Goal: Task Accomplishment & Management: Complete application form

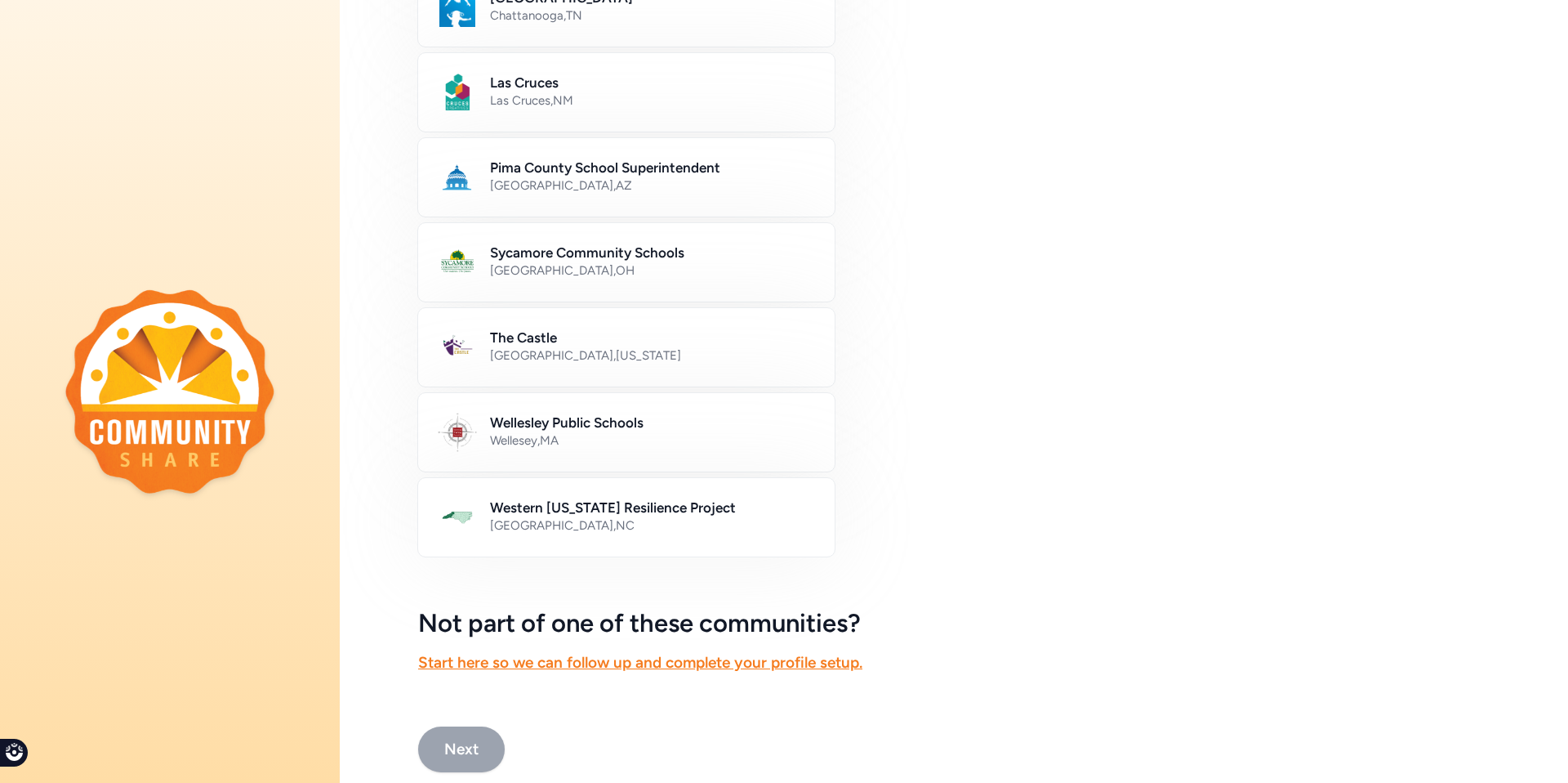
scroll to position [739, 0]
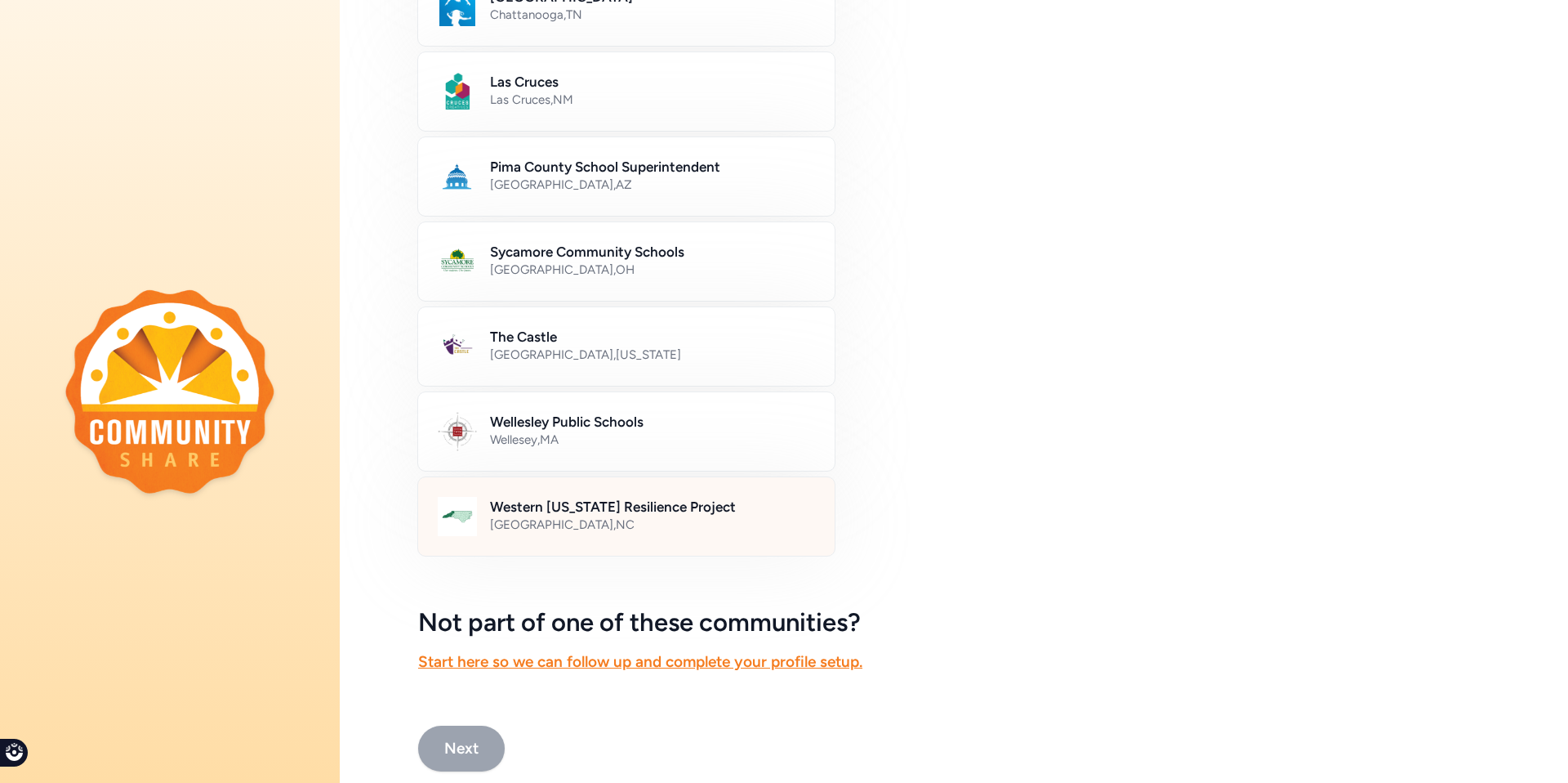
click at [659, 509] on h2 "Western [US_STATE] Resilience Project" at bounding box center [653, 507] width 325 height 20
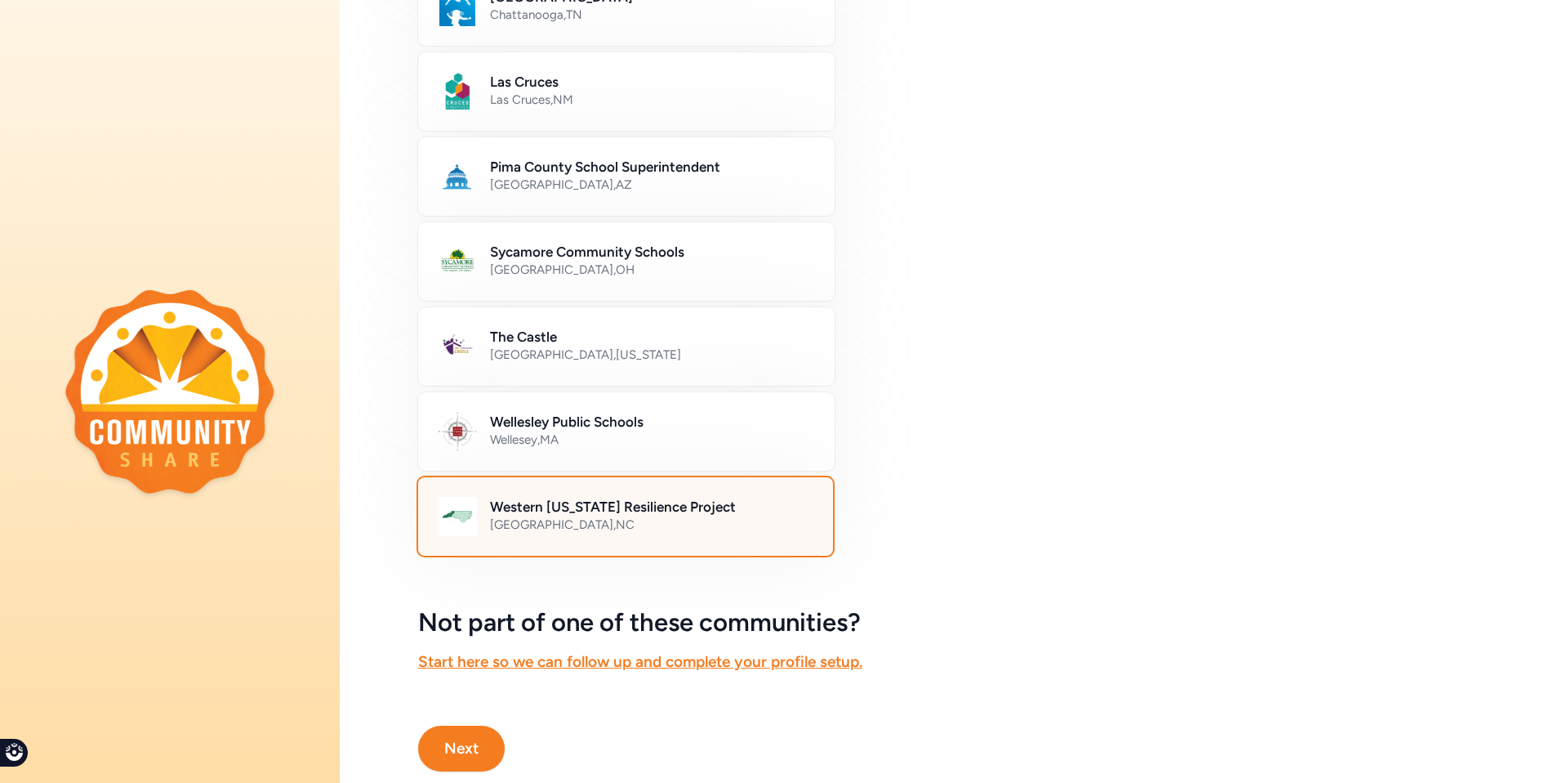
click at [468, 754] on button "Next" at bounding box center [462, 748] width 87 height 46
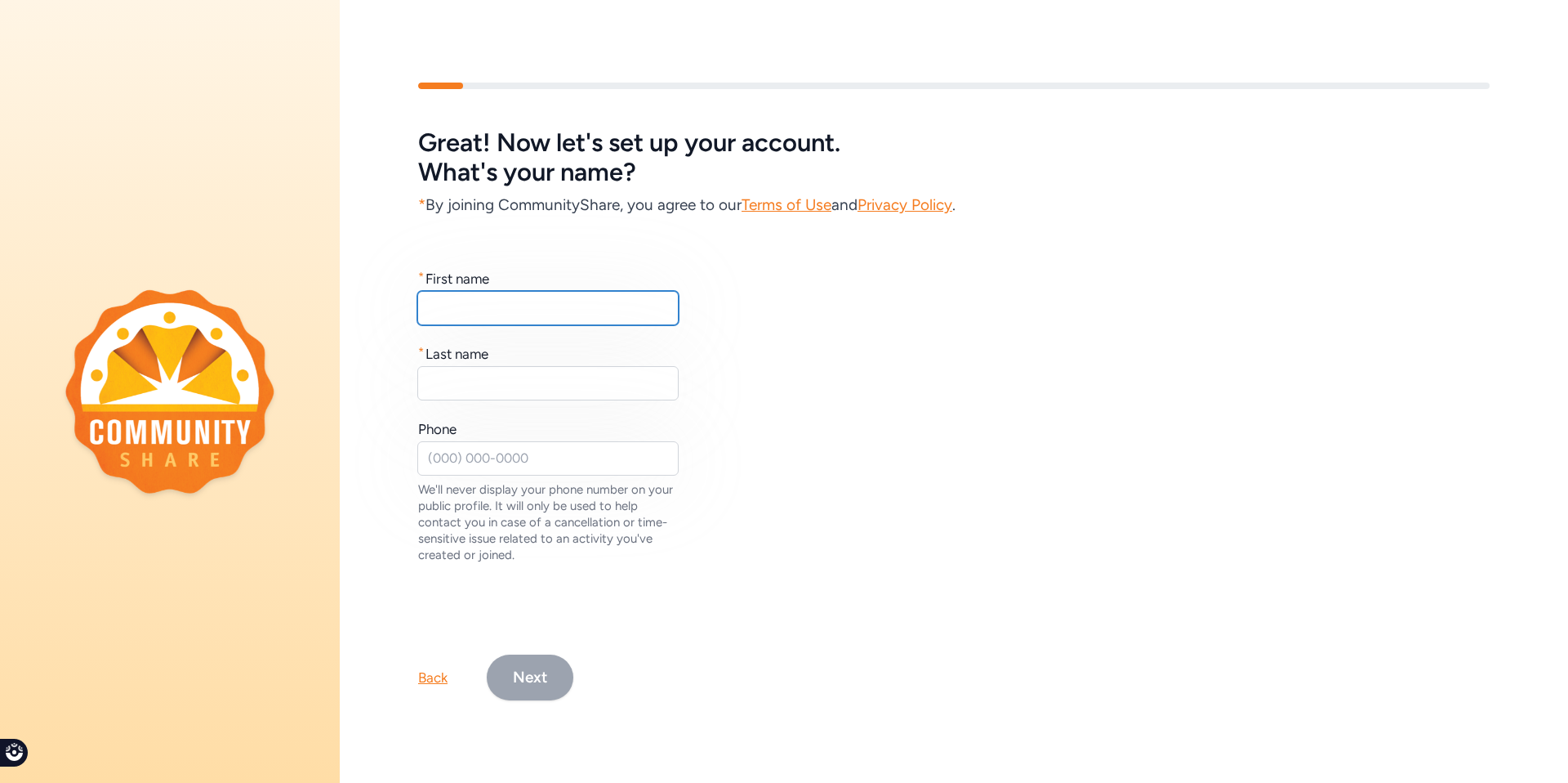
click at [526, 298] on input "text" at bounding box center [549, 308] width 262 height 34
type input "[PERSON_NAME]"
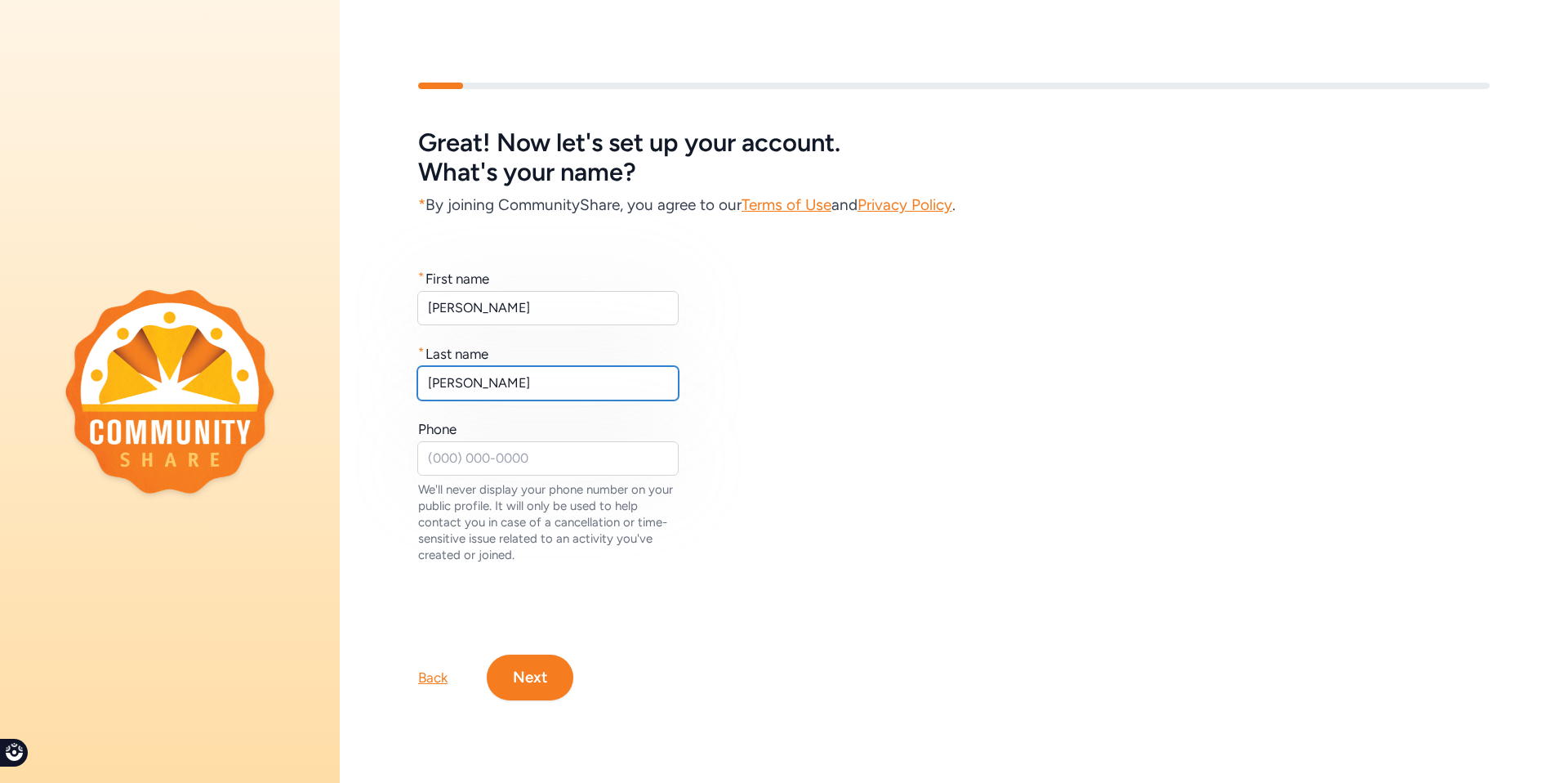
type input "[PERSON_NAME]"
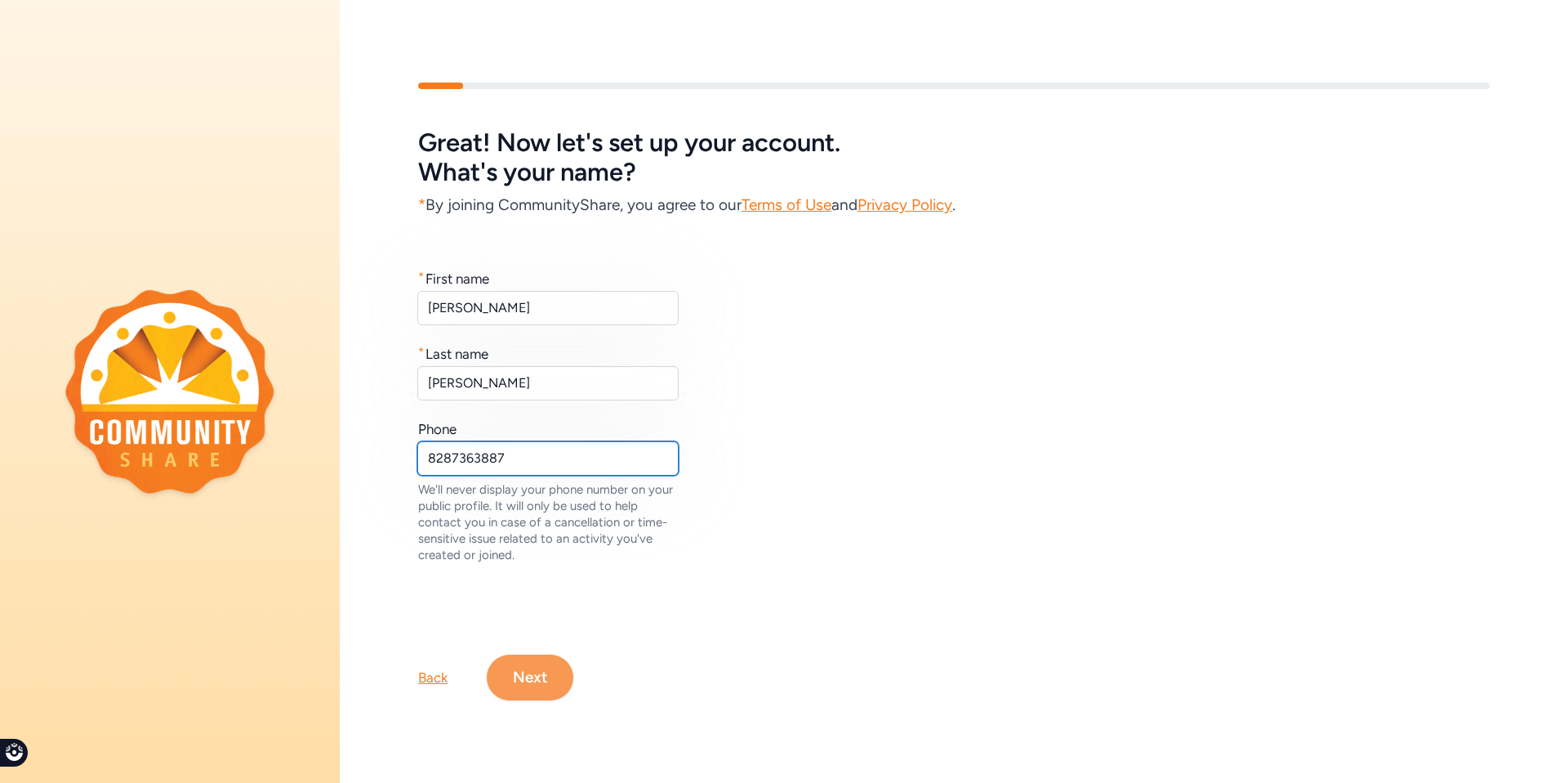
type input "8287363887"
click at [529, 685] on button "Next" at bounding box center [530, 677] width 87 height 46
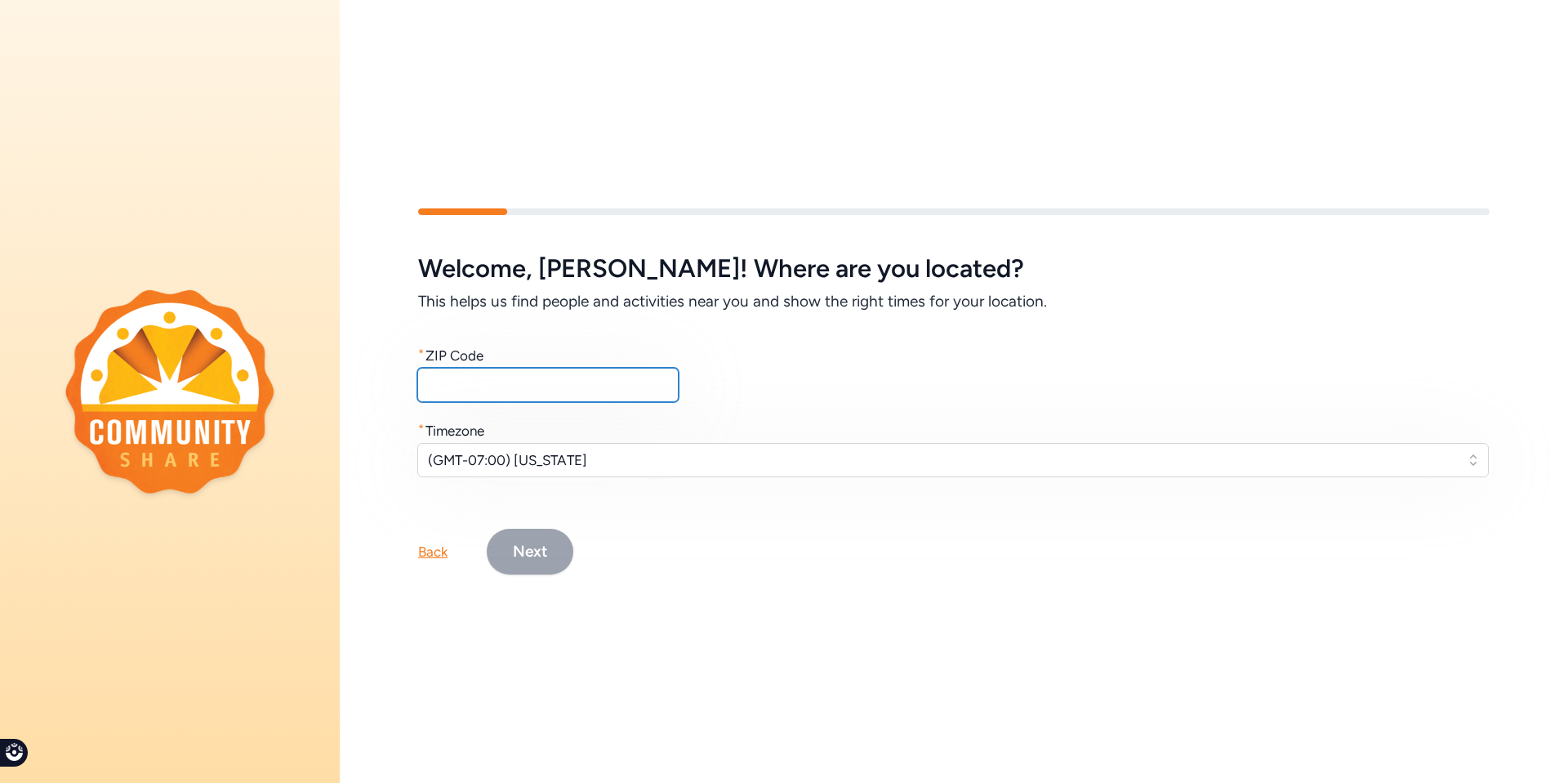
click at [488, 372] on input "text" at bounding box center [549, 384] width 262 height 34
type input "28779"
click at [531, 458] on span "(GMT-07:00) [US_STATE]" at bounding box center [941, 460] width 1028 height 20
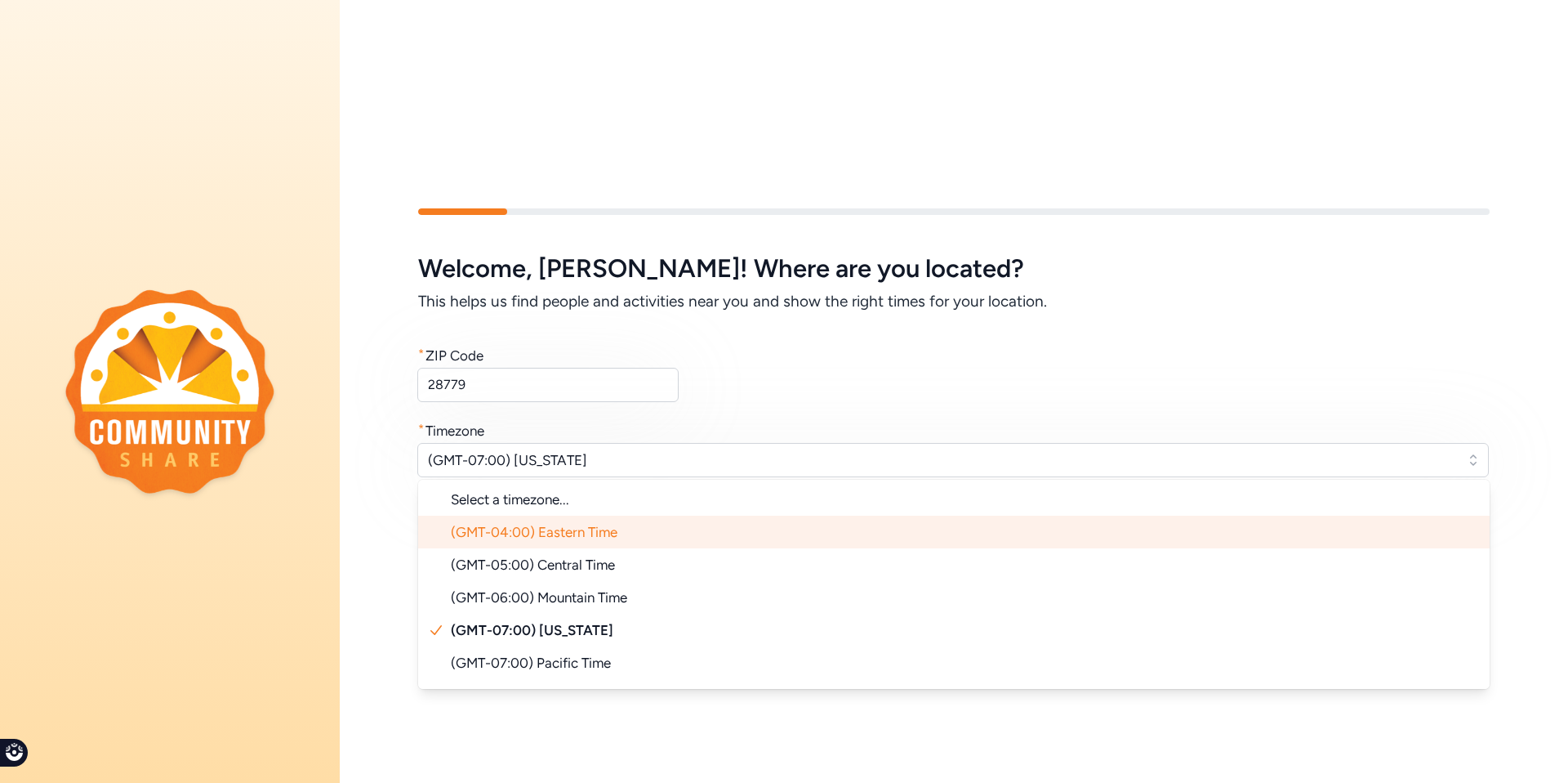
click at [534, 528] on span "(GMT-04:00) Eastern Time" at bounding box center [534, 532] width 167 height 17
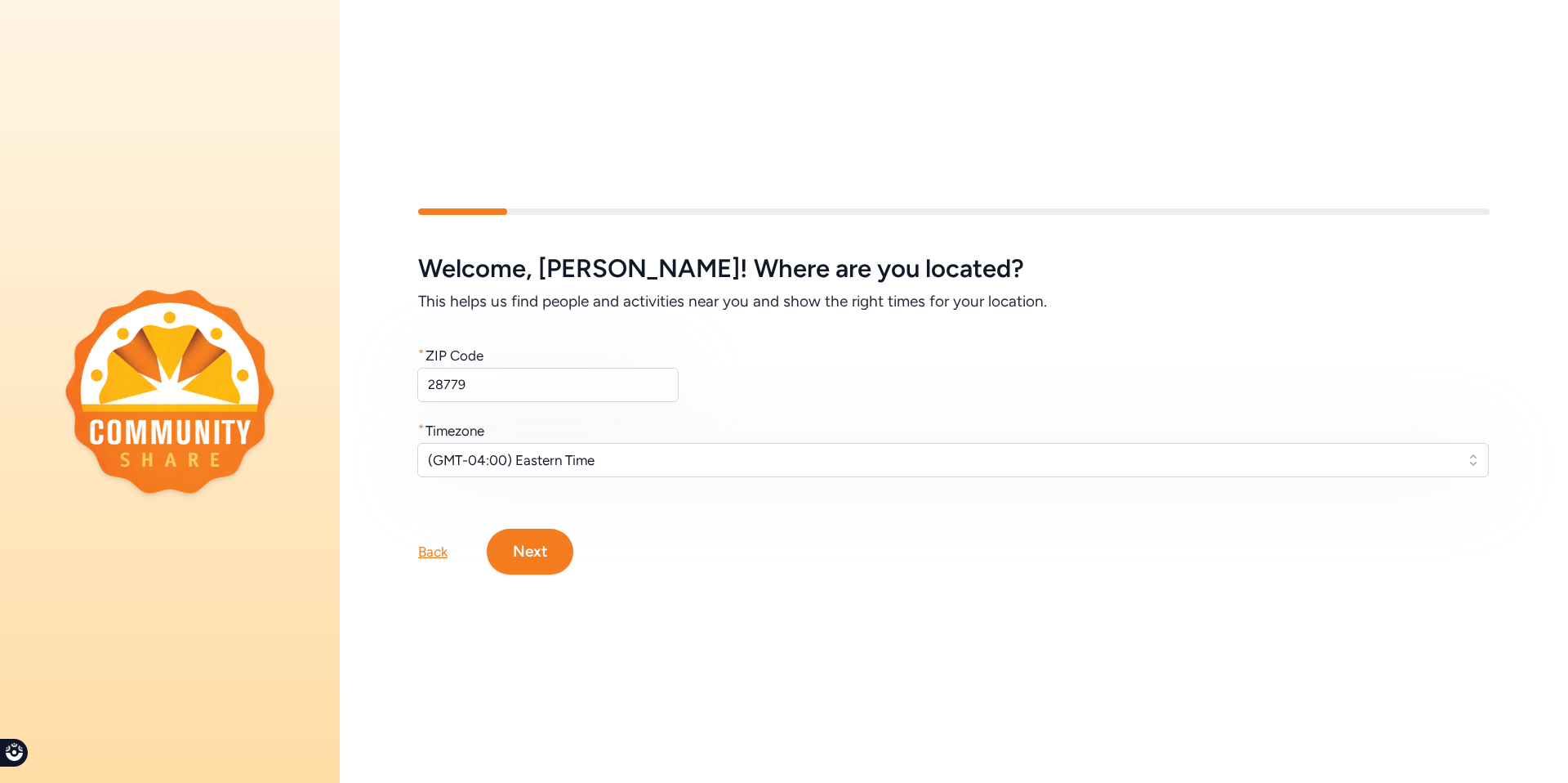
click at [534, 567] on button "Next" at bounding box center [530, 551] width 87 height 46
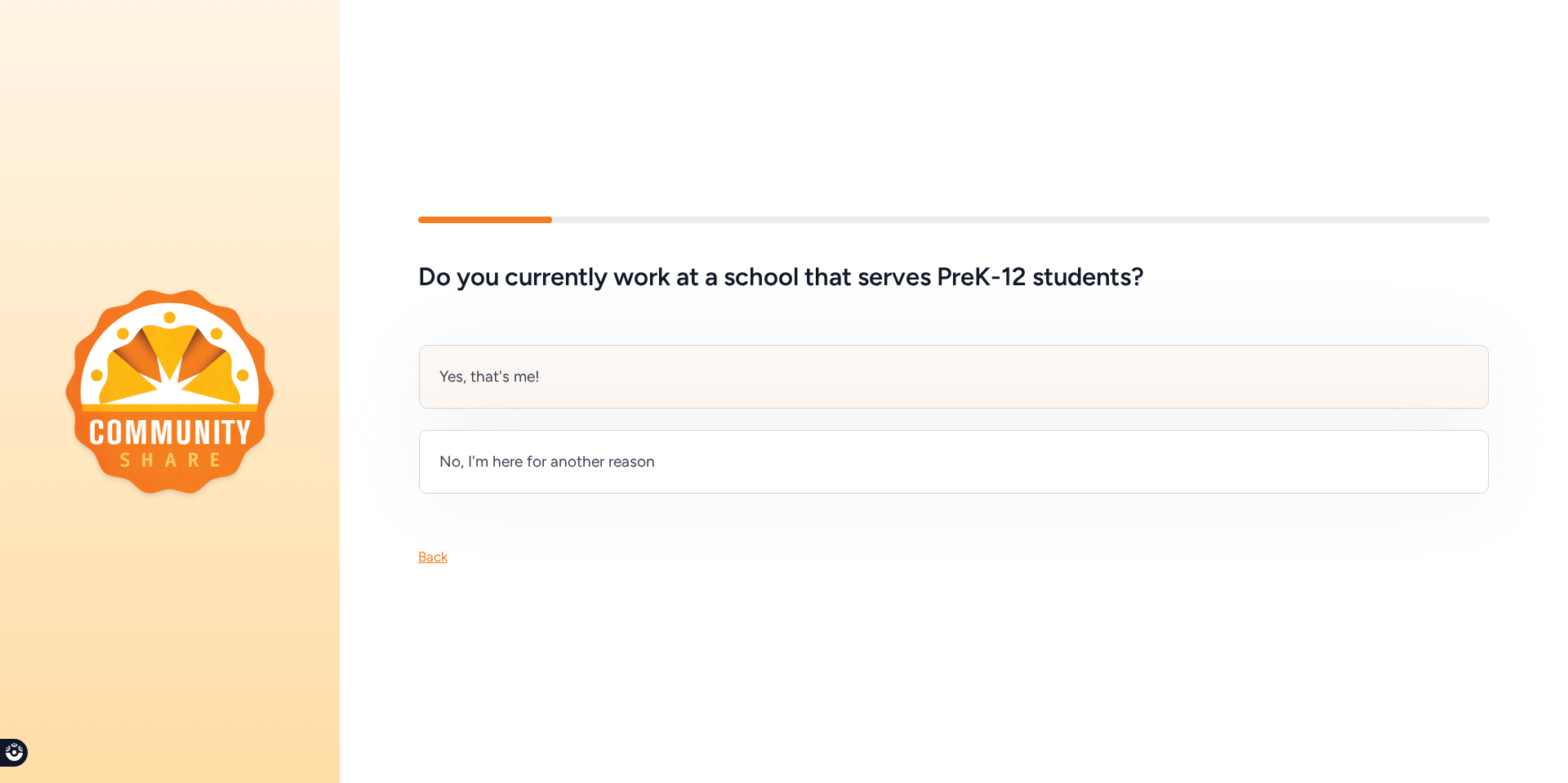
click at [586, 389] on div "Yes, that's me!" at bounding box center [954, 376] width 1070 height 63
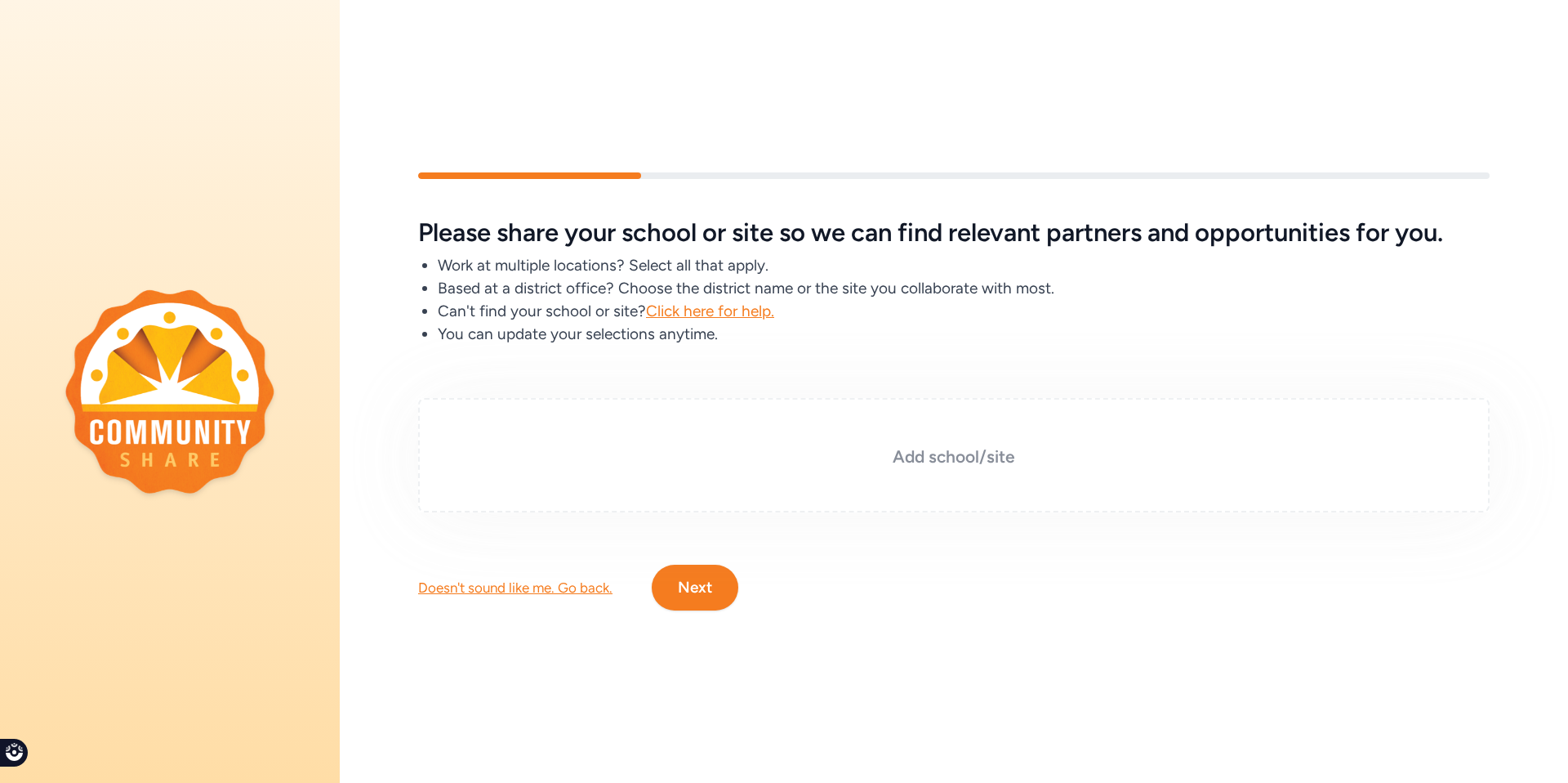
click at [886, 452] on h3 "Add school/site" at bounding box center [954, 456] width 990 height 23
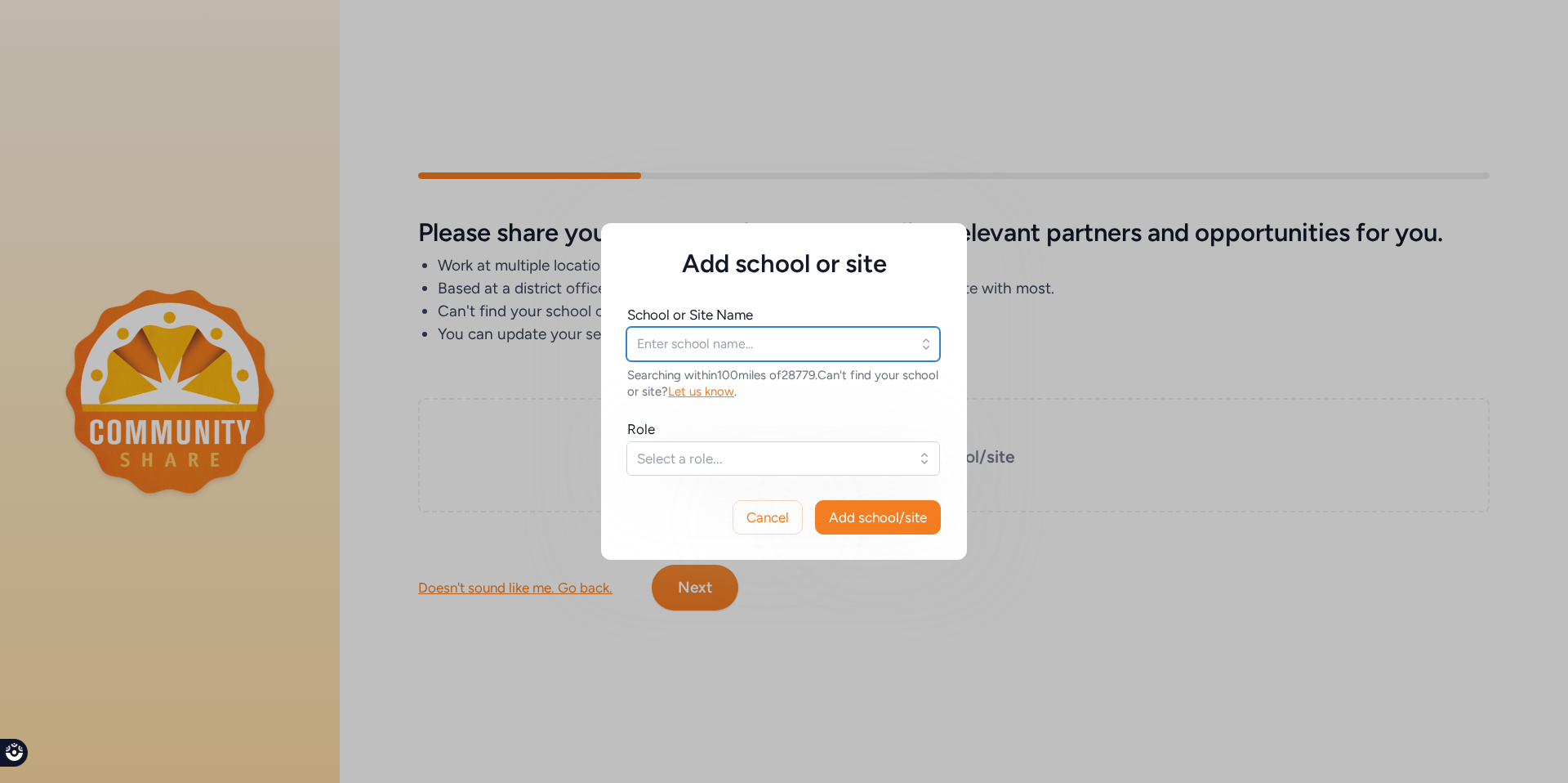
click at [844, 348] on input "text" at bounding box center [784, 344] width 313 height 34
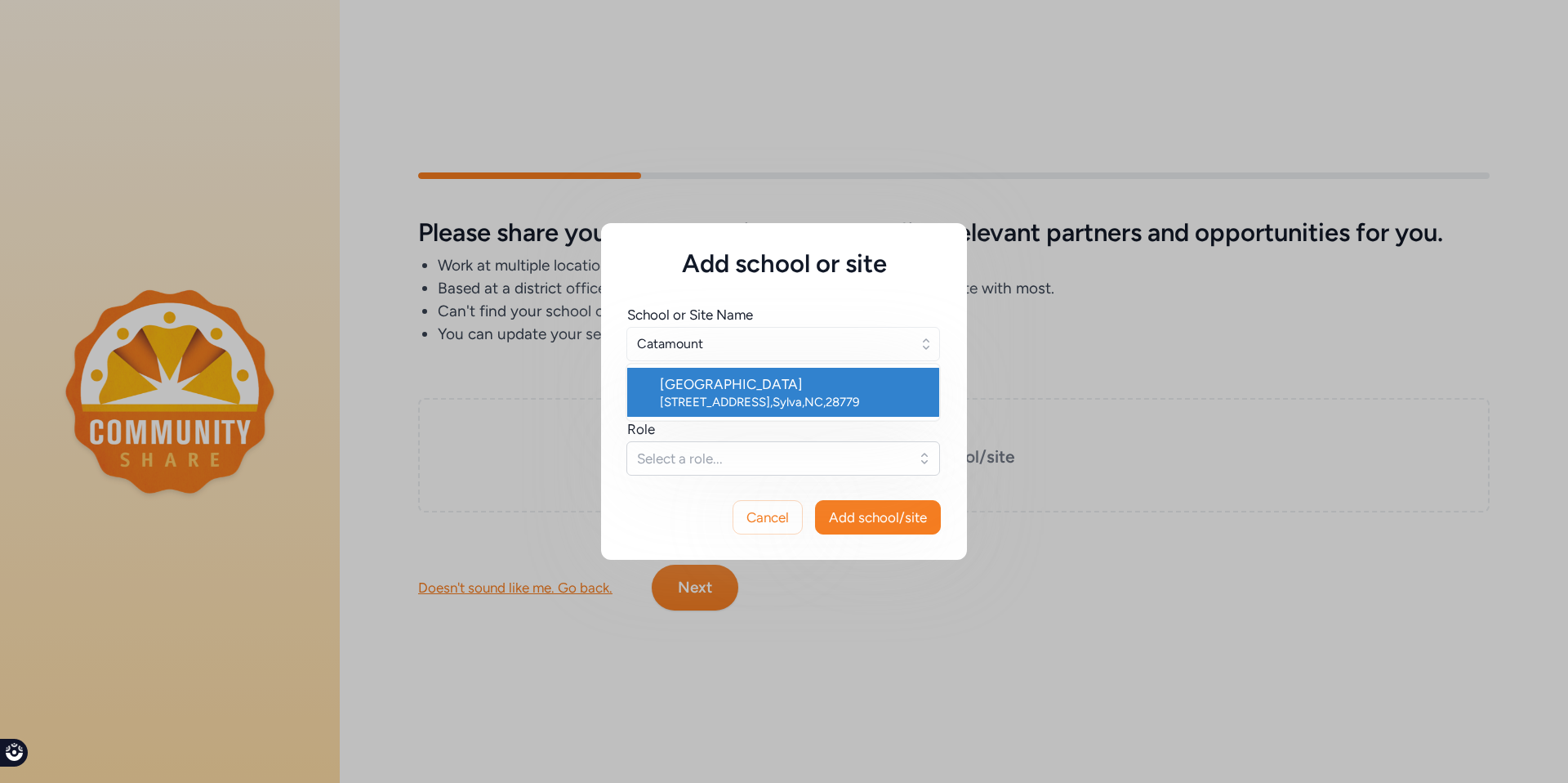
click at [832, 391] on div "[GEOGRAPHIC_DATA]" at bounding box center [793, 384] width 266 height 20
type input "[GEOGRAPHIC_DATA]"
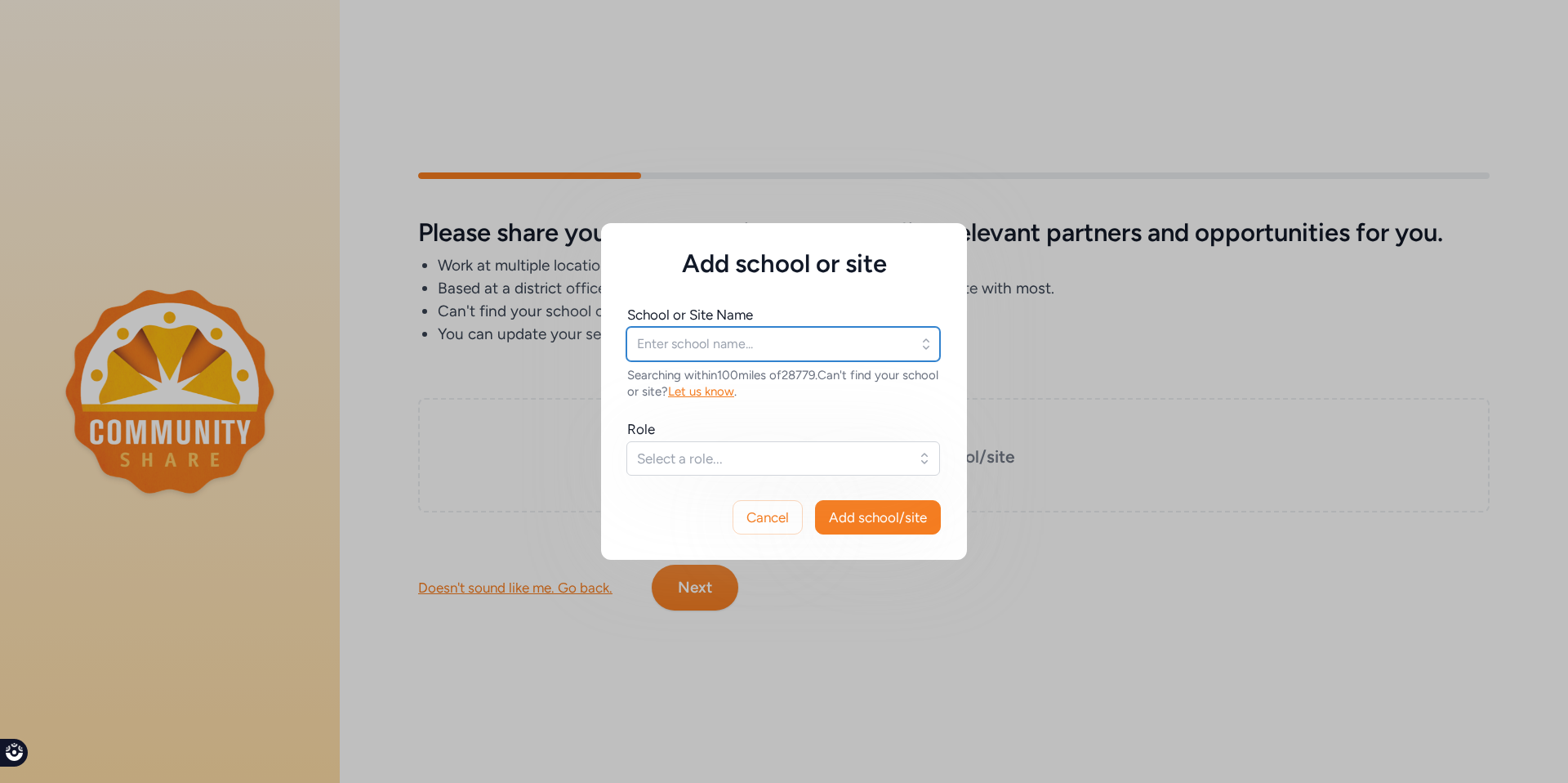
type input "[GEOGRAPHIC_DATA]"
click at [798, 455] on span "Select a role..." at bounding box center [771, 459] width 269 height 20
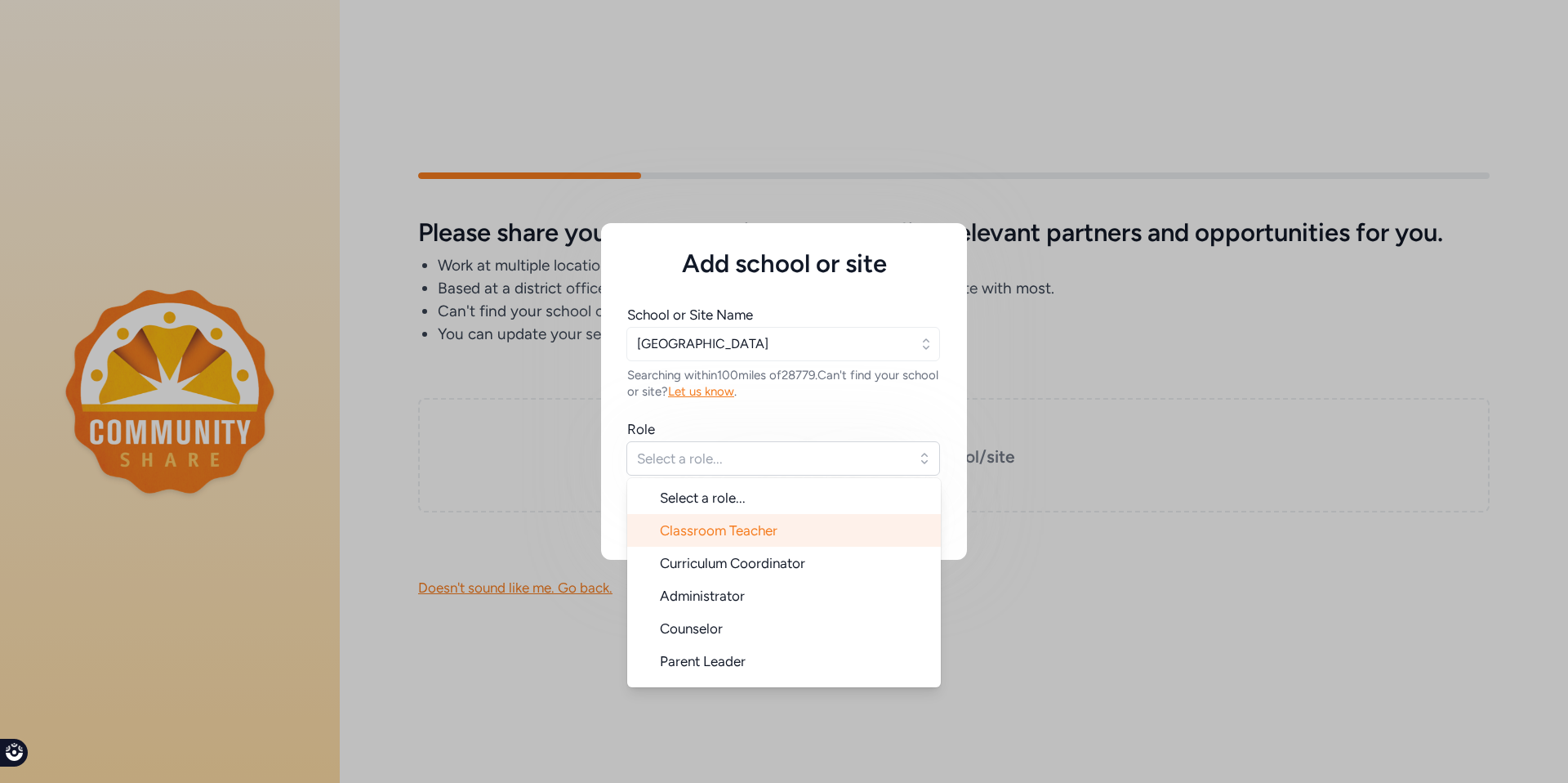
click at [784, 531] on li "Classroom Teacher" at bounding box center [784, 530] width 313 height 33
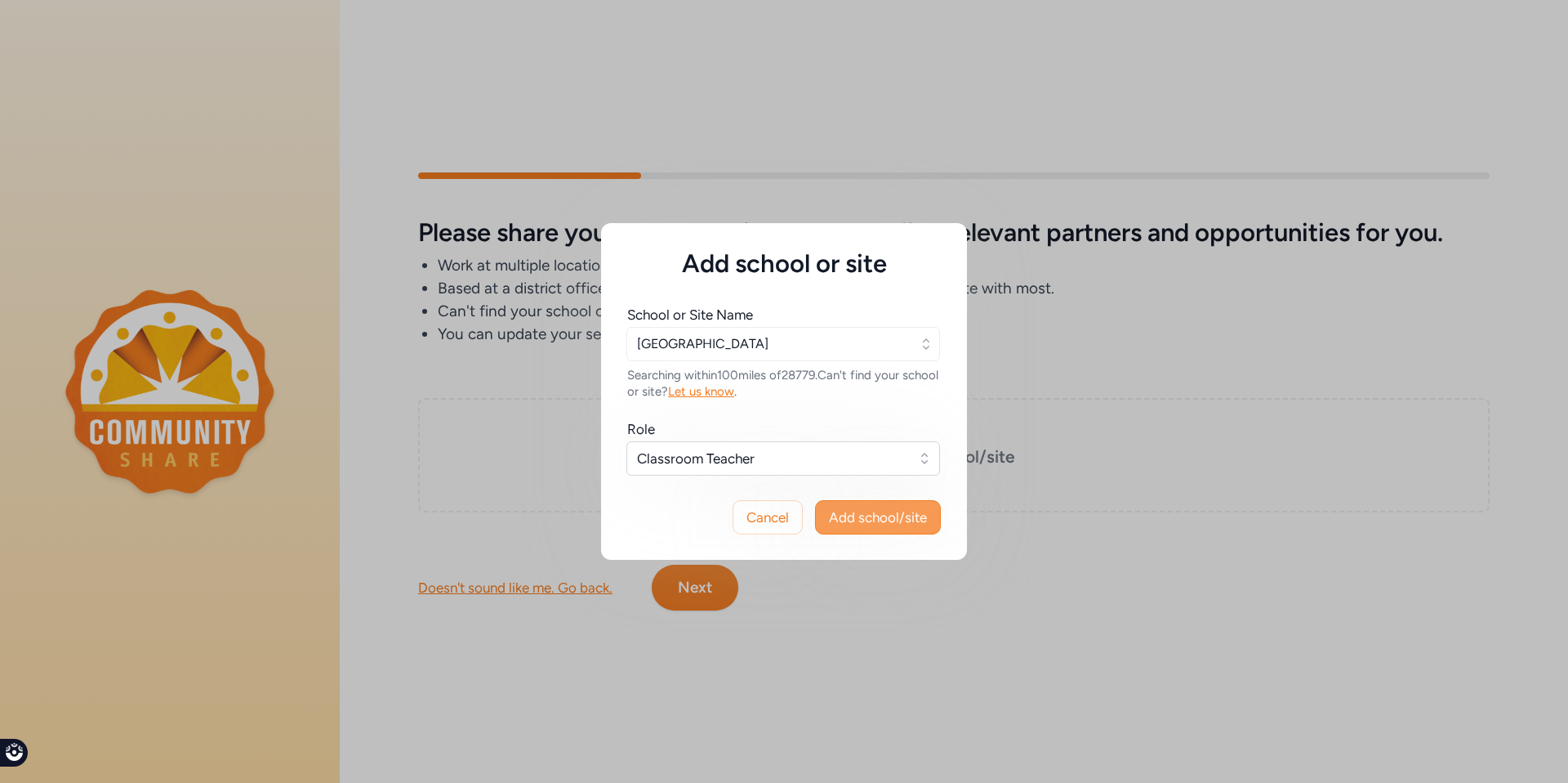
click at [880, 519] on span "Add school/site" at bounding box center [879, 517] width 98 height 20
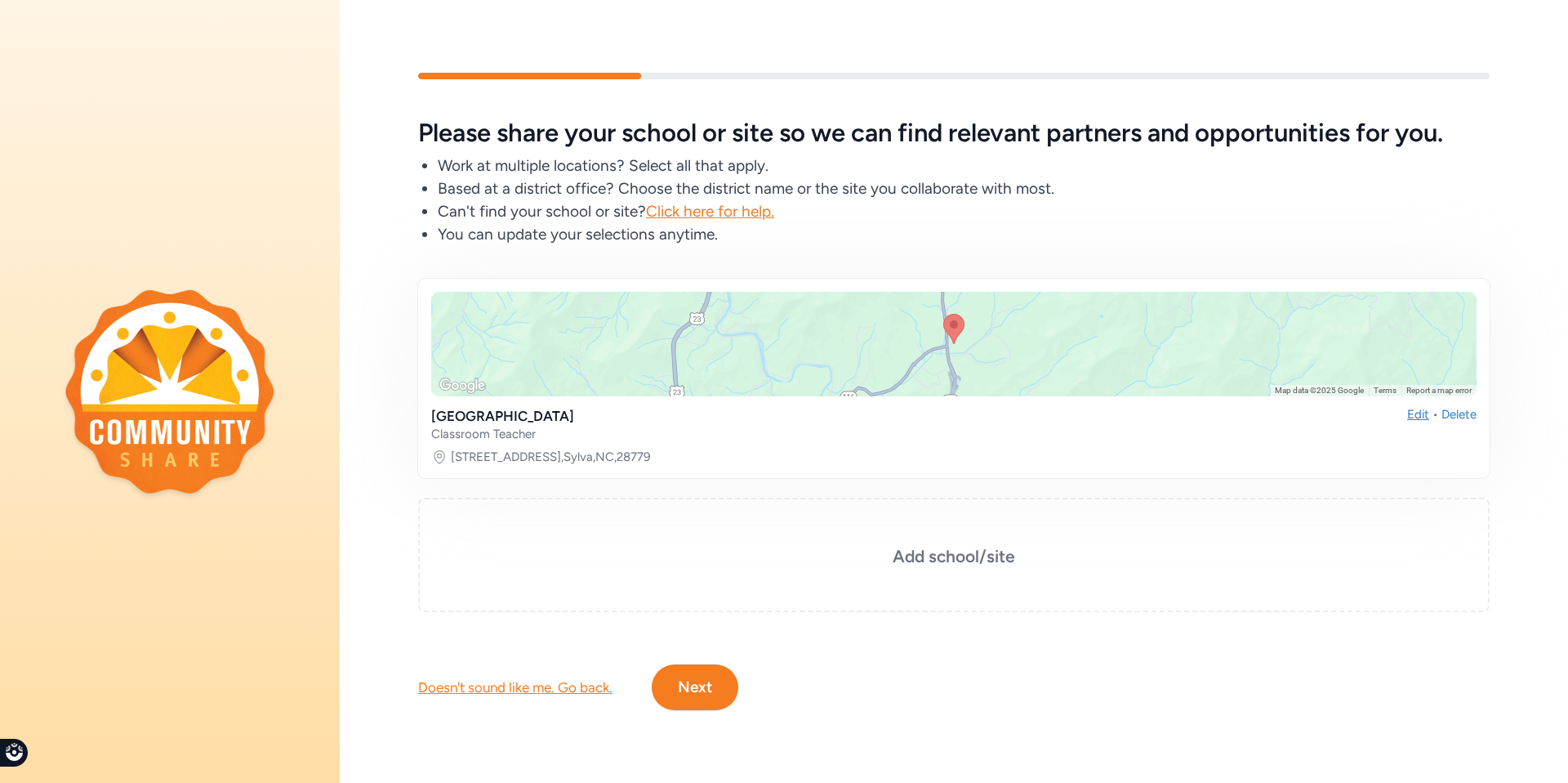
click at [1407, 407] on div "Edit" at bounding box center [1418, 424] width 22 height 36
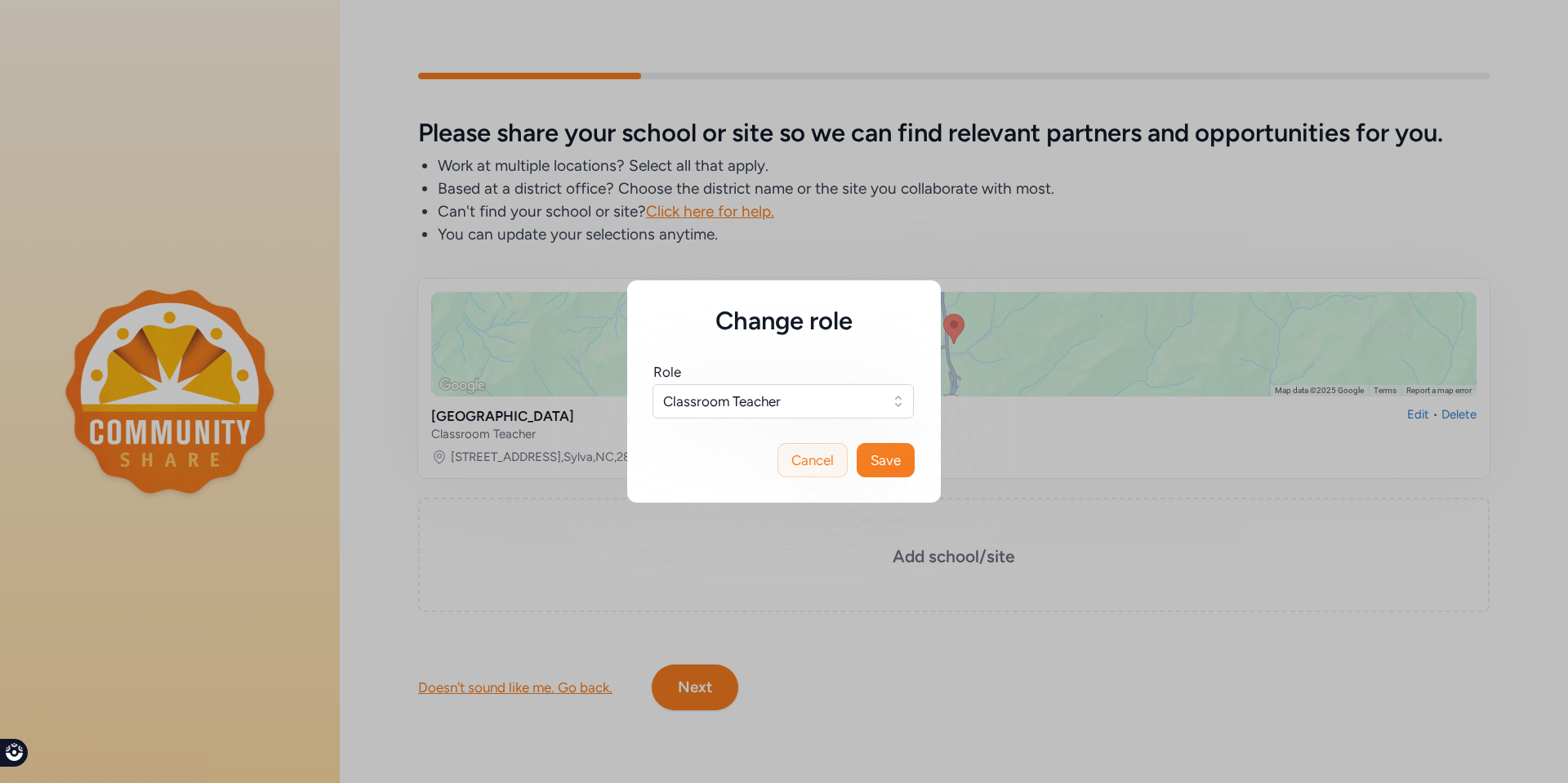
click at [803, 465] on span "Cancel" at bounding box center [812, 460] width 43 height 20
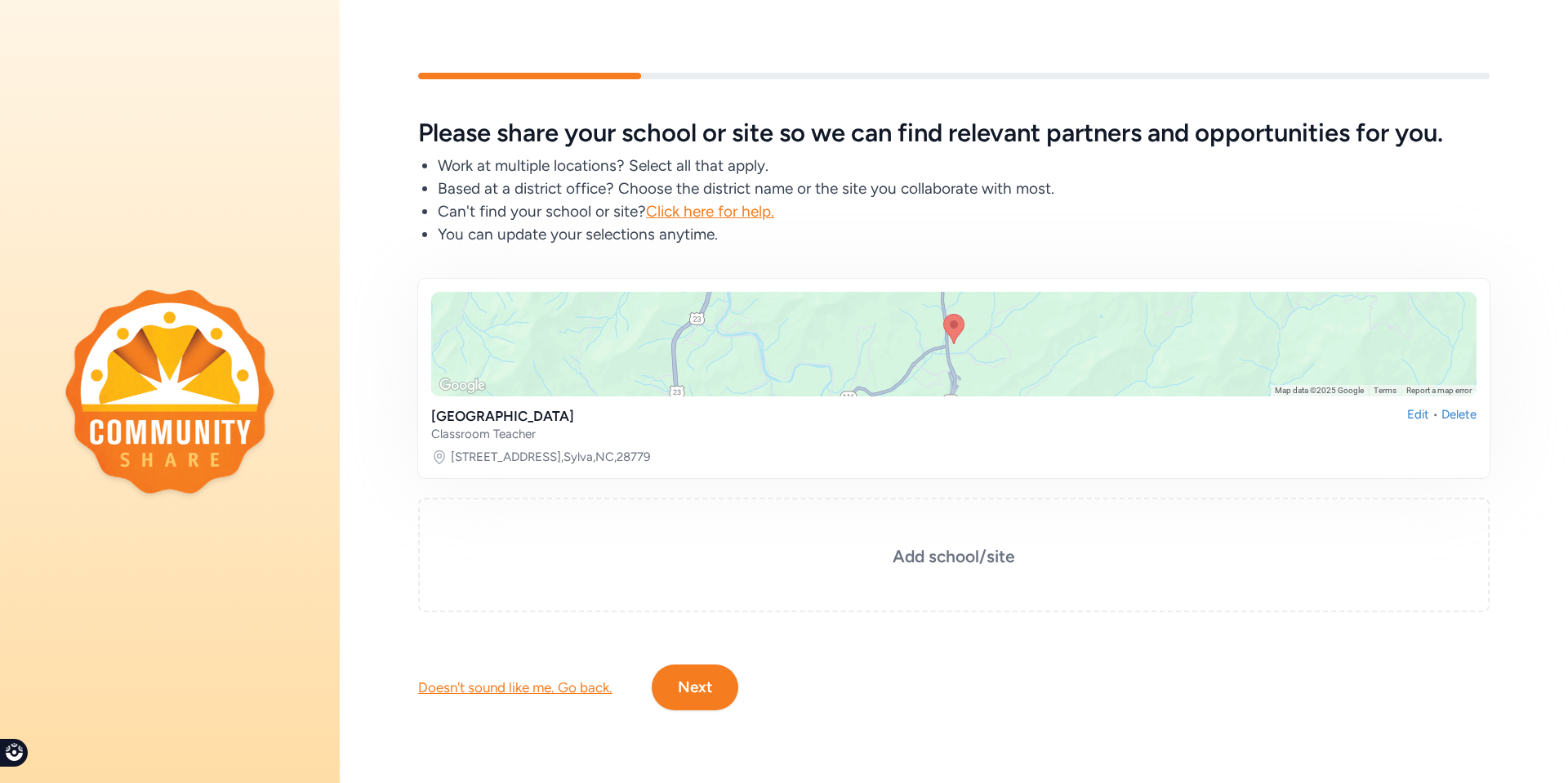
click at [688, 449] on div "[STREET_ADDRESS]" at bounding box center [954, 457] width 1045 height 17
drag, startPoint x: 693, startPoint y: 449, endPoint x: 448, endPoint y: 459, distance: 245.2
click at [448, 459] on div "Keyboard shortcuts Map Data Map data ©2025 Google Map data ©2025 Google 1 km Cl…" at bounding box center [954, 378] width 1073 height 201
click at [709, 675] on button "Next" at bounding box center [695, 687] width 87 height 46
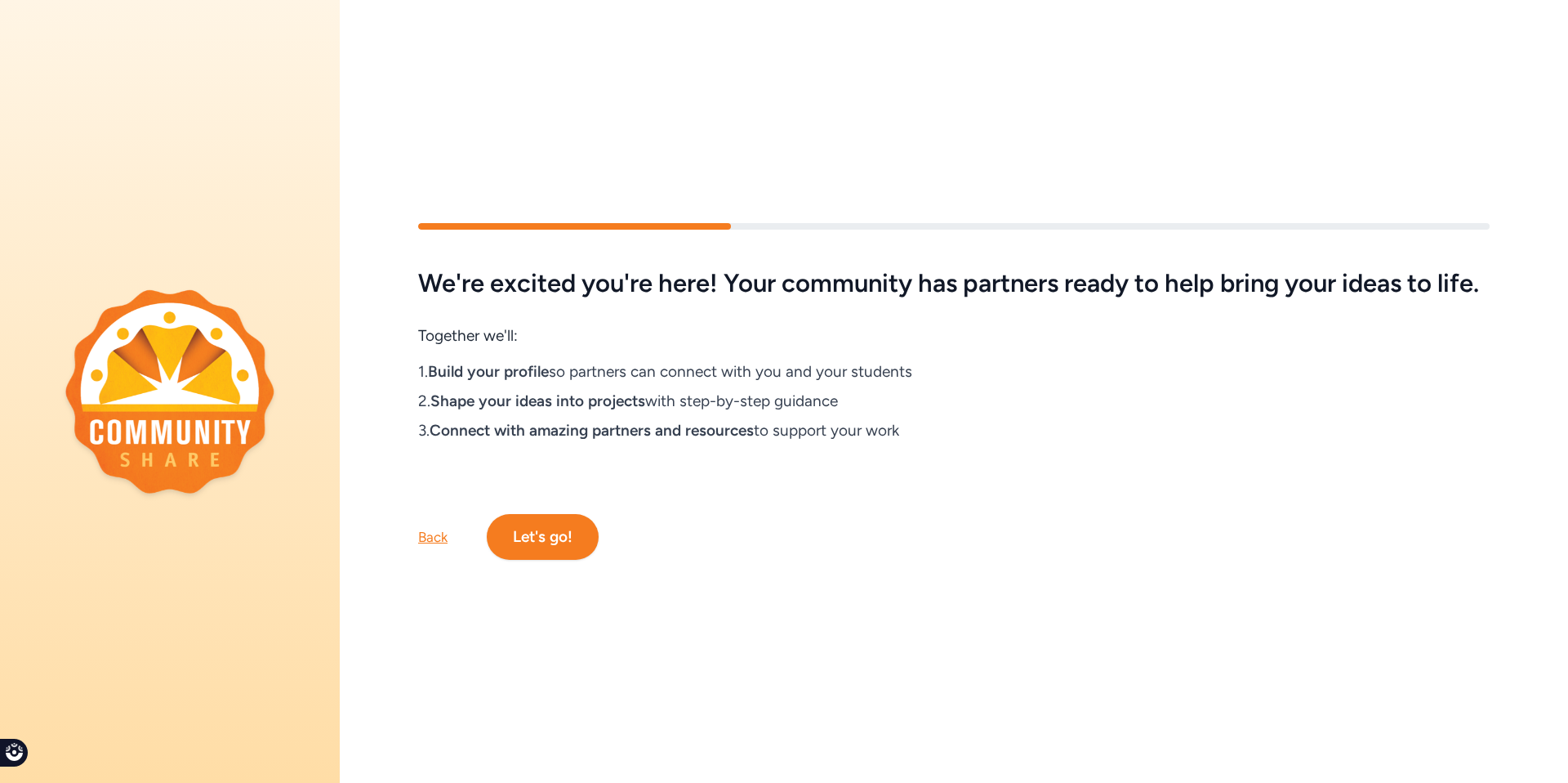
click at [566, 548] on button "Let's go!" at bounding box center [543, 536] width 112 height 46
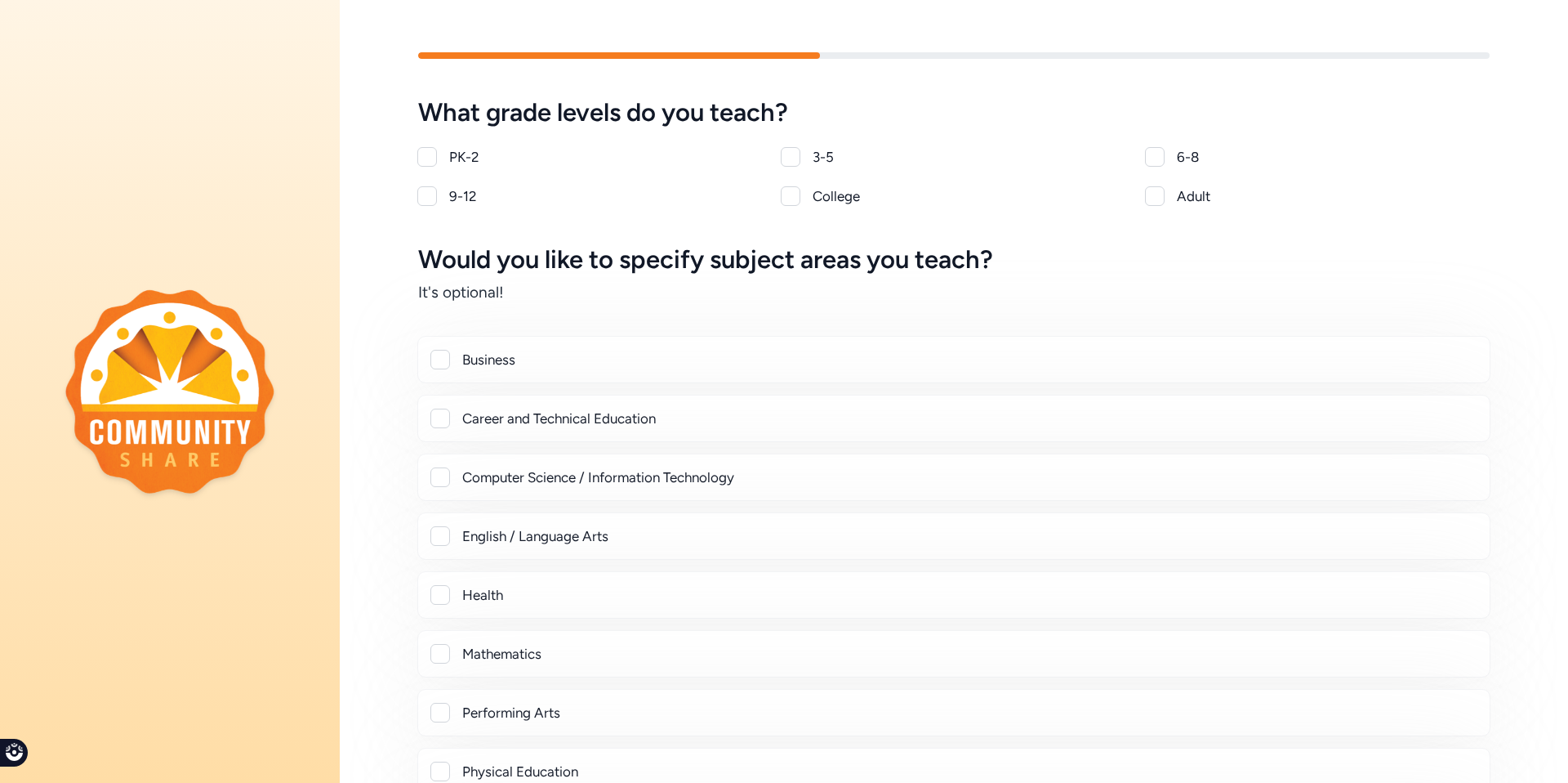
click at [1177, 154] on div "6-8" at bounding box center [1333, 157] width 313 height 20
checkbox input "true"
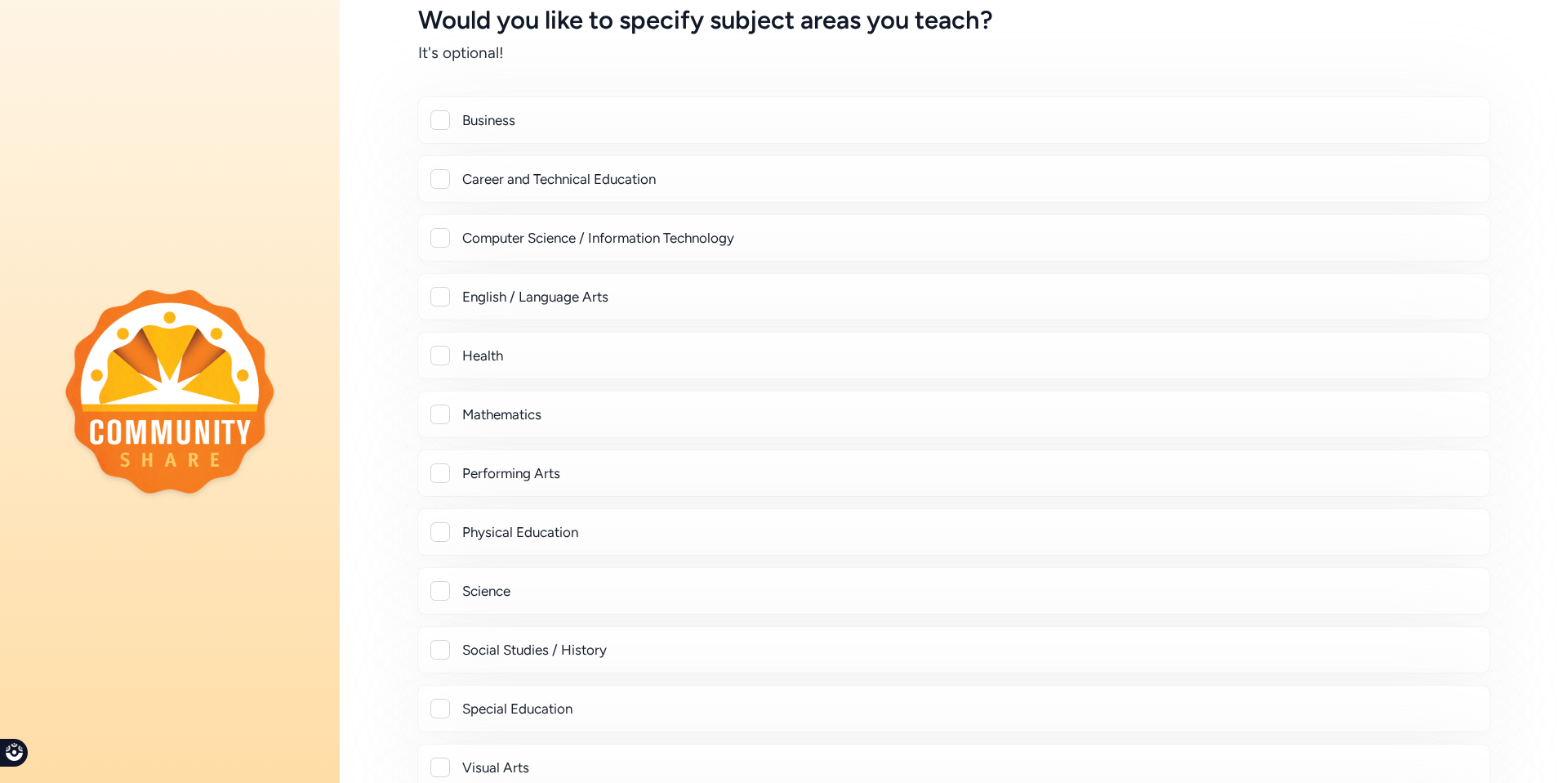
scroll to position [249, 0]
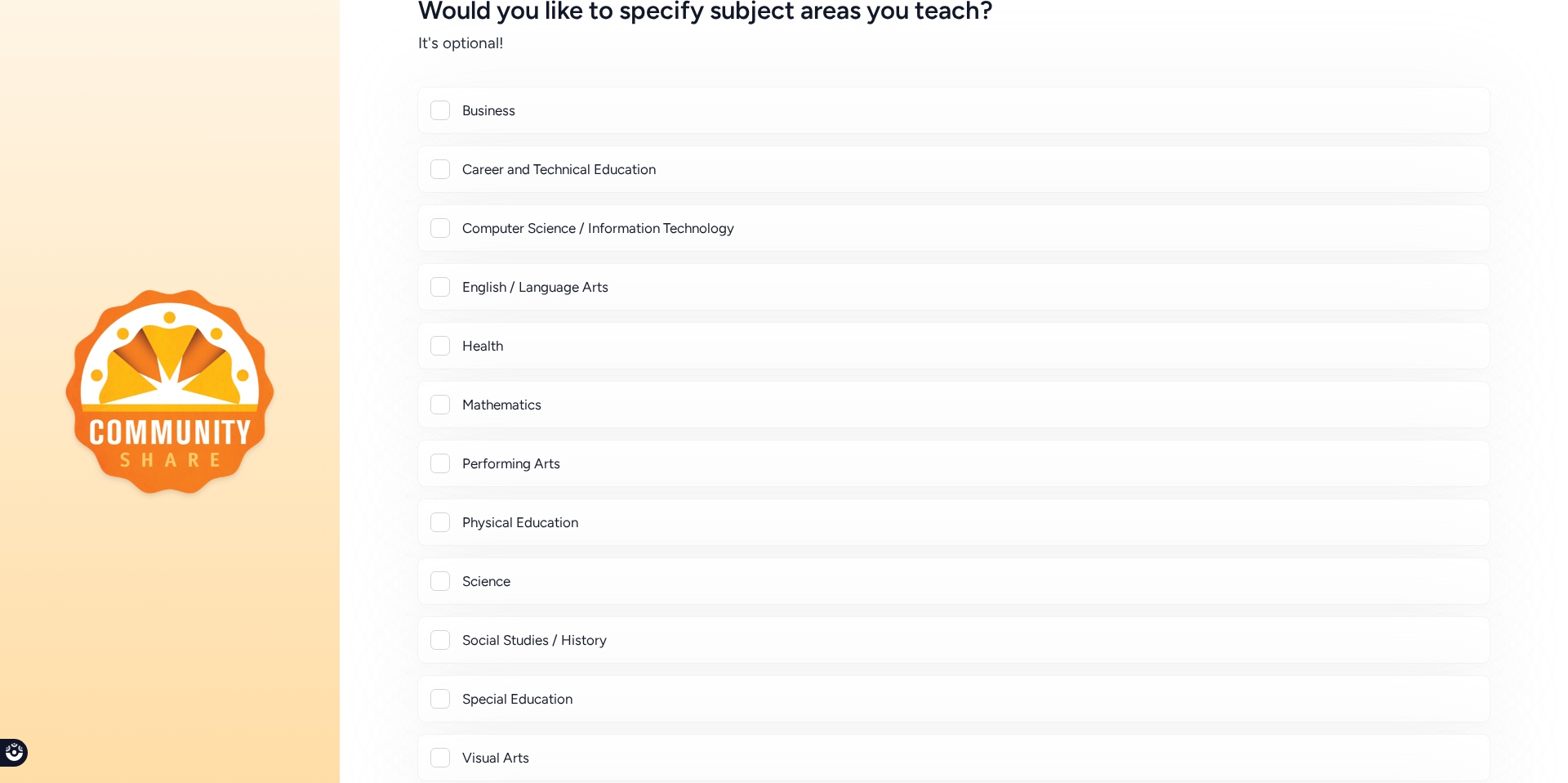
click at [533, 585] on div "Science" at bounding box center [969, 581] width 1014 height 20
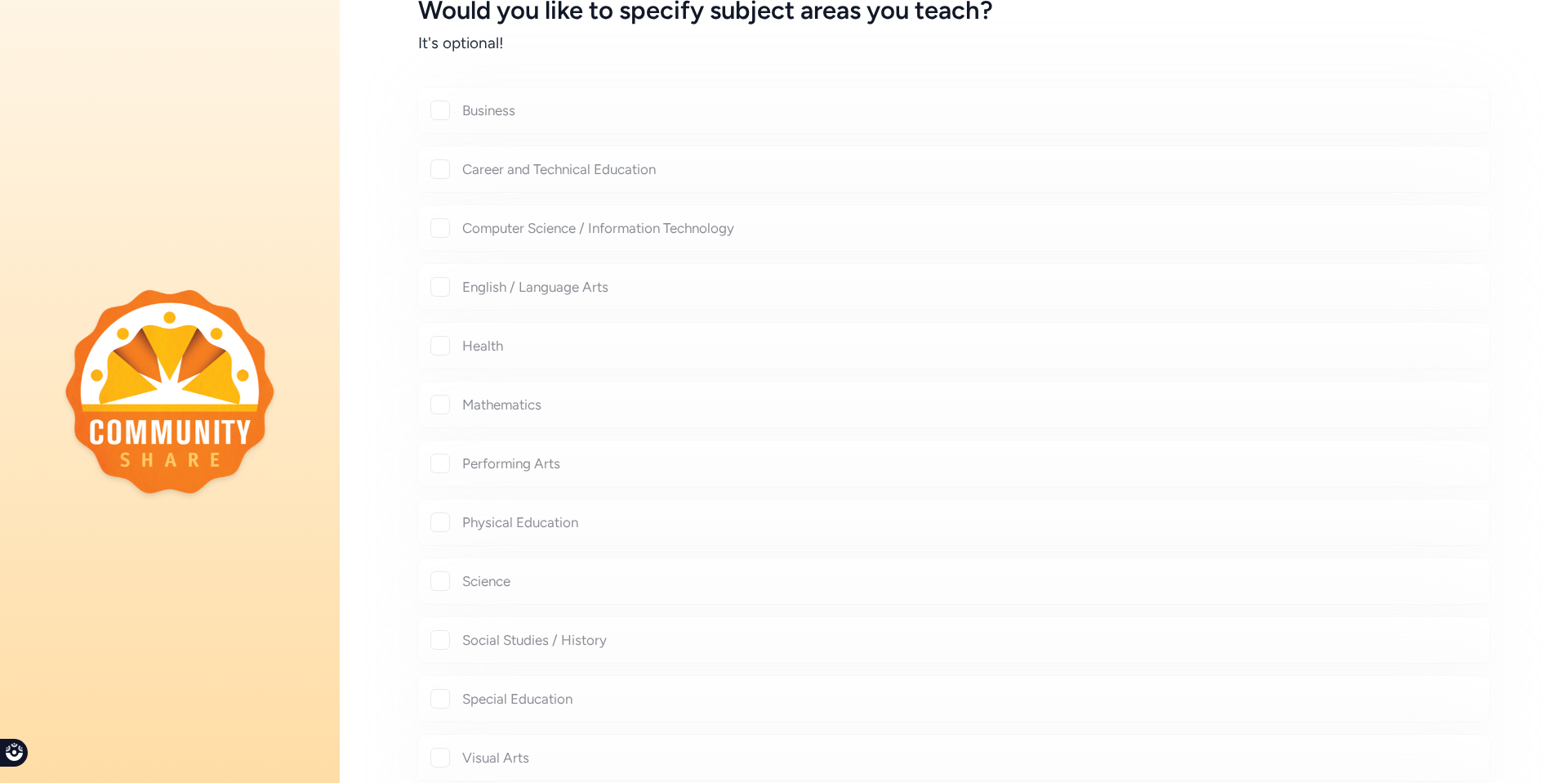
checkbox input "true"
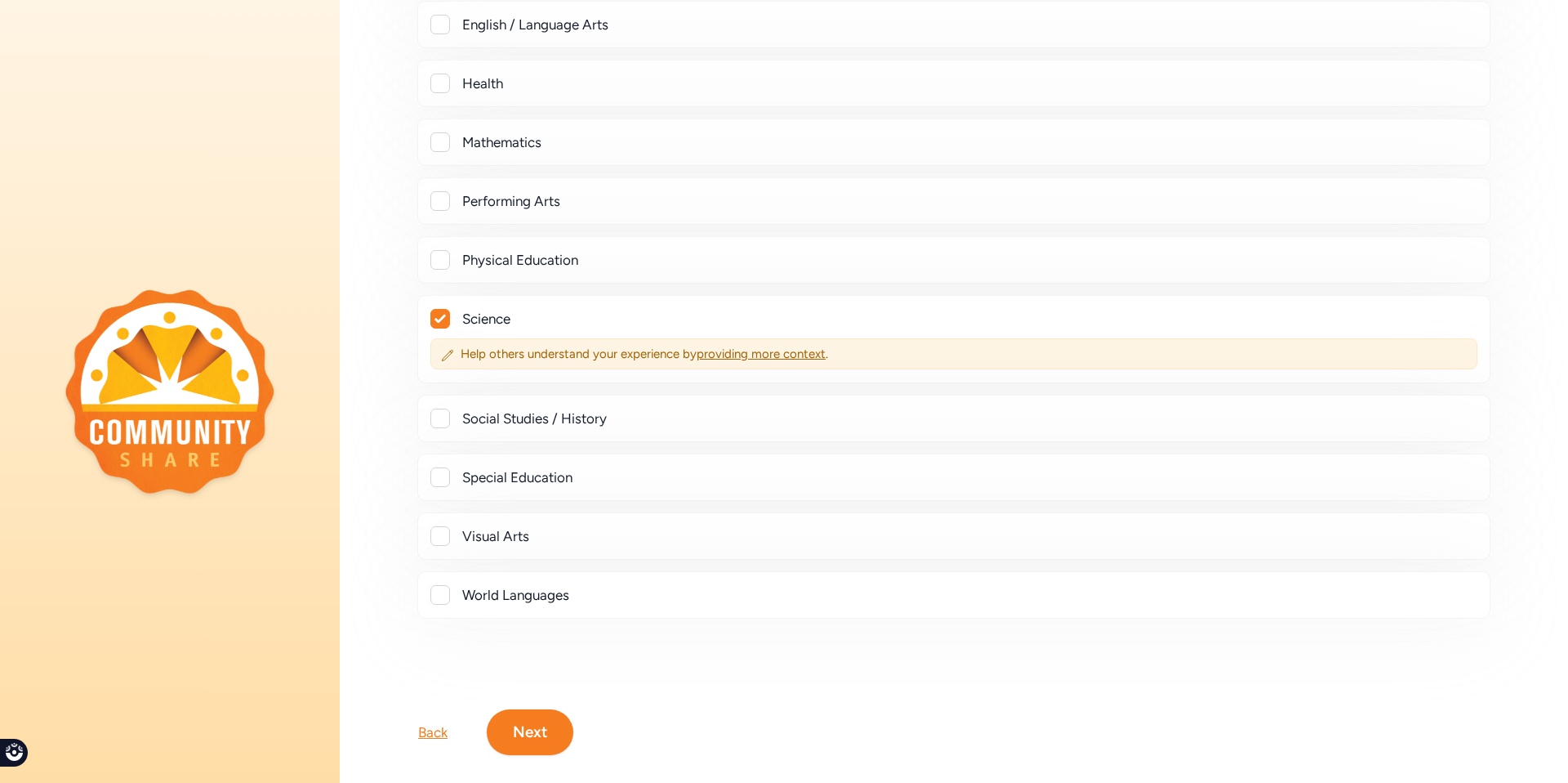
scroll to position [548, 0]
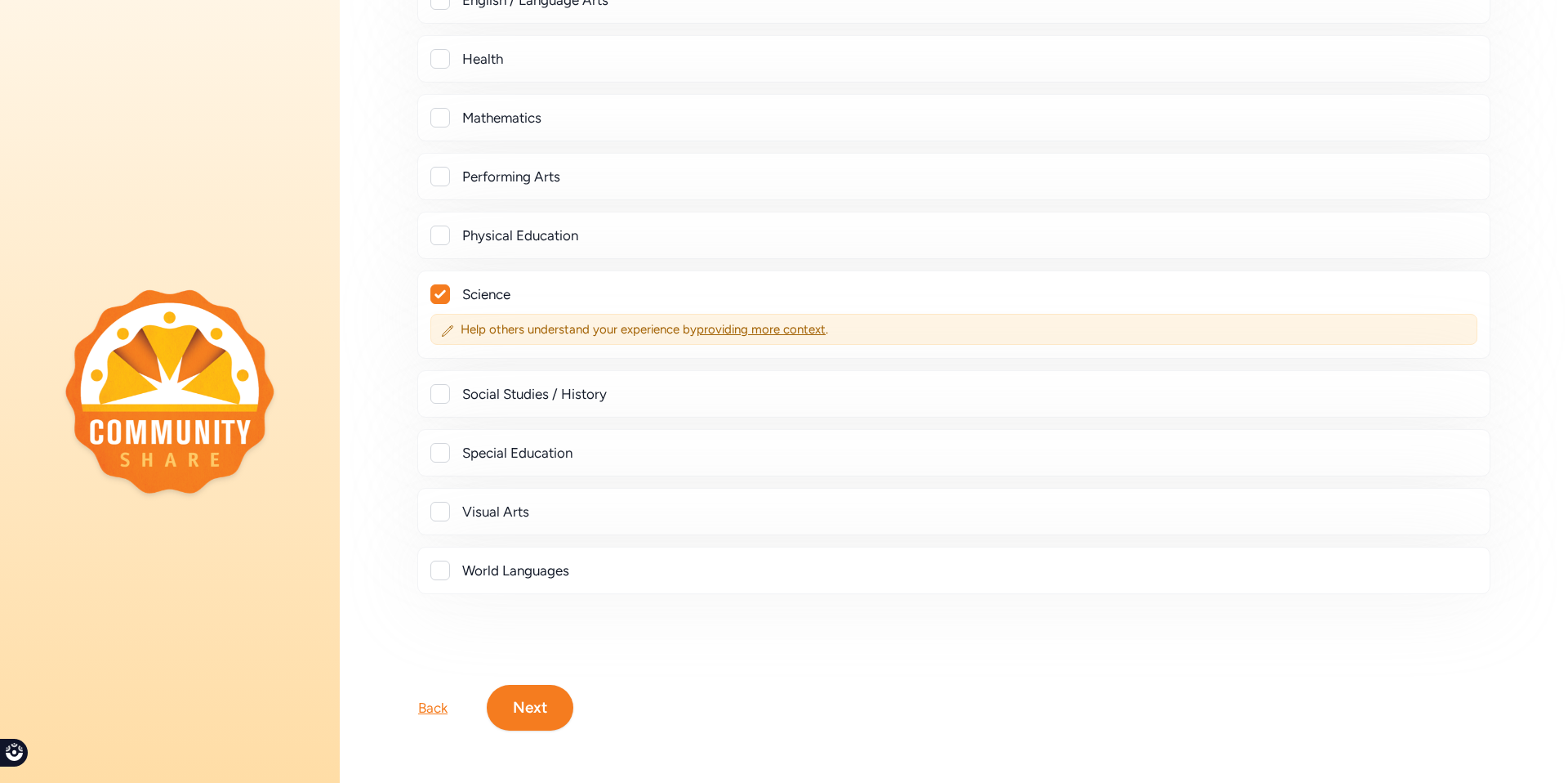
click at [530, 698] on button "Next" at bounding box center [530, 707] width 87 height 46
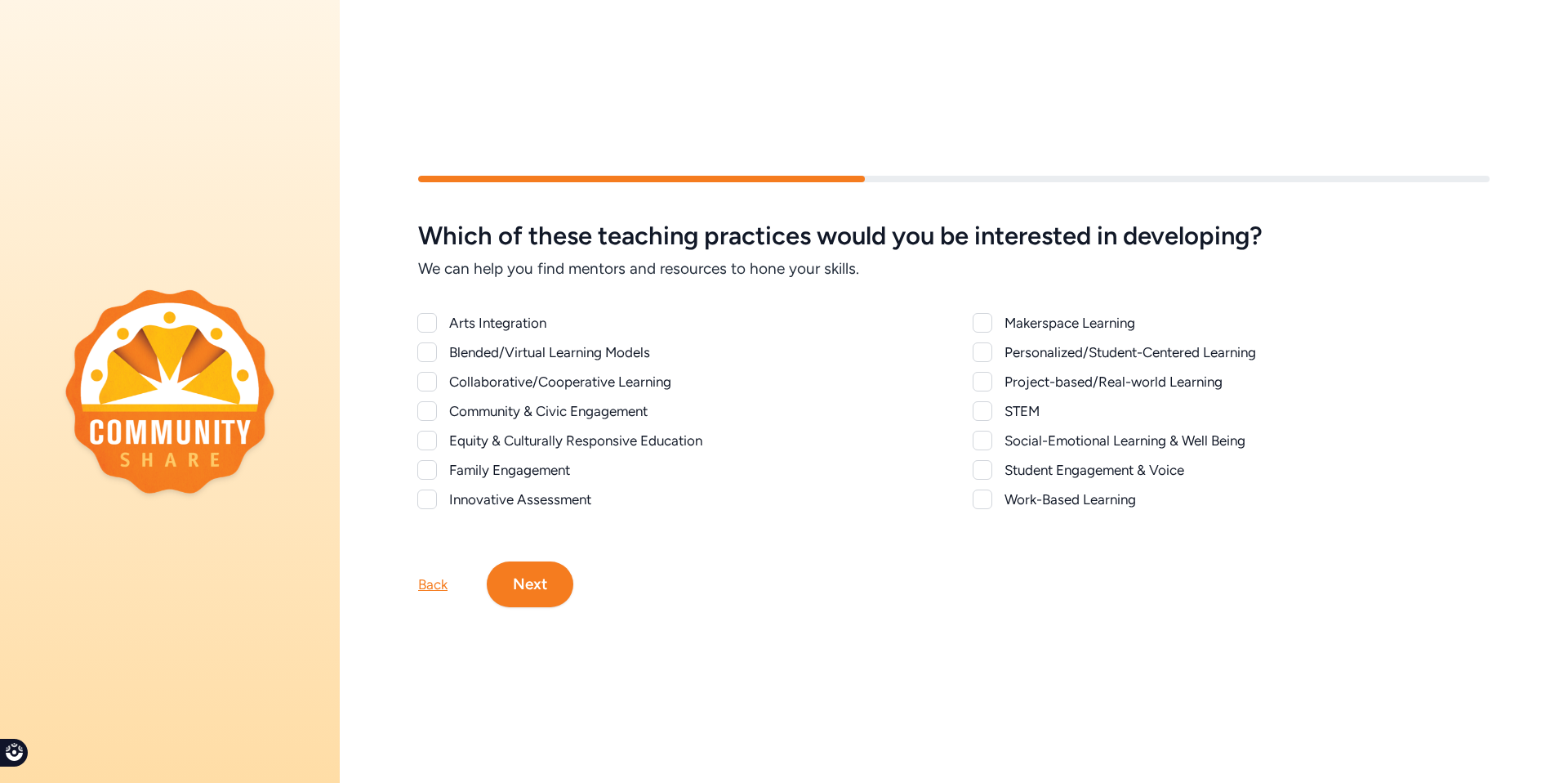
click at [496, 435] on div "Equity & Culturally Responsive Education" at bounding box center [692, 440] width 485 height 20
checkbox input "true"
click at [571, 492] on div "Innovative Assessment" at bounding box center [692, 499] width 485 height 20
checkbox input "true"
click at [984, 381] on div at bounding box center [983, 382] width 20 height 20
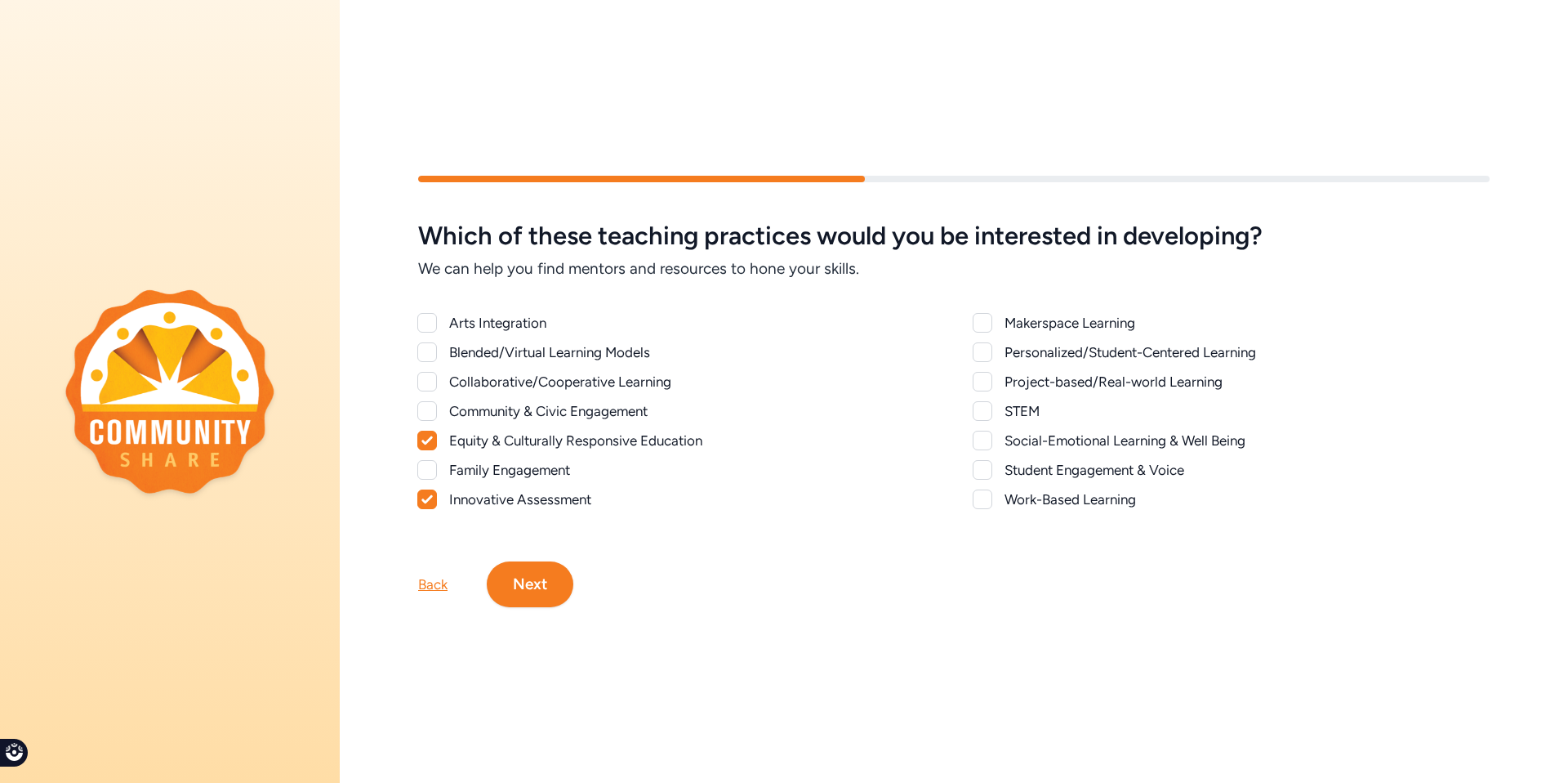
checkbox input "true"
click at [540, 595] on button "Next" at bounding box center [530, 584] width 87 height 46
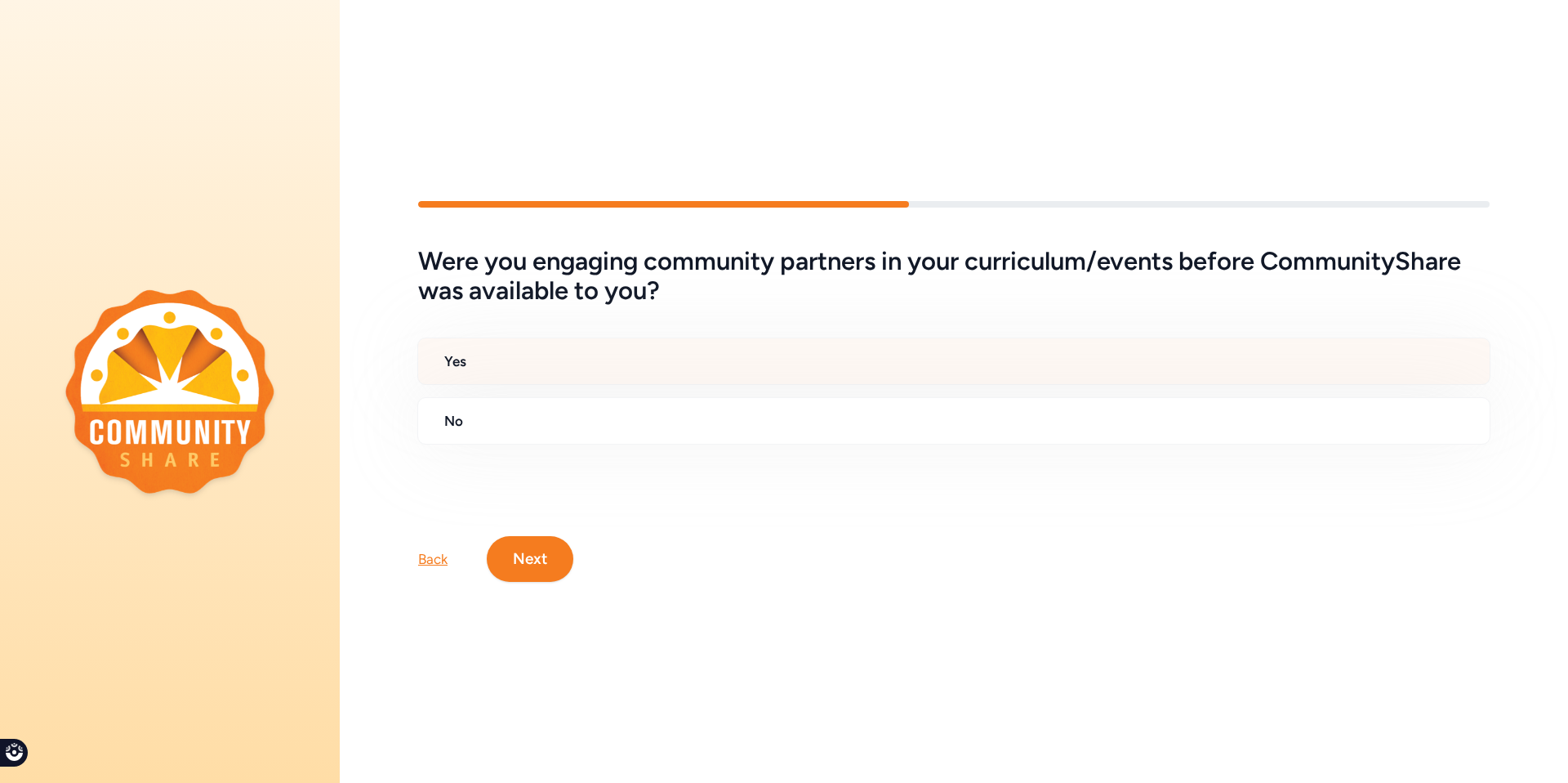
click at [603, 358] on h2 "Yes" at bounding box center [960, 361] width 1033 height 20
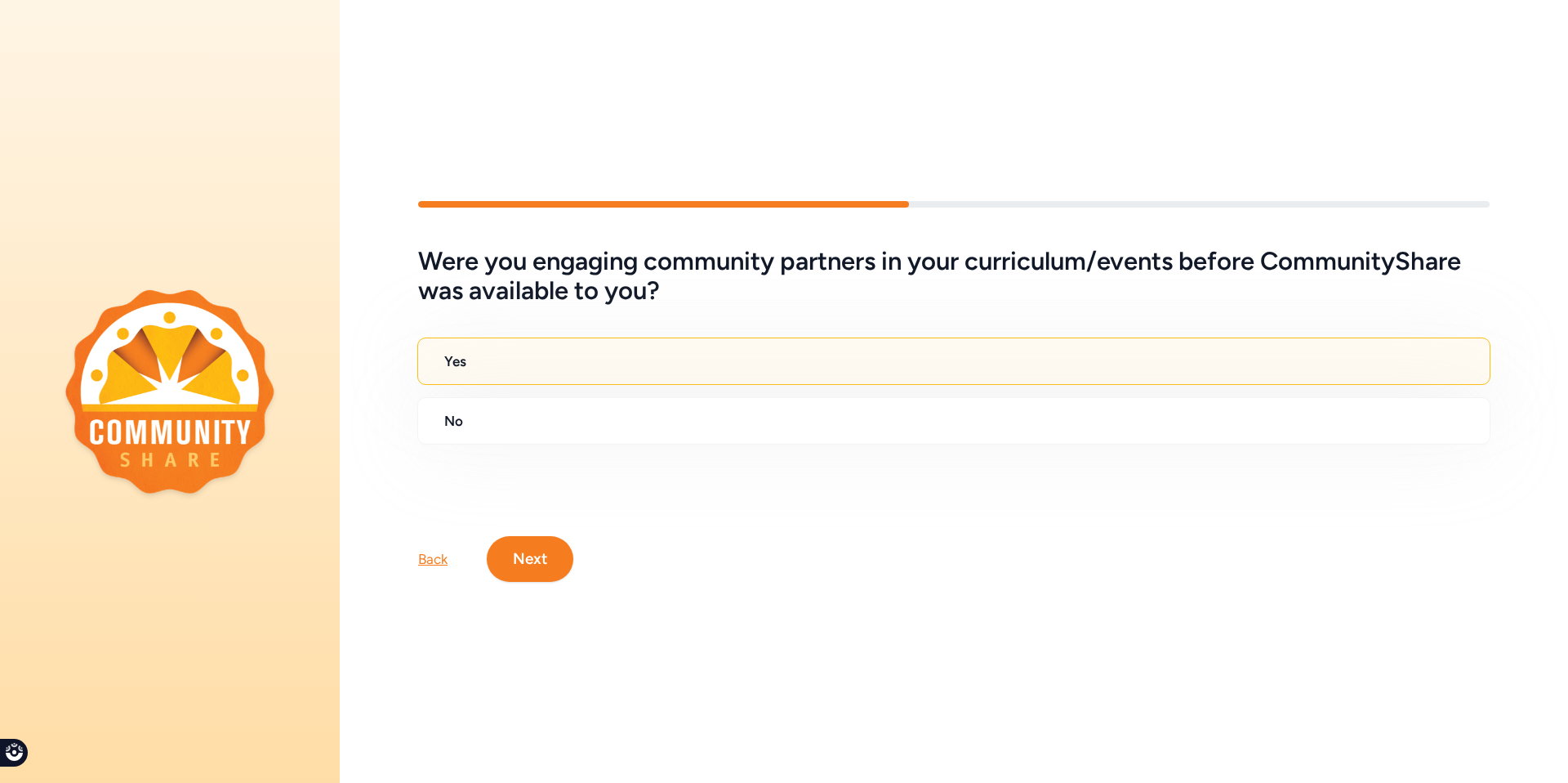
click at [547, 553] on button "Next" at bounding box center [530, 559] width 87 height 46
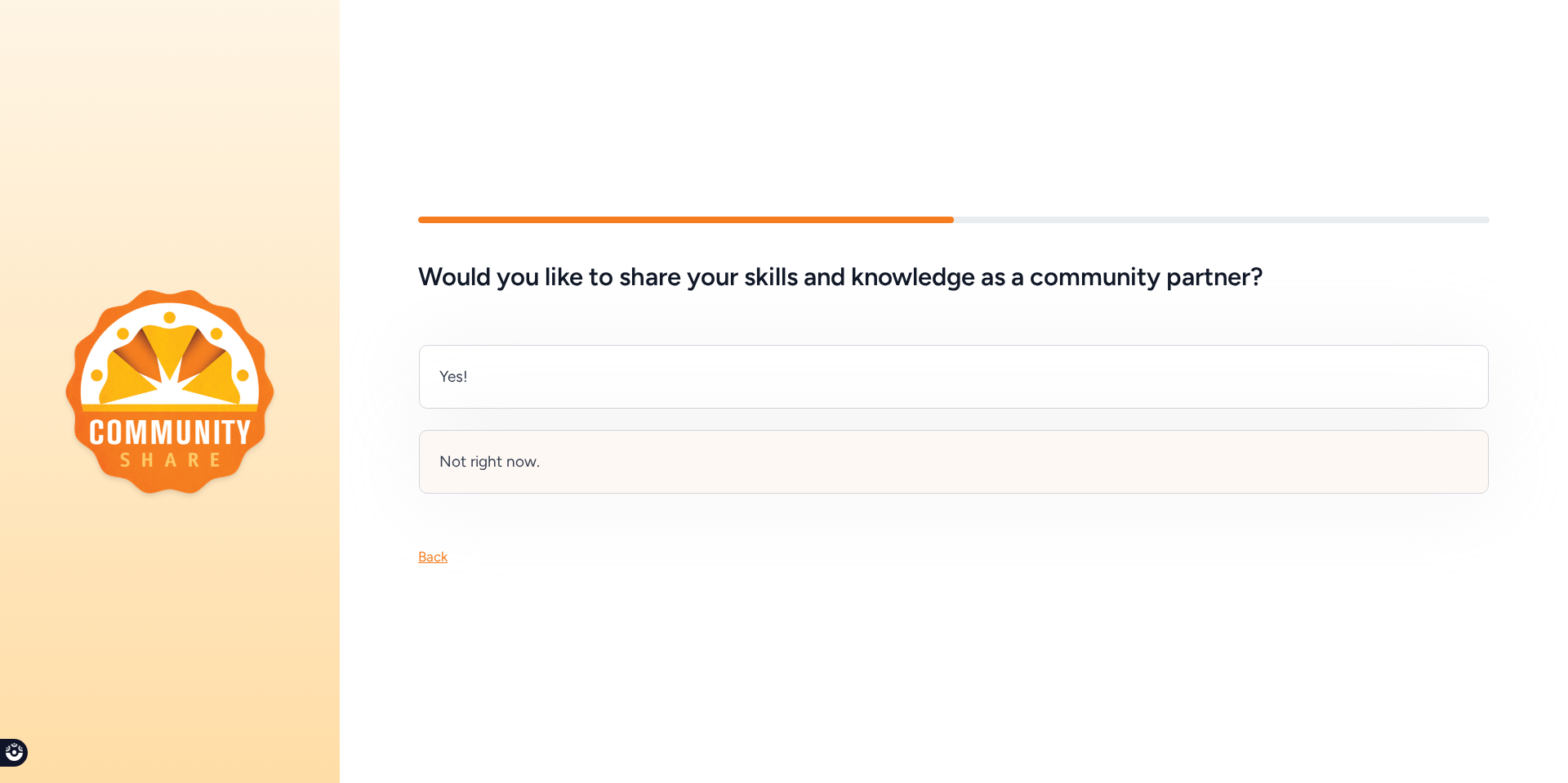
click at [478, 473] on div "Not right now." at bounding box center [954, 461] width 1070 height 63
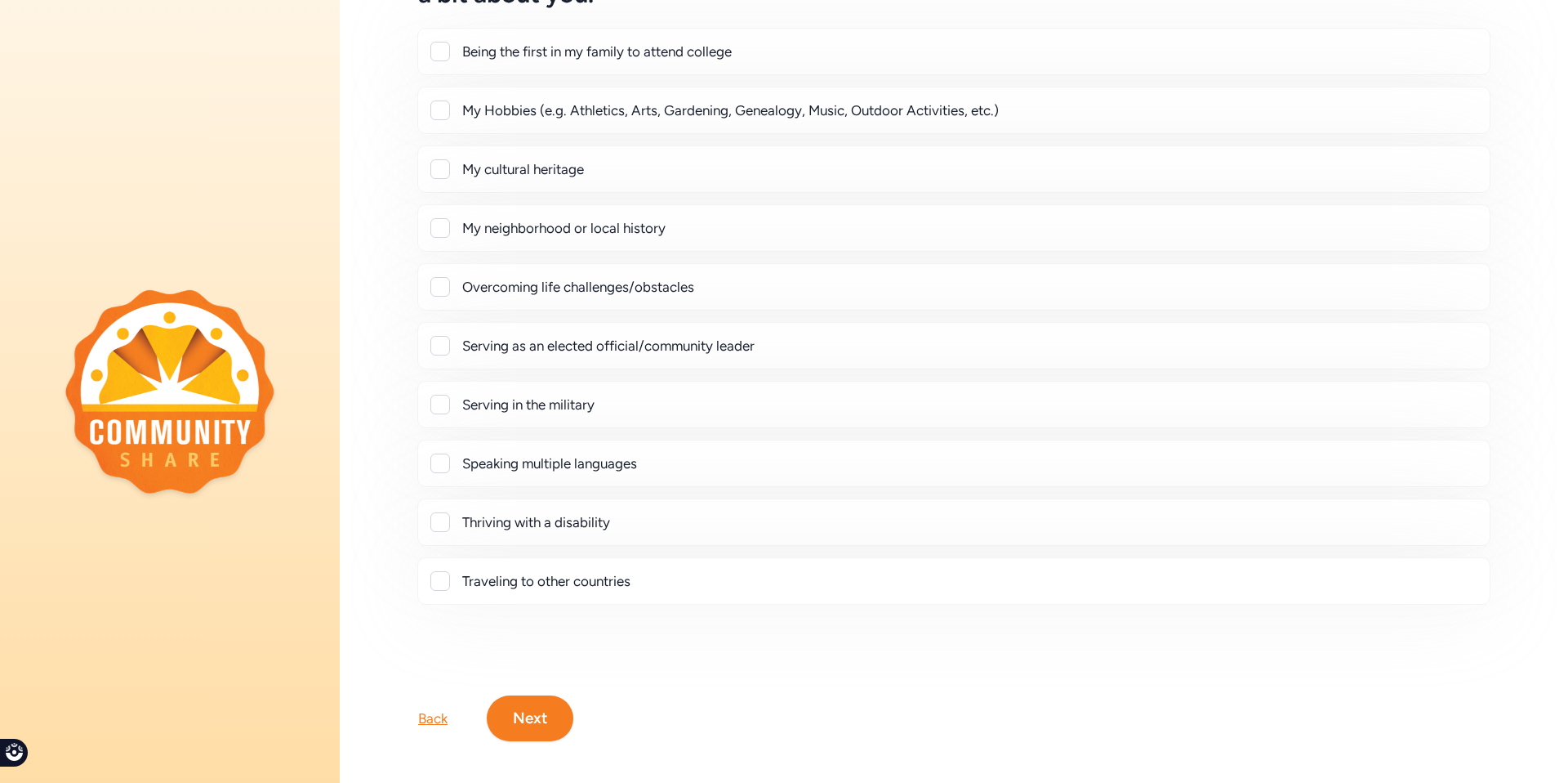
scroll to position [153, 0]
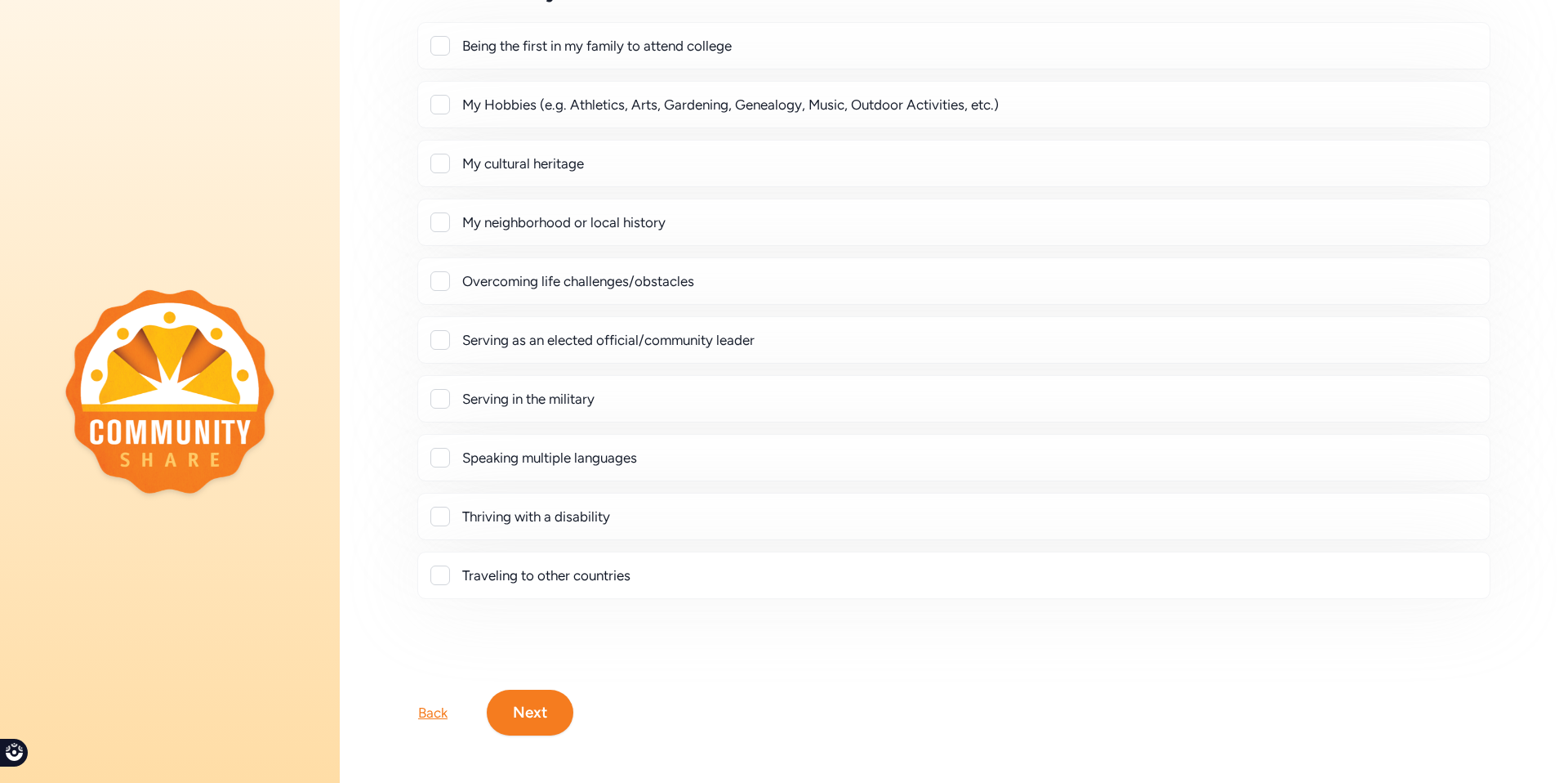
click at [521, 700] on button "Next" at bounding box center [530, 712] width 87 height 46
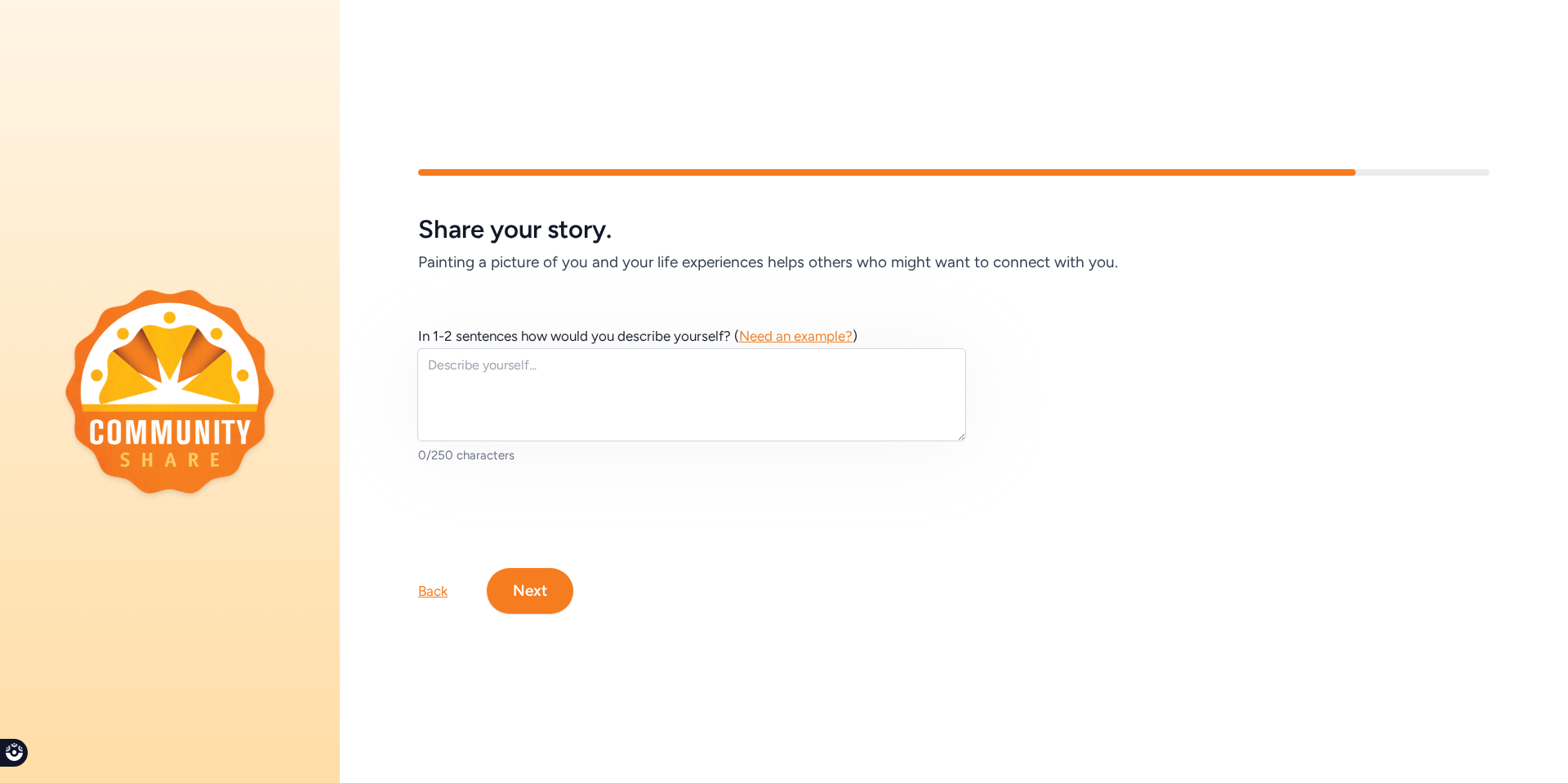
click at [542, 585] on button "Next" at bounding box center [530, 590] width 87 height 46
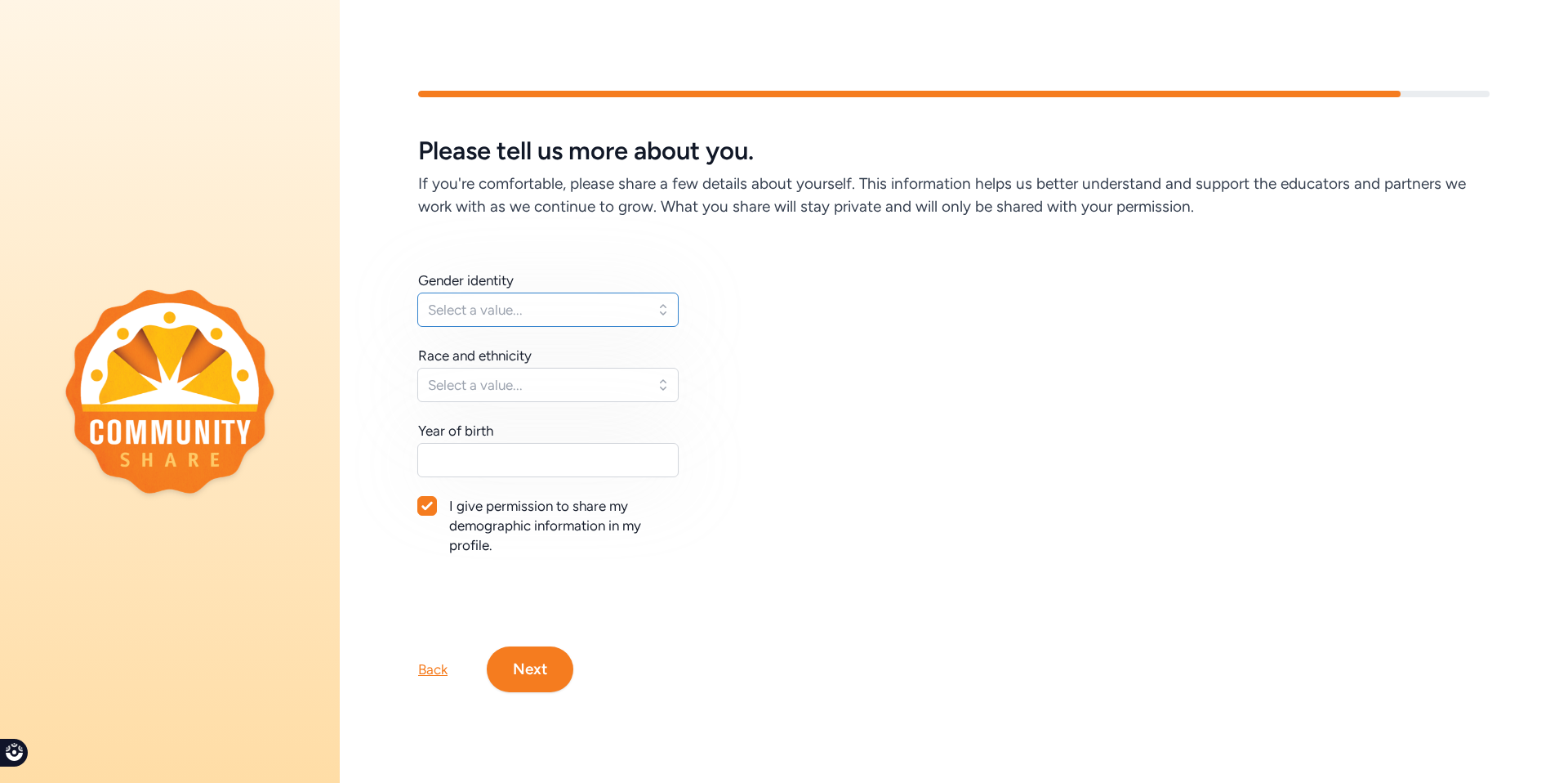
click at [549, 304] on span "Select a value..." at bounding box center [536, 310] width 218 height 20
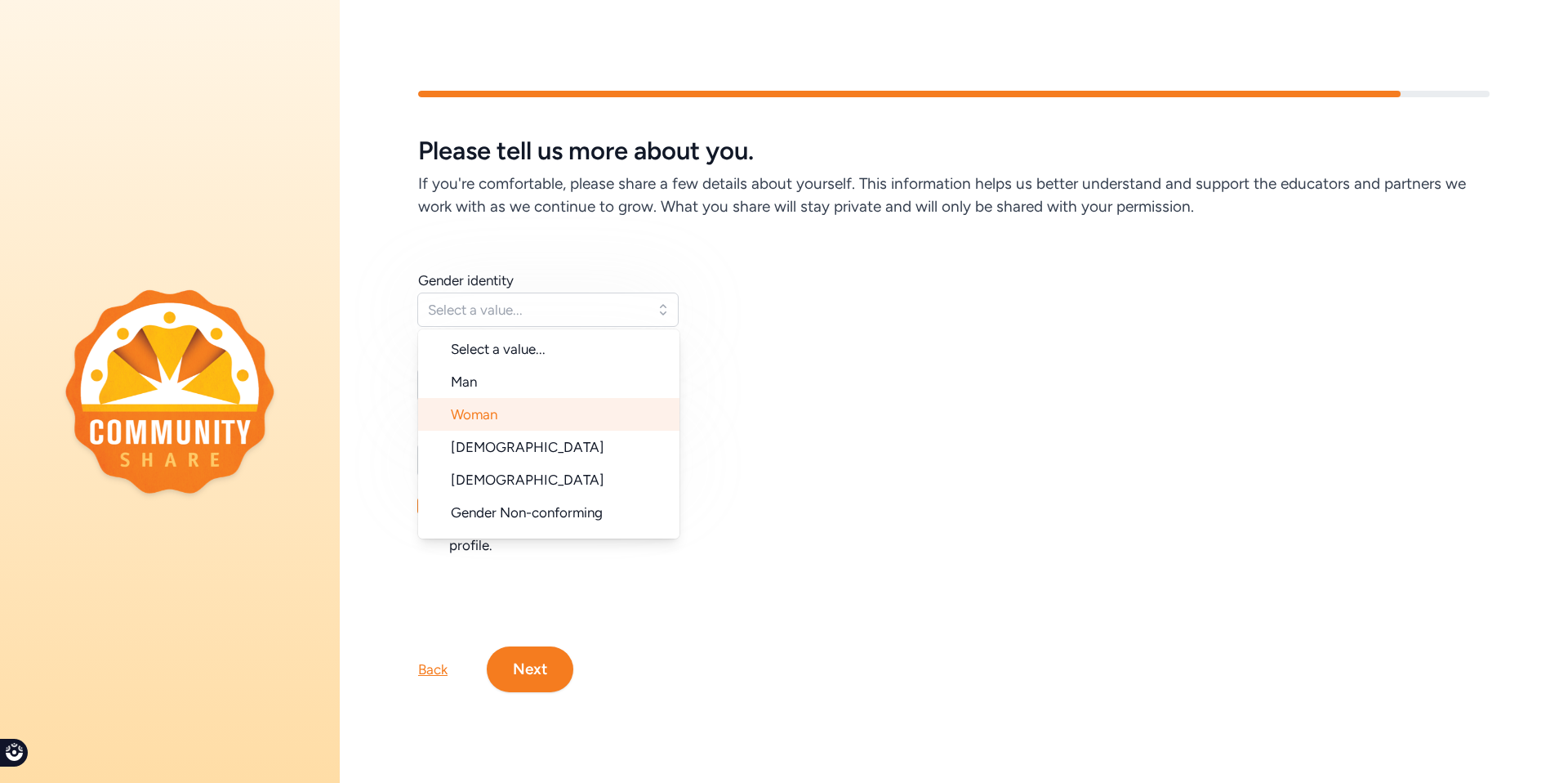
click at [535, 416] on li "Woman" at bounding box center [549, 414] width 262 height 33
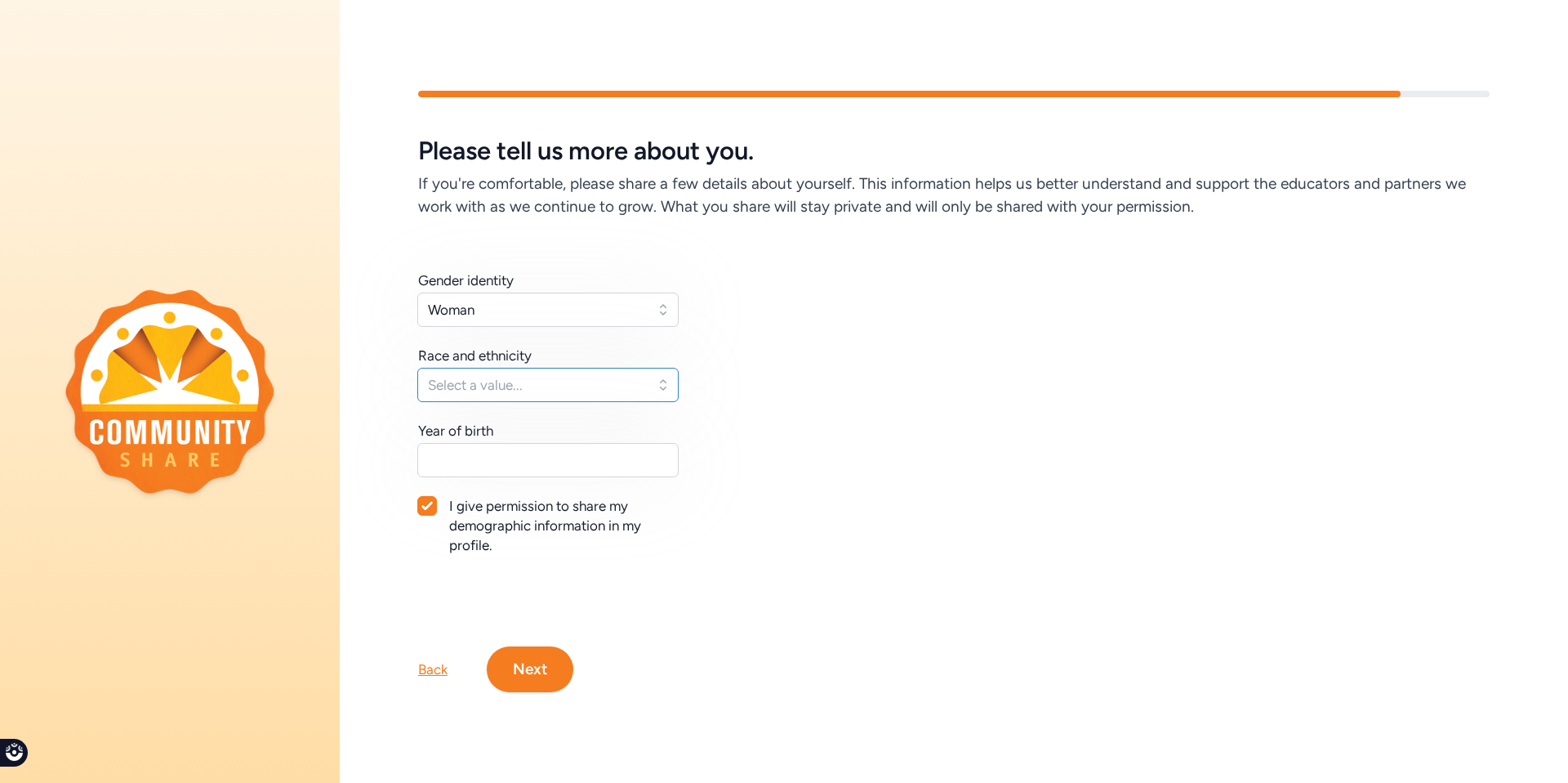
click at [544, 376] on span "Select a value..." at bounding box center [536, 385] width 218 height 20
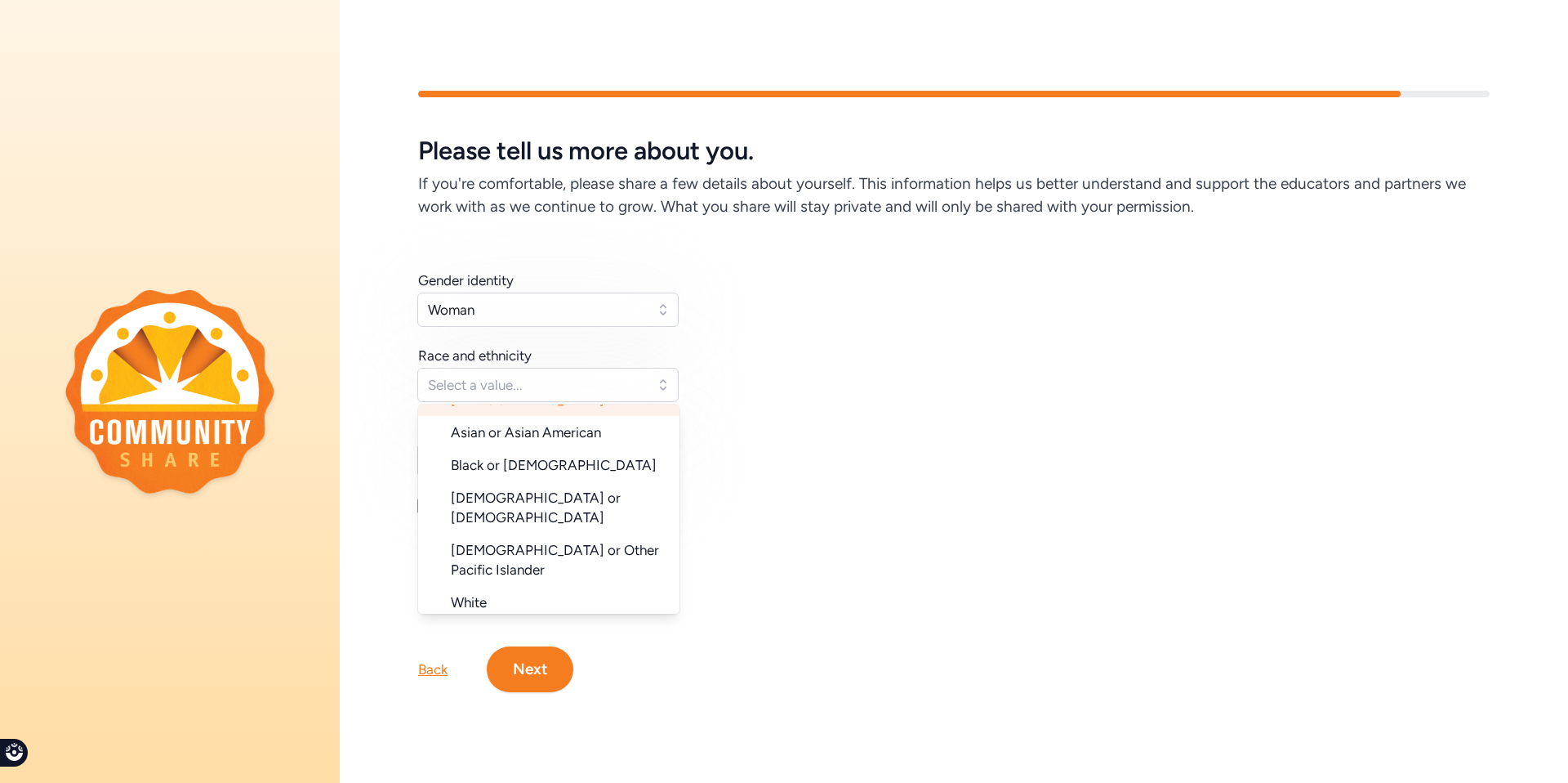
scroll to position [105, 0]
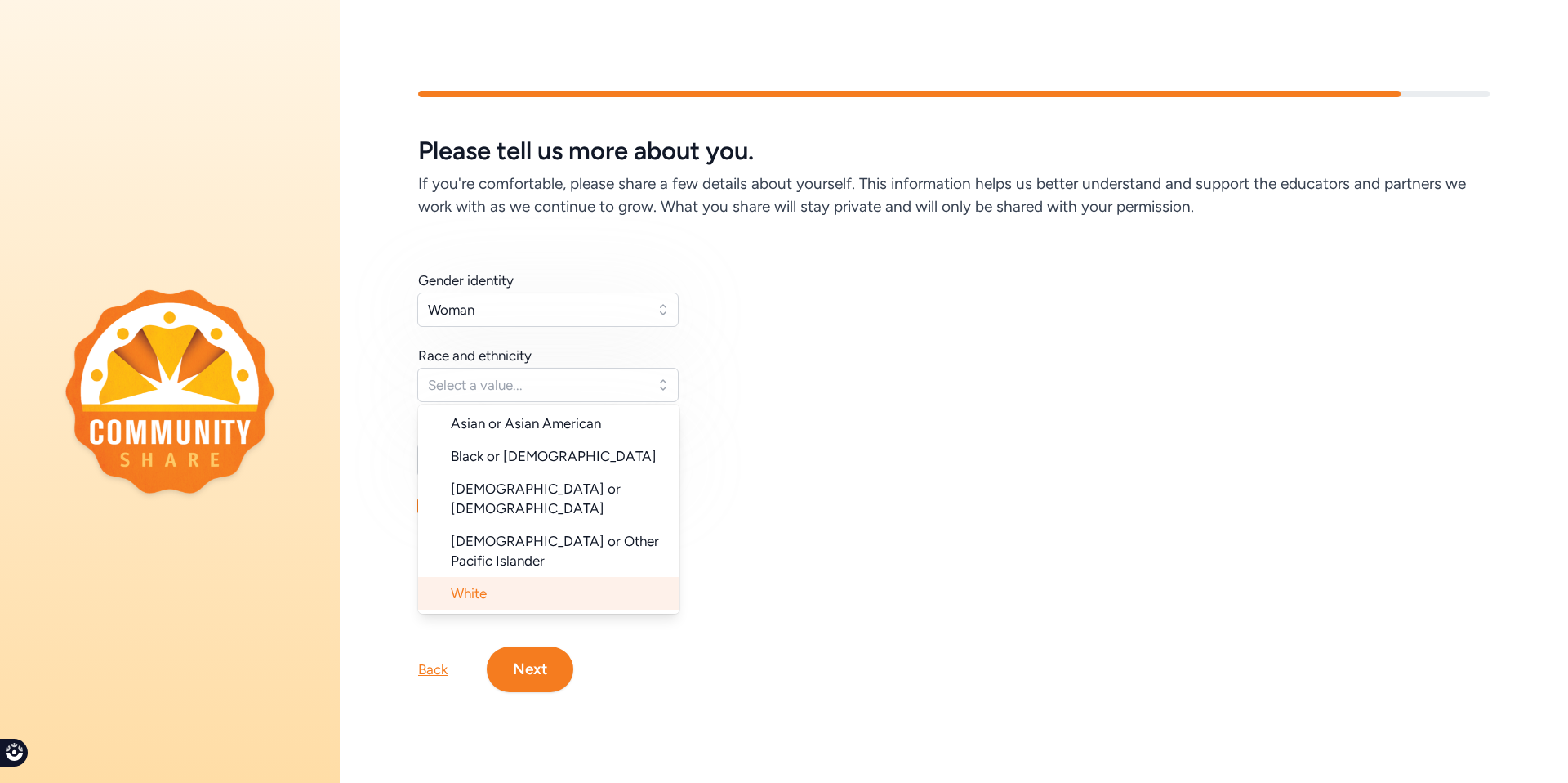
click at [529, 577] on li "White" at bounding box center [549, 593] width 262 height 33
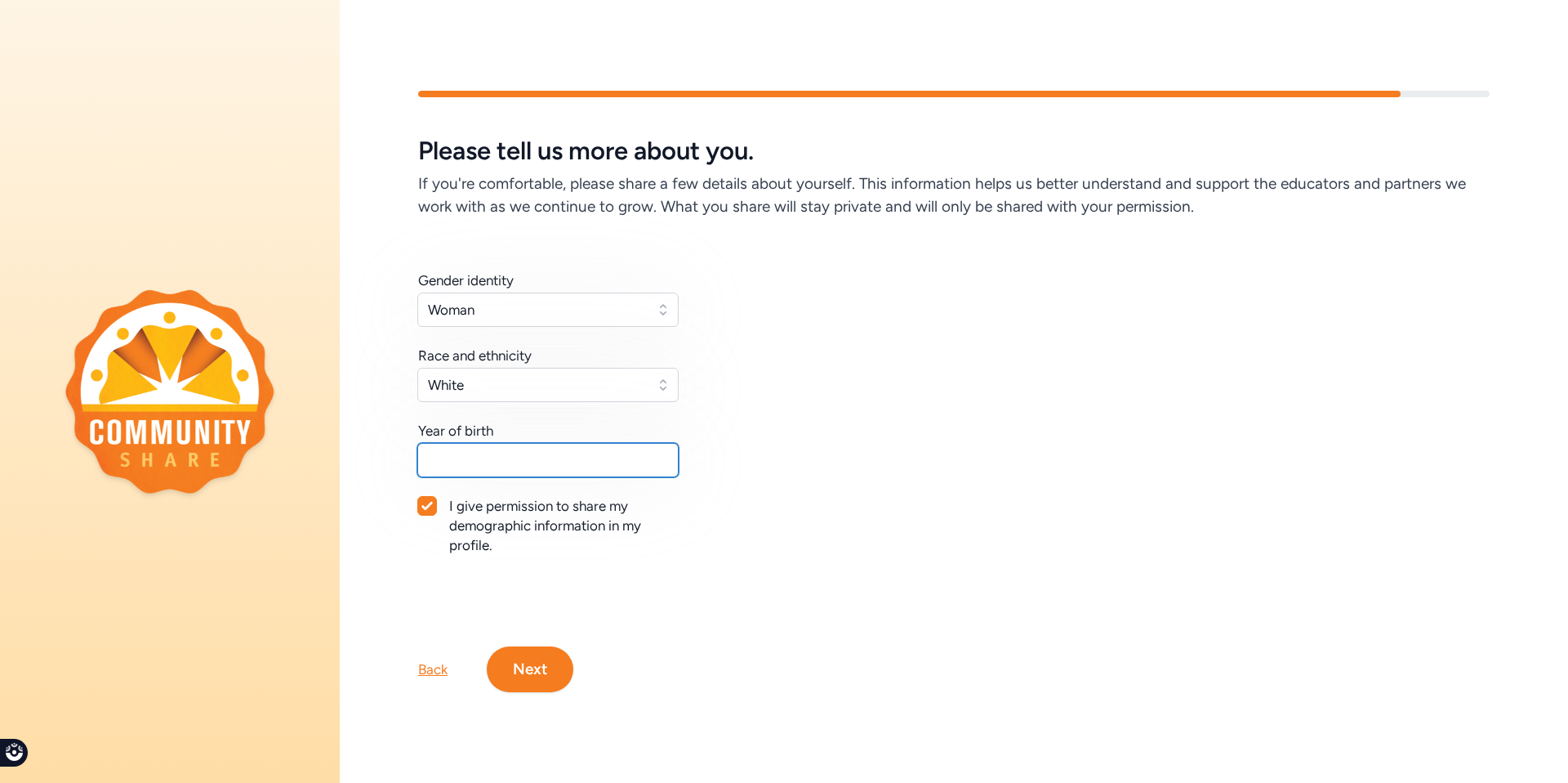
click at [515, 454] on input "text" at bounding box center [549, 459] width 262 height 34
type input "1976"
click at [529, 672] on button "Next" at bounding box center [530, 669] width 87 height 46
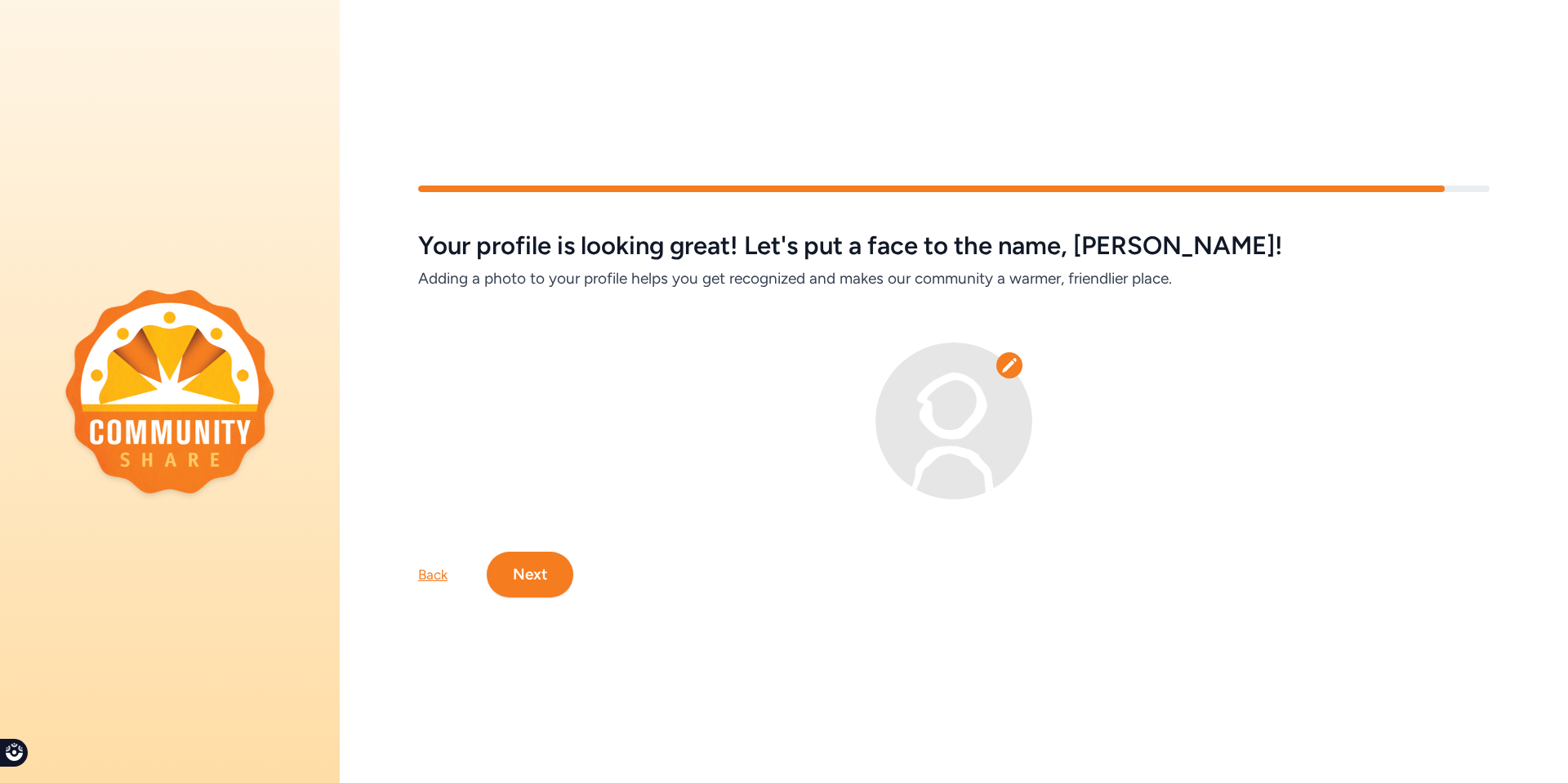
click at [565, 579] on button "Next" at bounding box center [530, 574] width 87 height 46
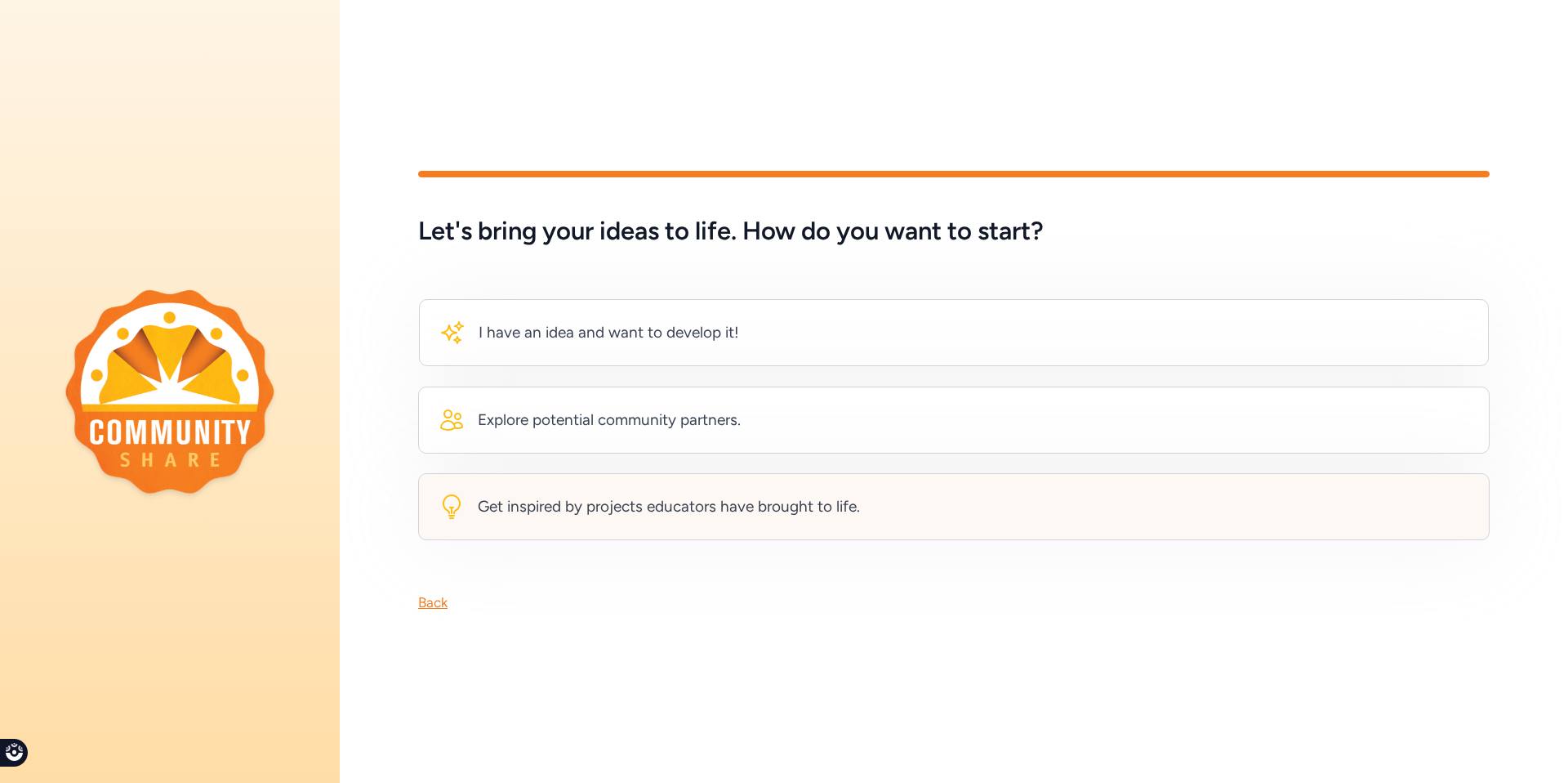
click at [575, 507] on div "Get inspired by projects educators have brought to life." at bounding box center [669, 506] width 383 height 23
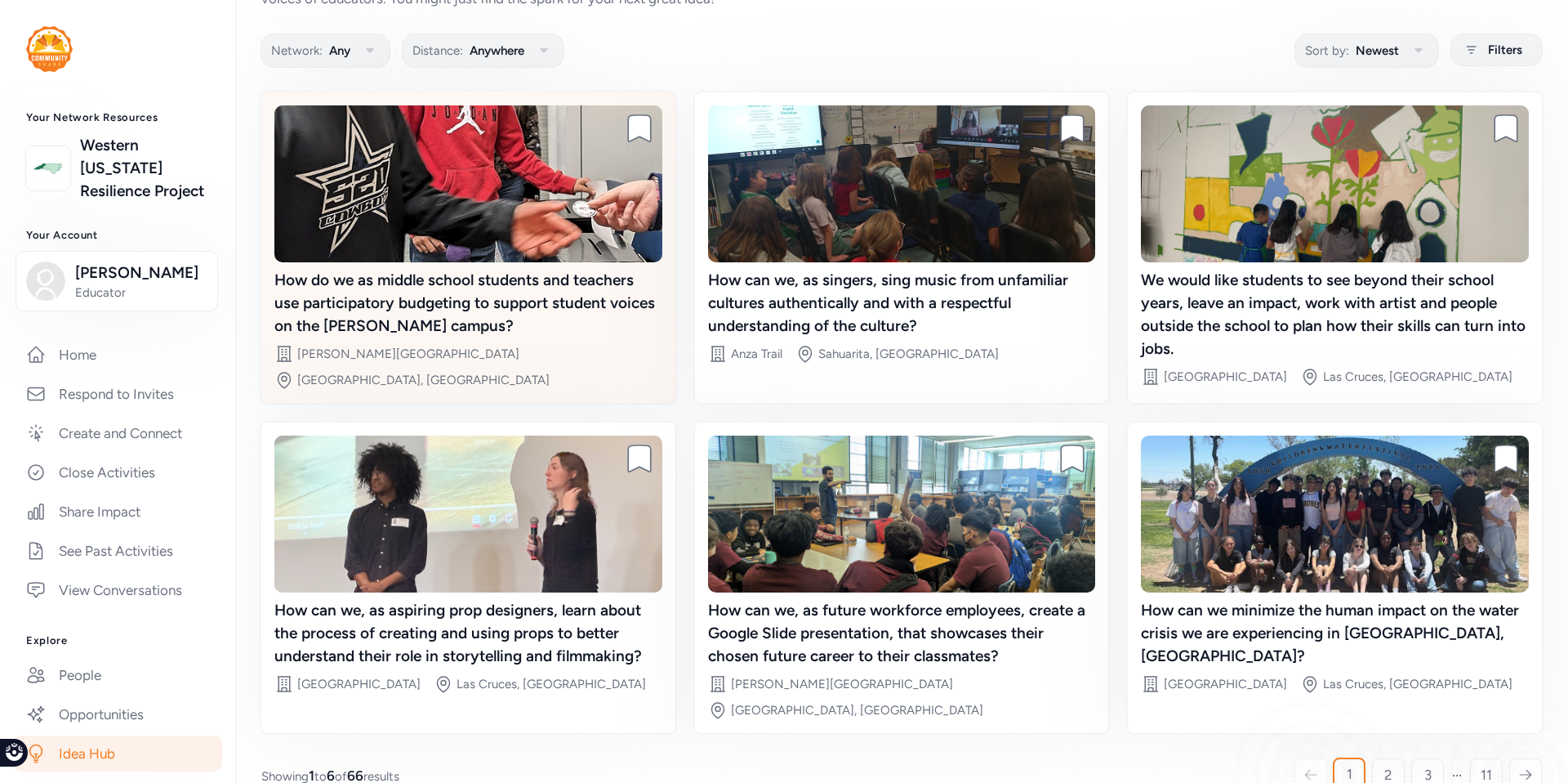
scroll to position [96, 0]
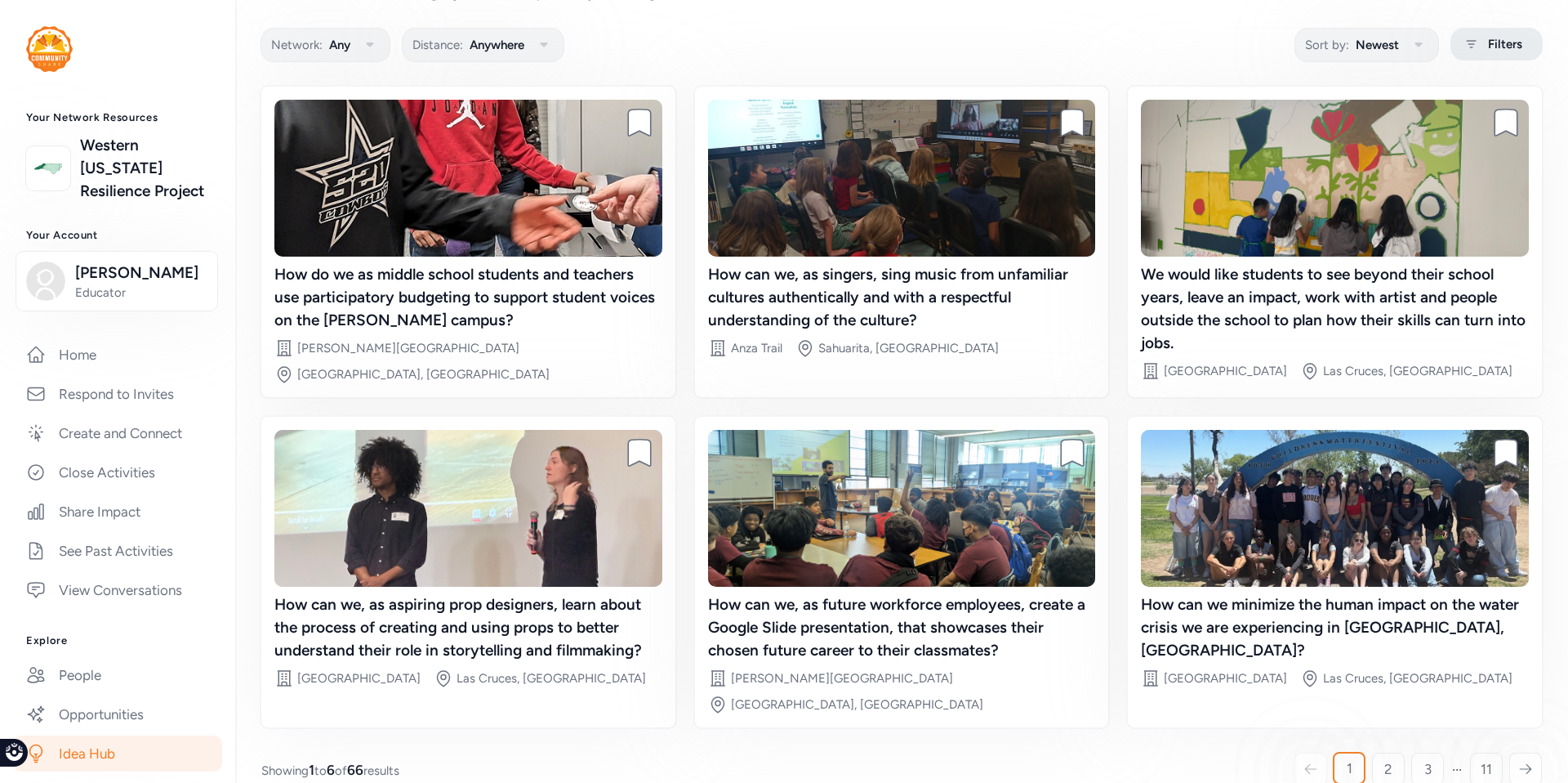
click at [1490, 43] on span "Filters" at bounding box center [1505, 44] width 34 height 20
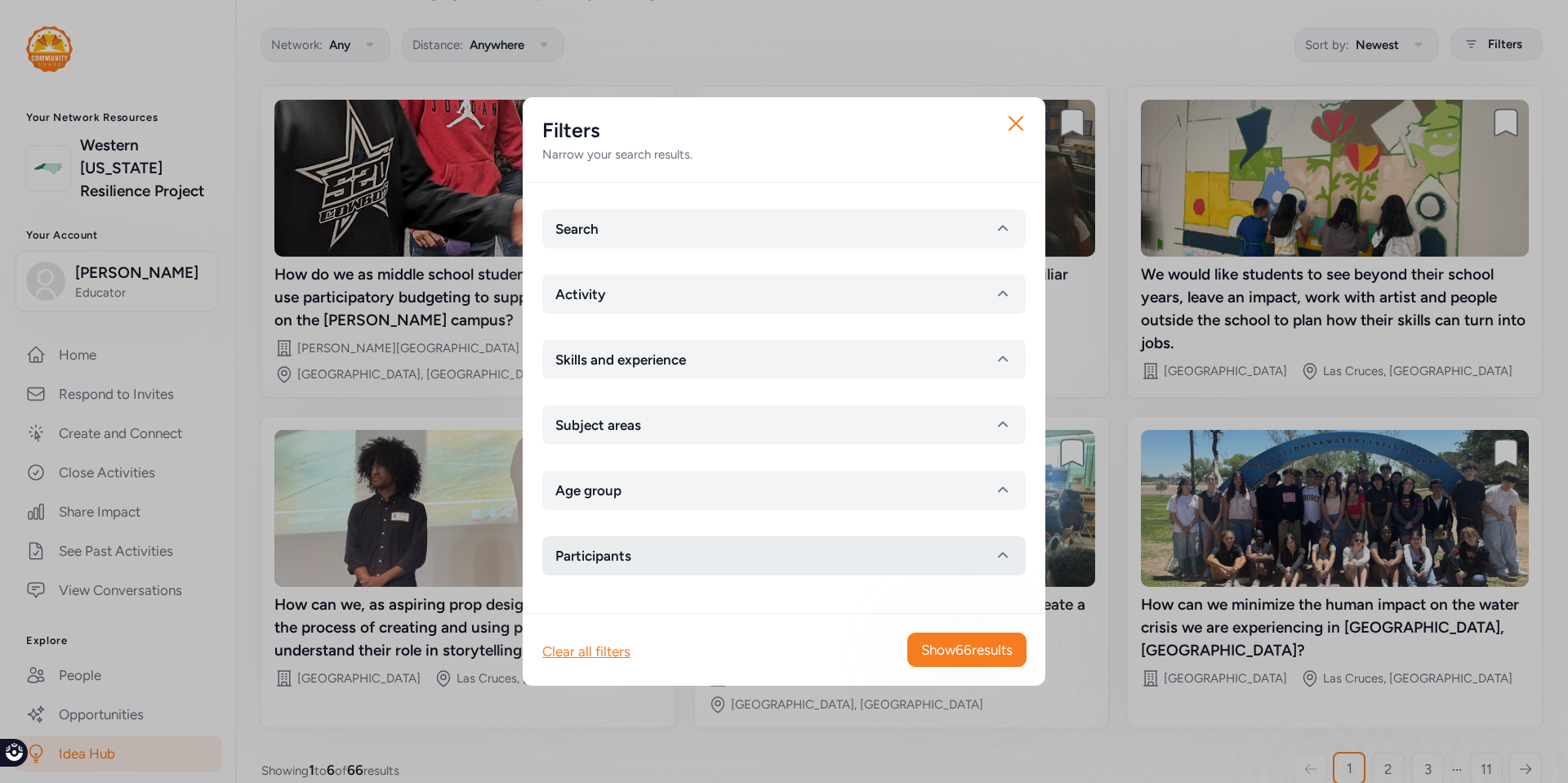
click at [799, 553] on button "Participants" at bounding box center [784, 555] width 483 height 39
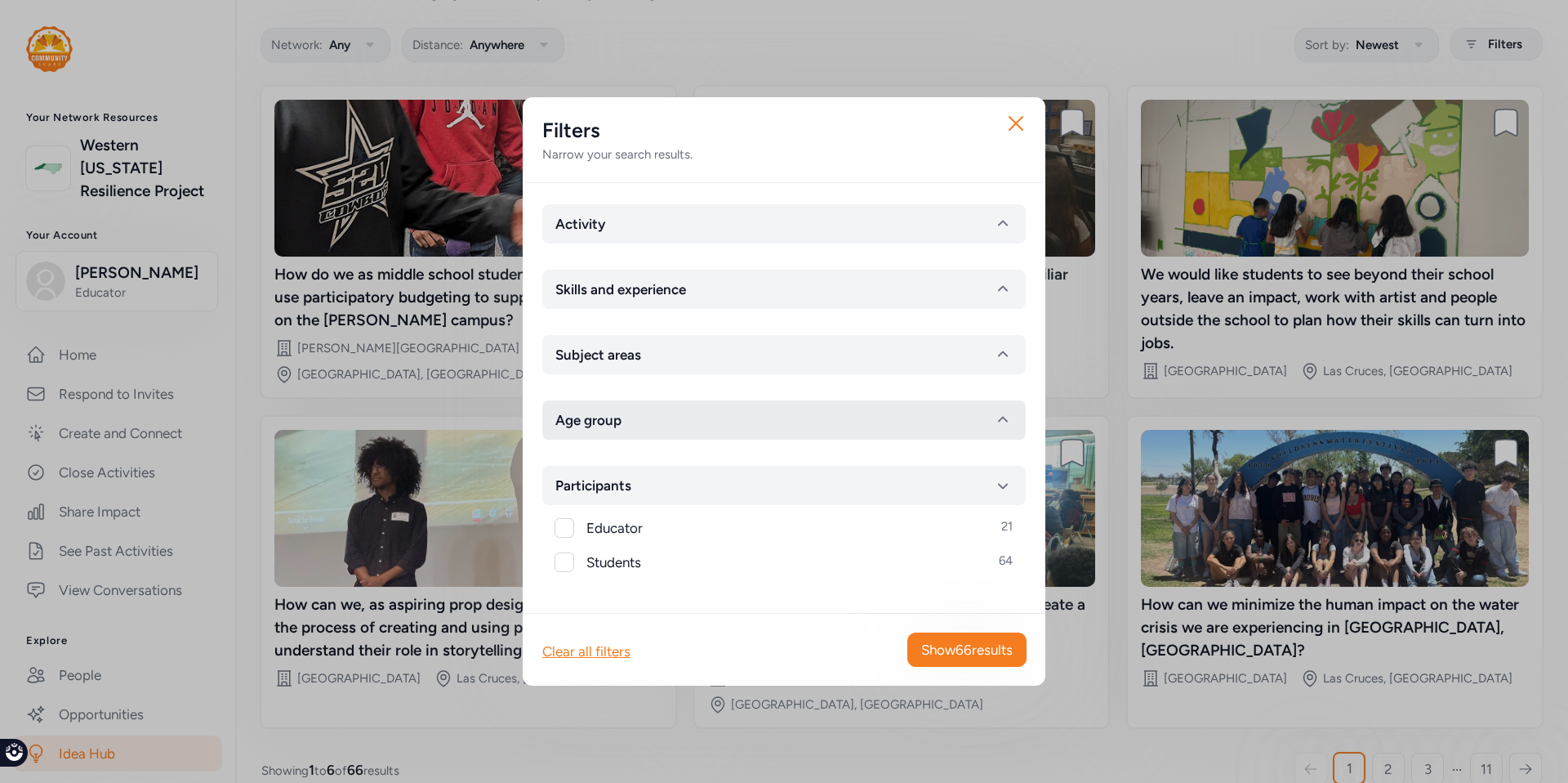
click at [768, 420] on button "Age group" at bounding box center [784, 419] width 483 height 39
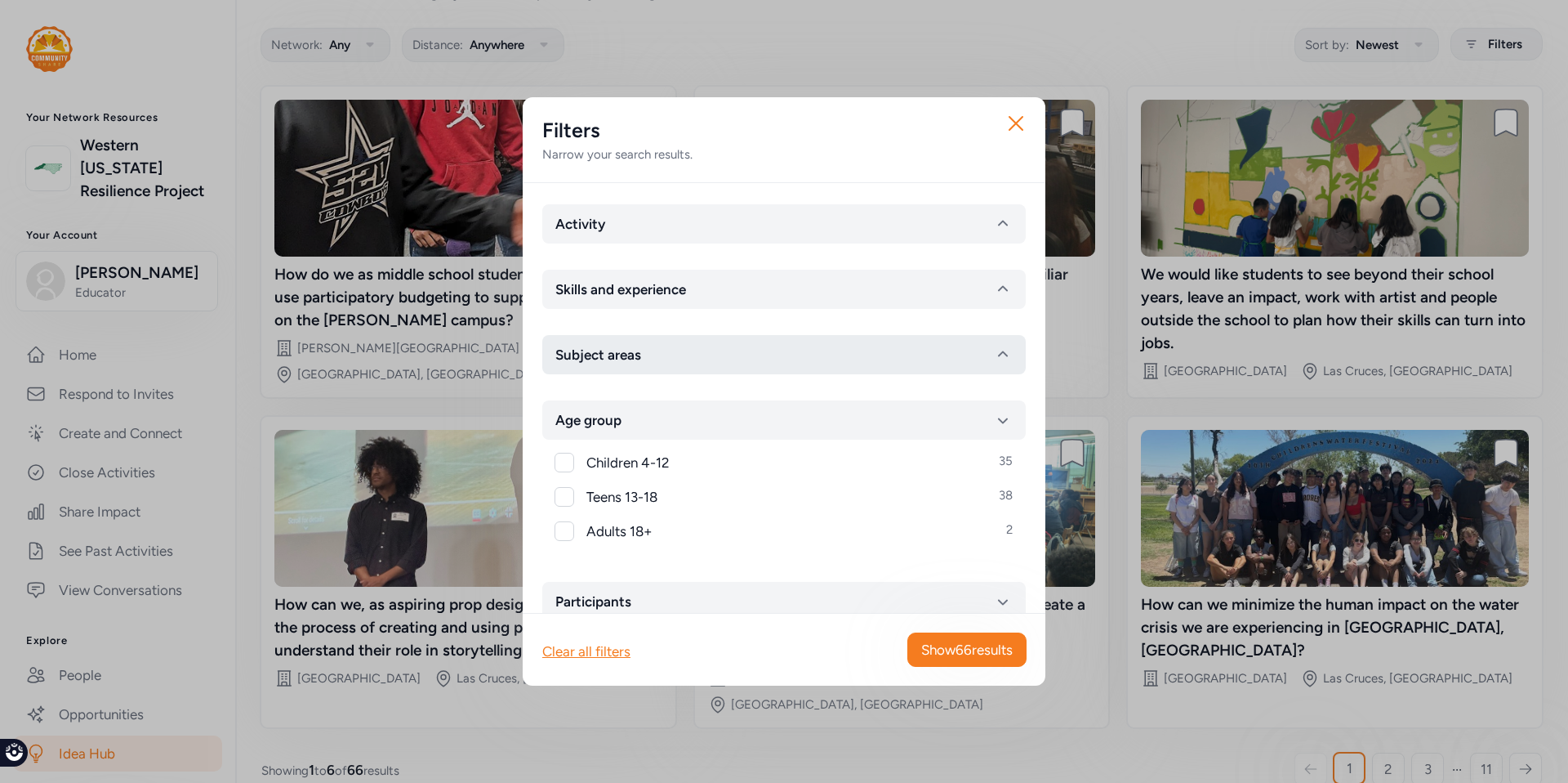
click at [760, 354] on button "Subject areas" at bounding box center [784, 354] width 483 height 39
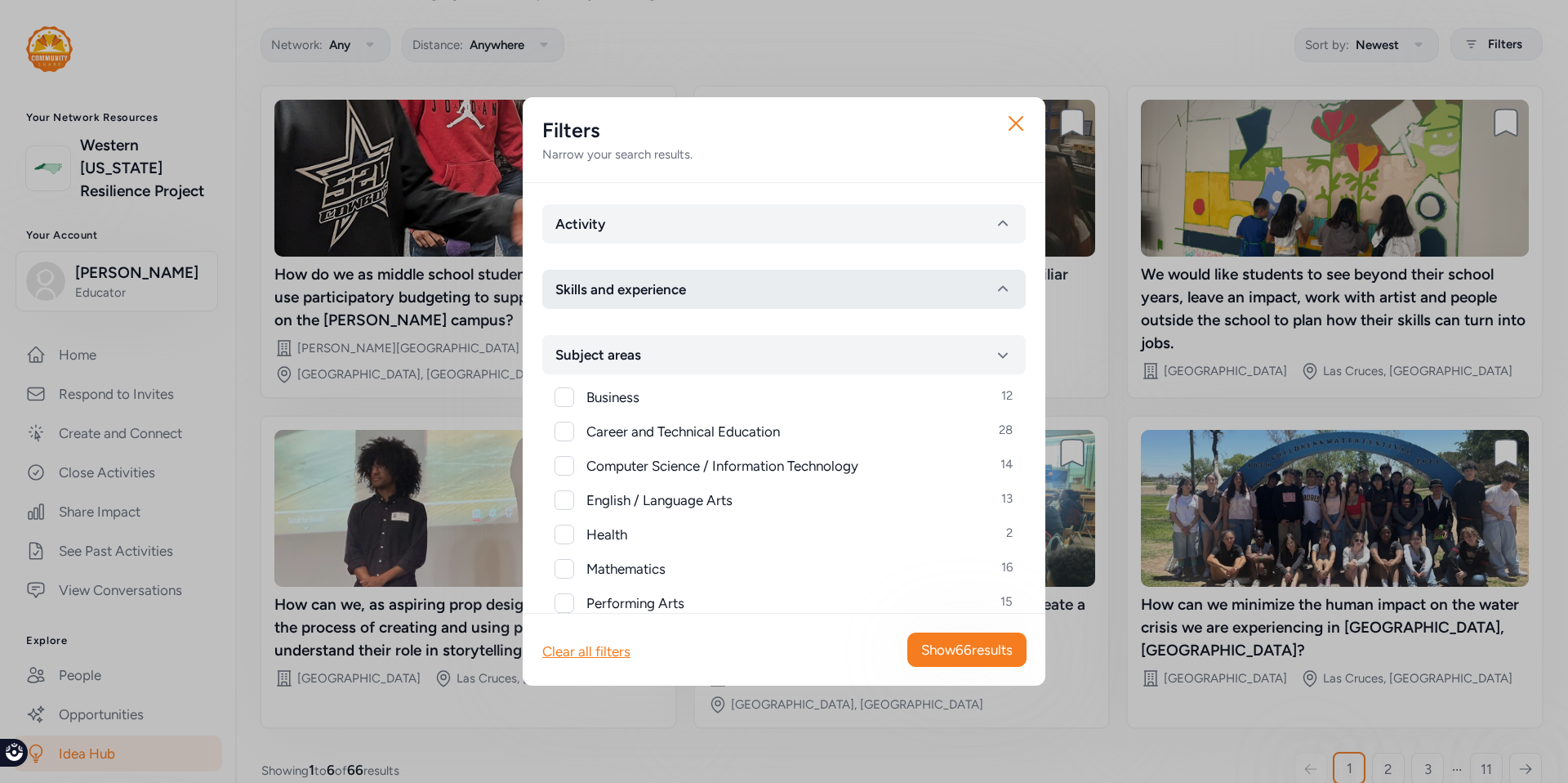
click at [760, 289] on button "Skills and experience" at bounding box center [784, 289] width 483 height 39
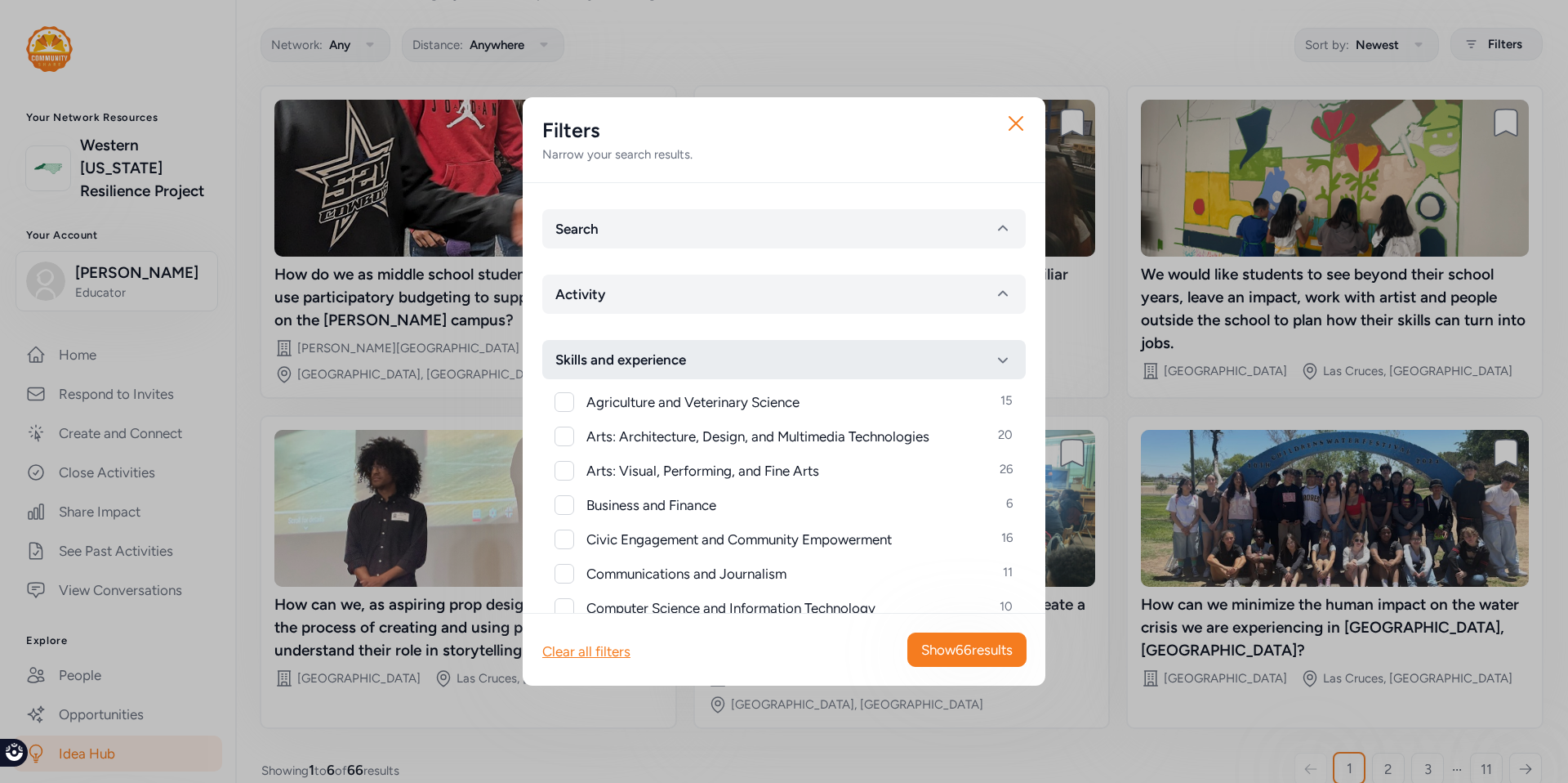
scroll to position [2, 0]
click at [760, 291] on button "Activity" at bounding box center [784, 292] width 483 height 39
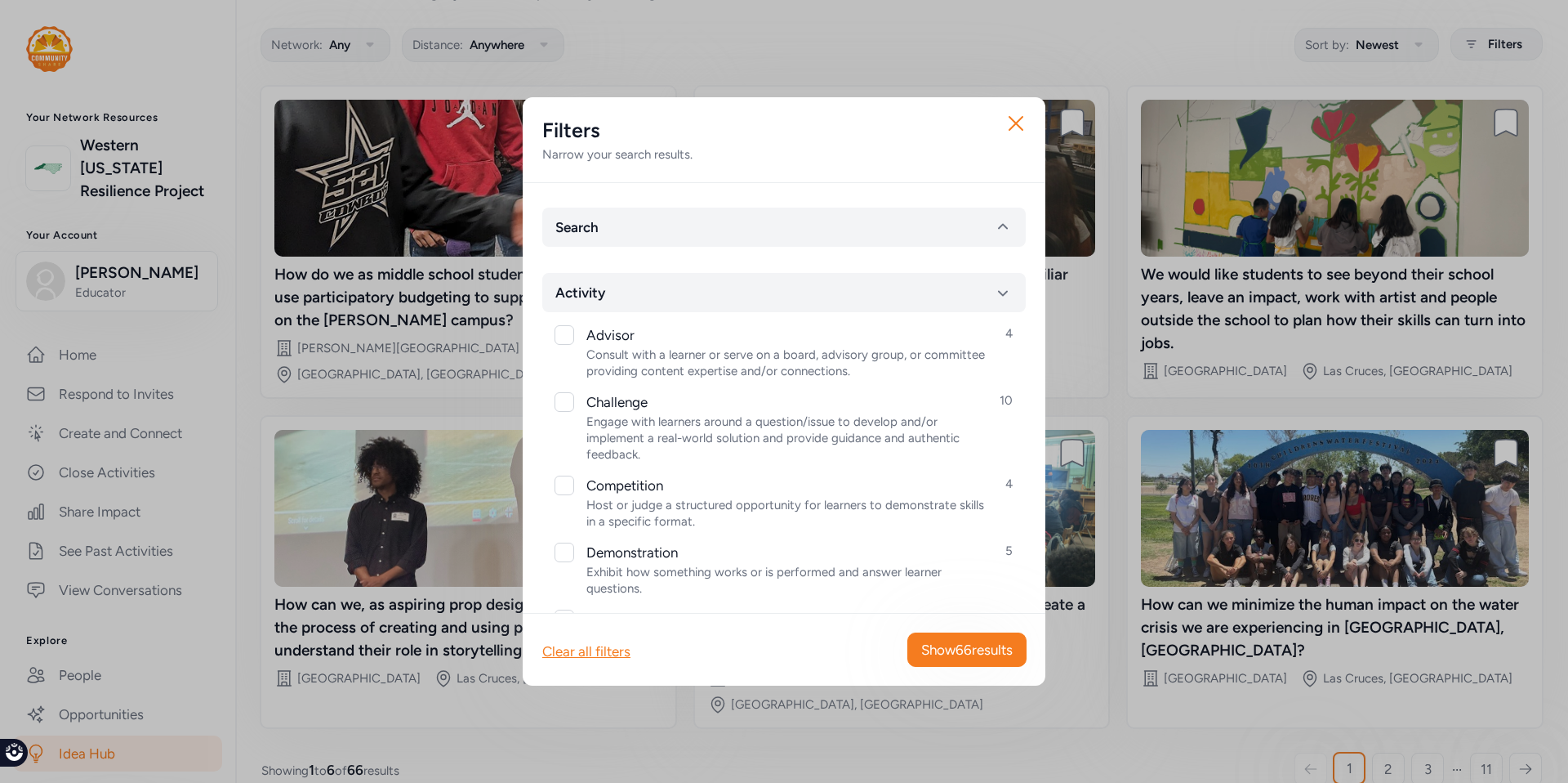
scroll to position [0, 0]
click at [738, 227] on button "Search" at bounding box center [784, 228] width 483 height 39
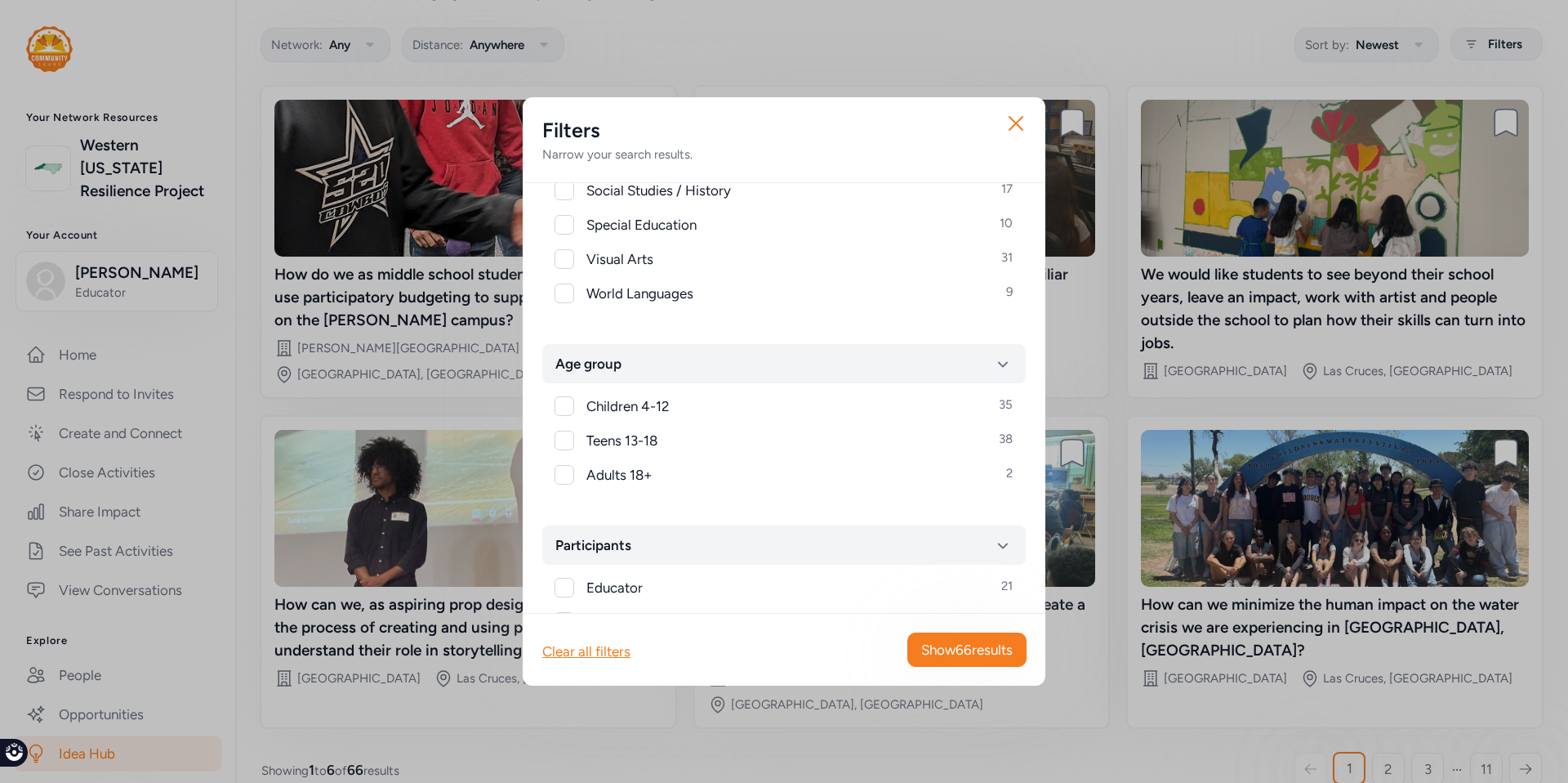
scroll to position [2896, 0]
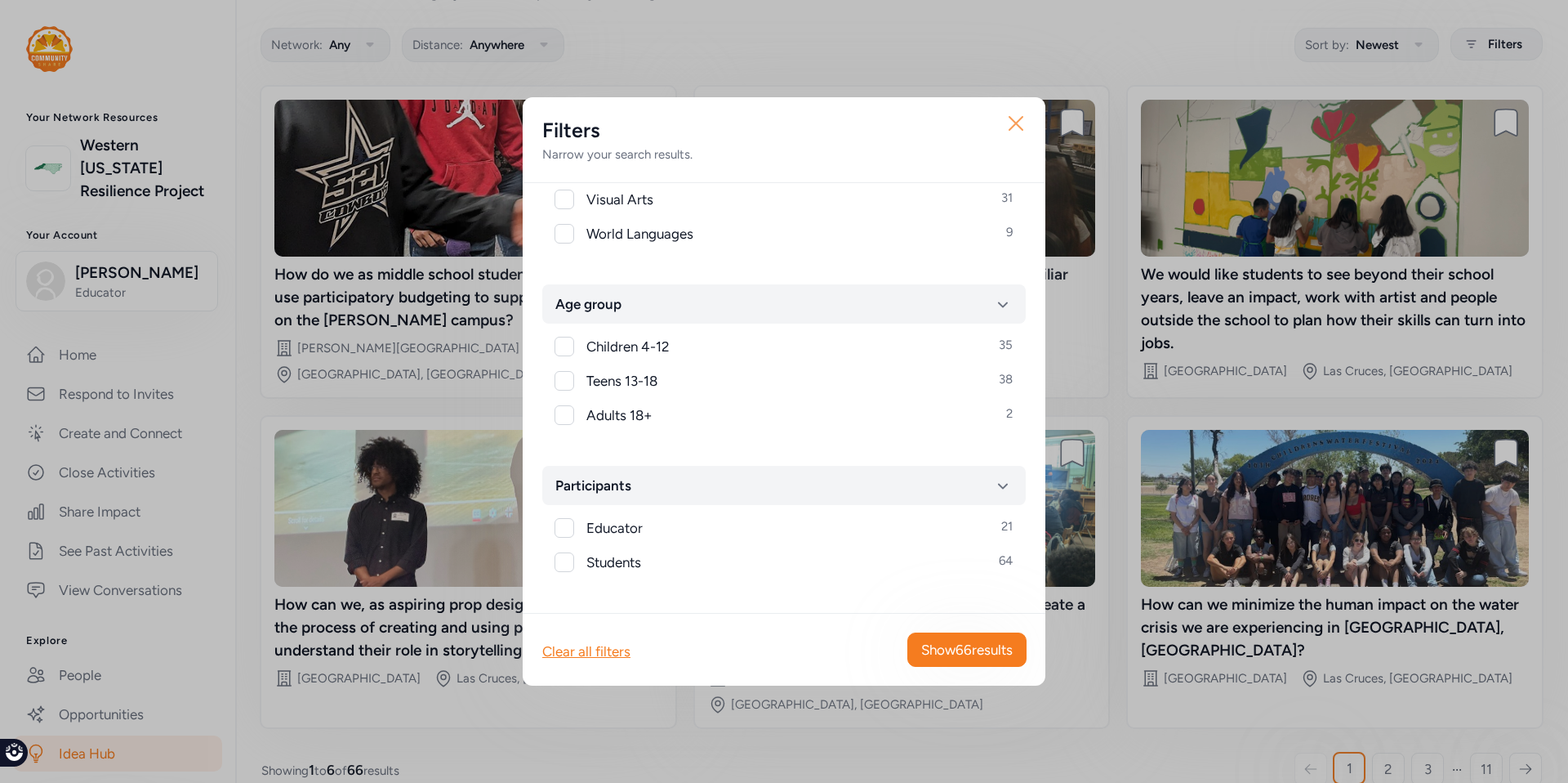
click at [1017, 124] on icon "button" at bounding box center [1016, 123] width 13 height 13
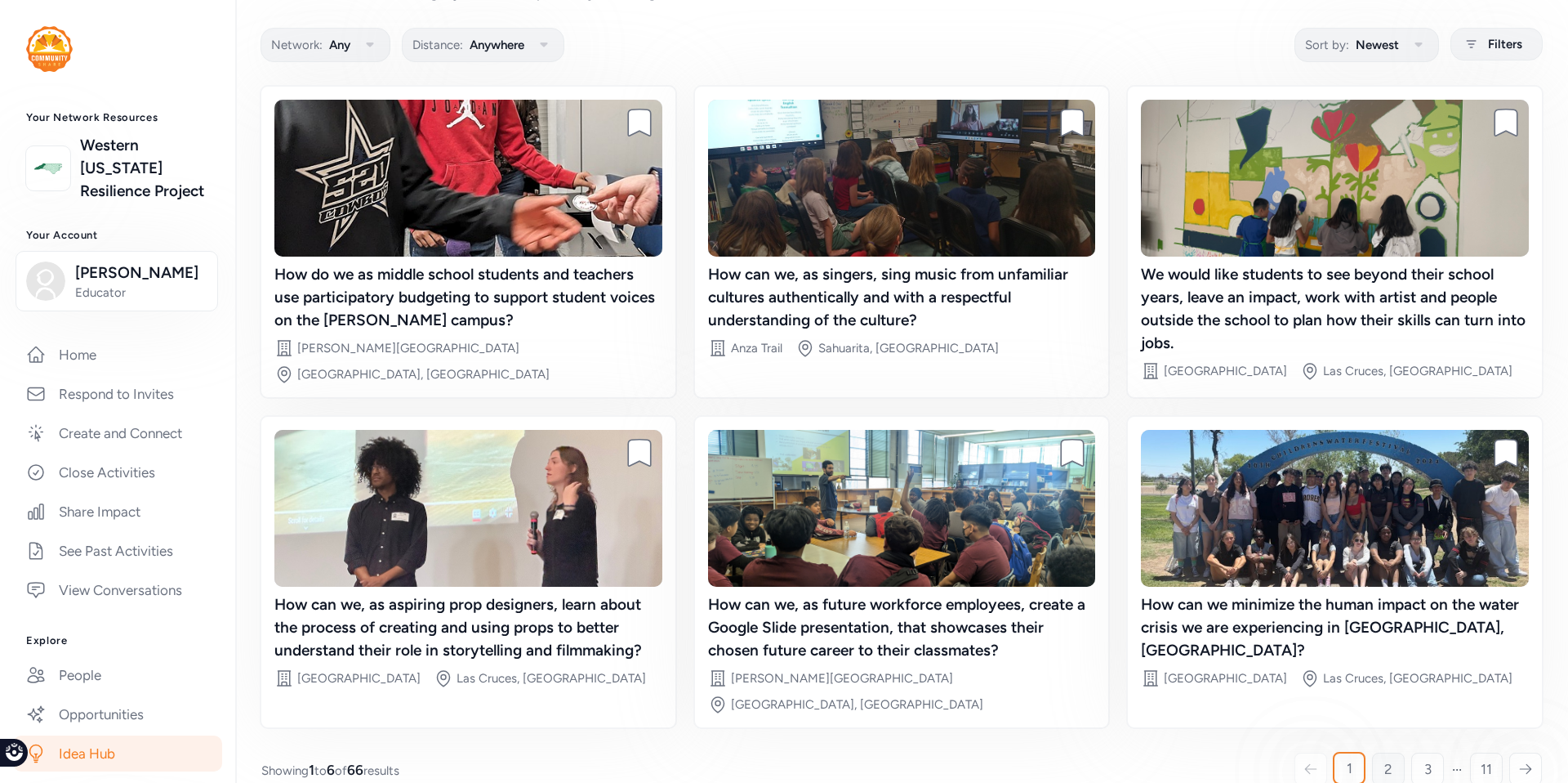
click at [1380, 752] on link "2" at bounding box center [1388, 768] width 33 height 33
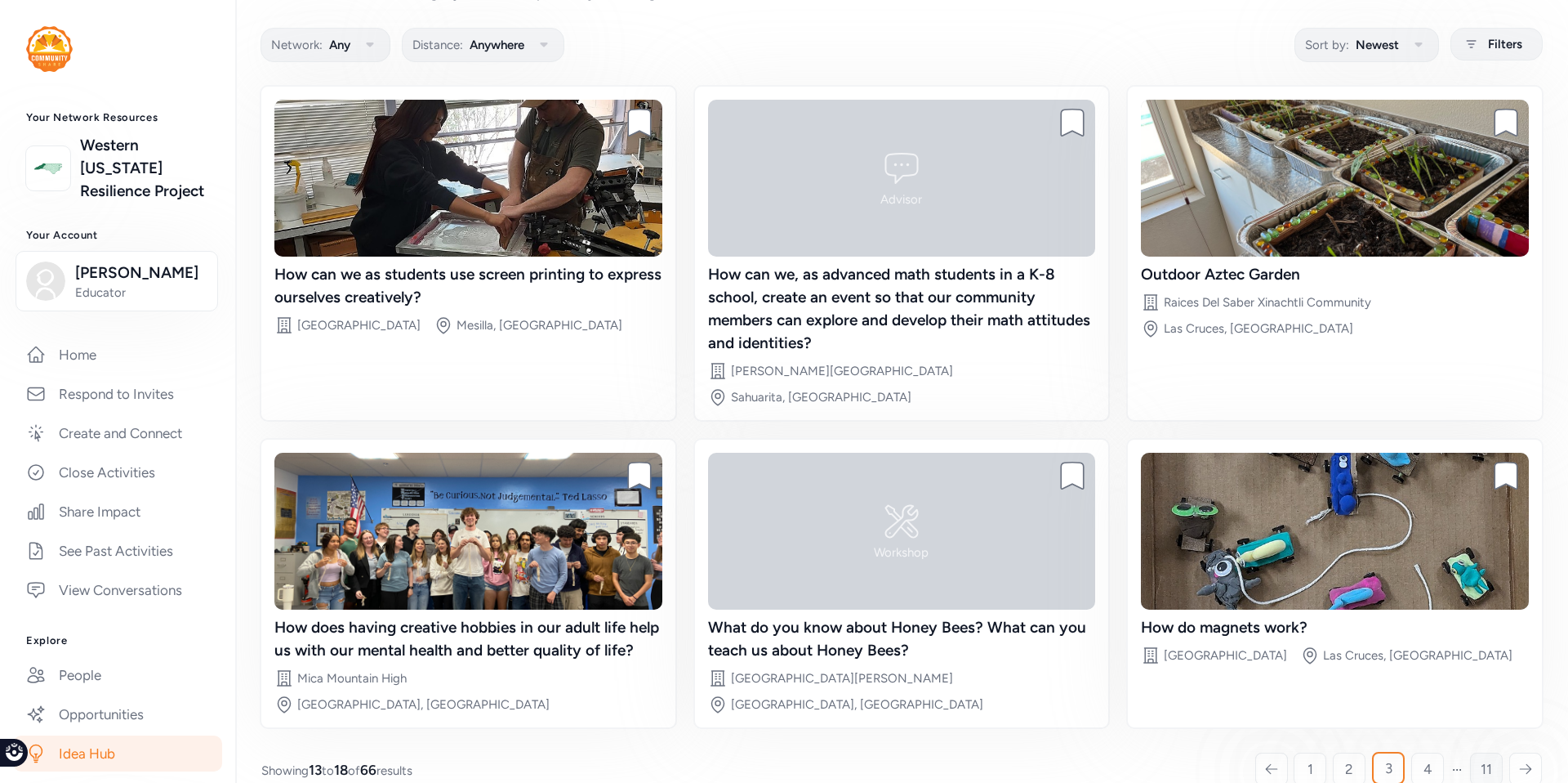
click at [1480, 759] on span "11" at bounding box center [1486, 769] width 12 height 20
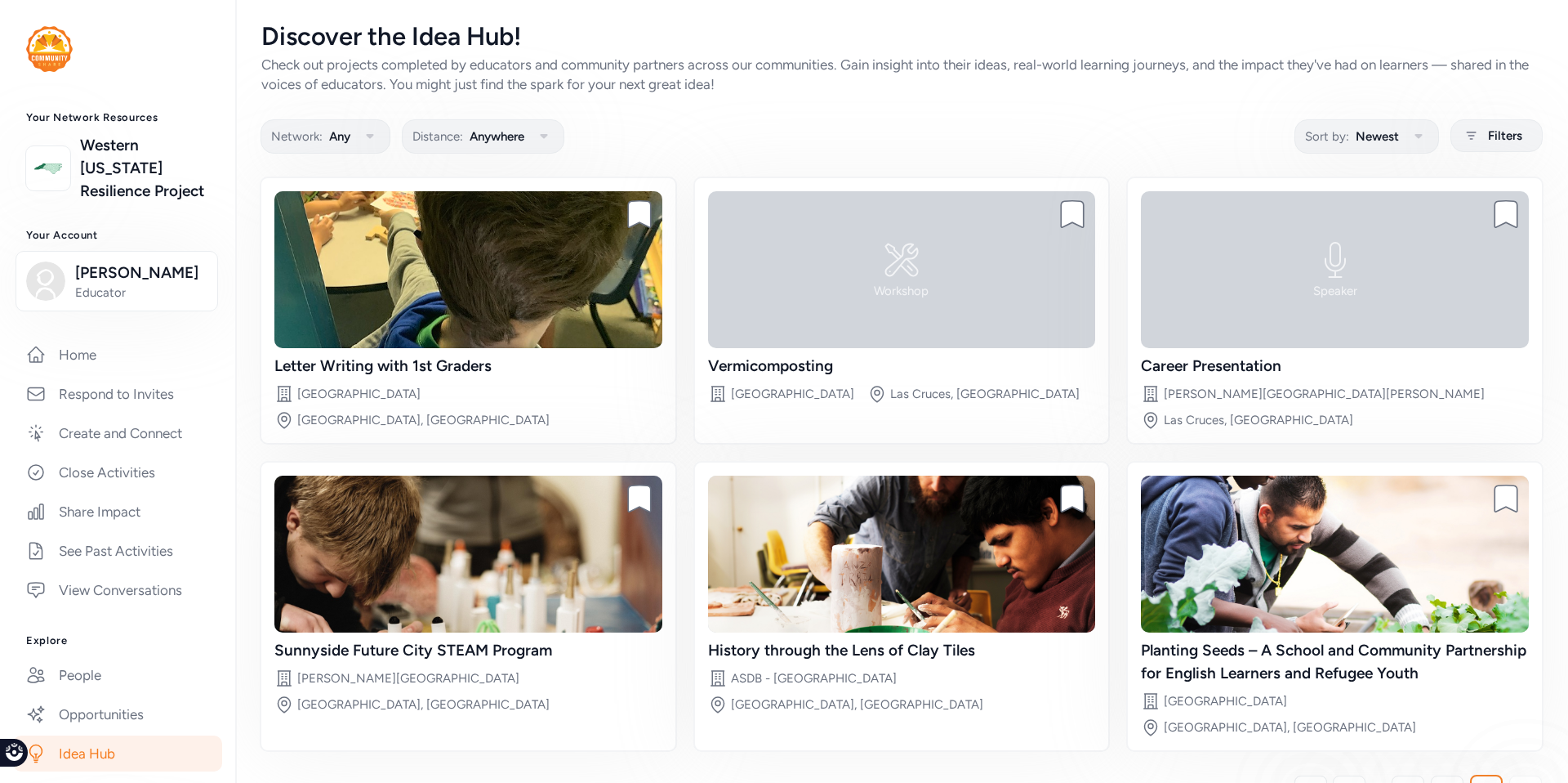
click at [1519, 782] on icon at bounding box center [1526, 792] width 15 height 17
click at [128, 171] on link "Western [US_STATE] Resilience Project" at bounding box center [144, 168] width 129 height 68
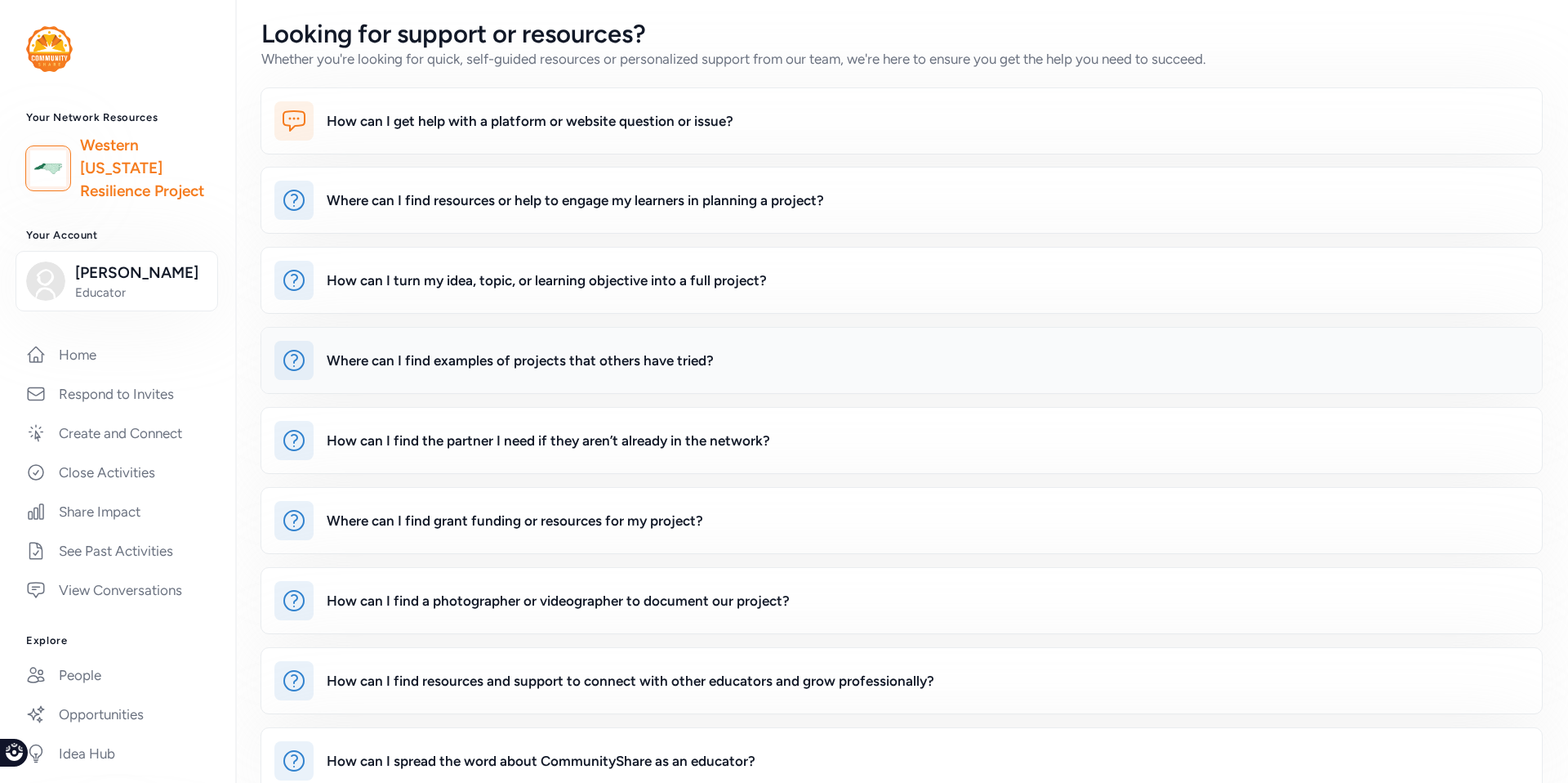
click at [446, 363] on div "Where can I find examples of projects that others have tried?" at bounding box center [520, 360] width 387 height 20
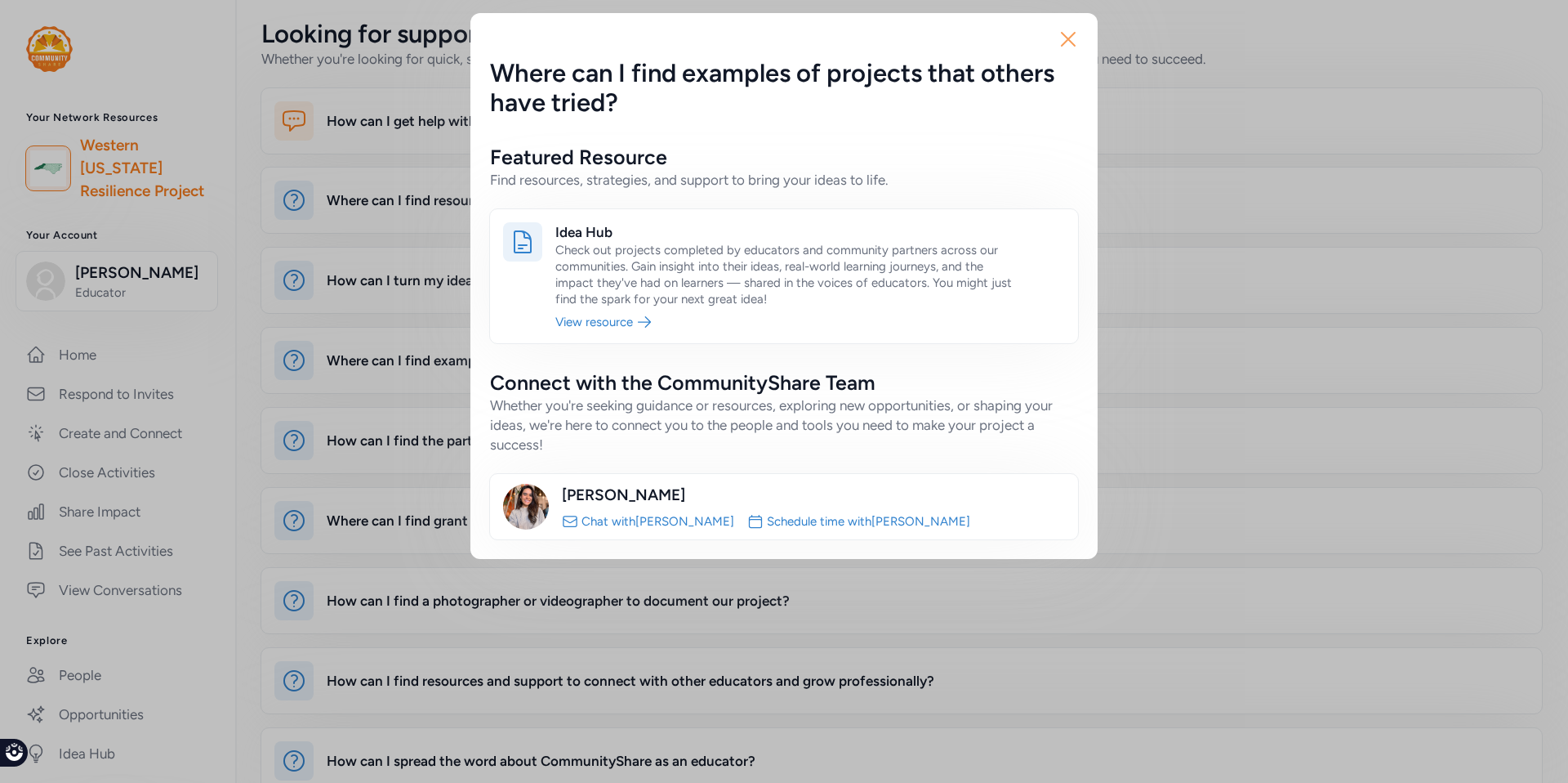
click at [1070, 33] on icon "button" at bounding box center [1068, 38] width 26 height 26
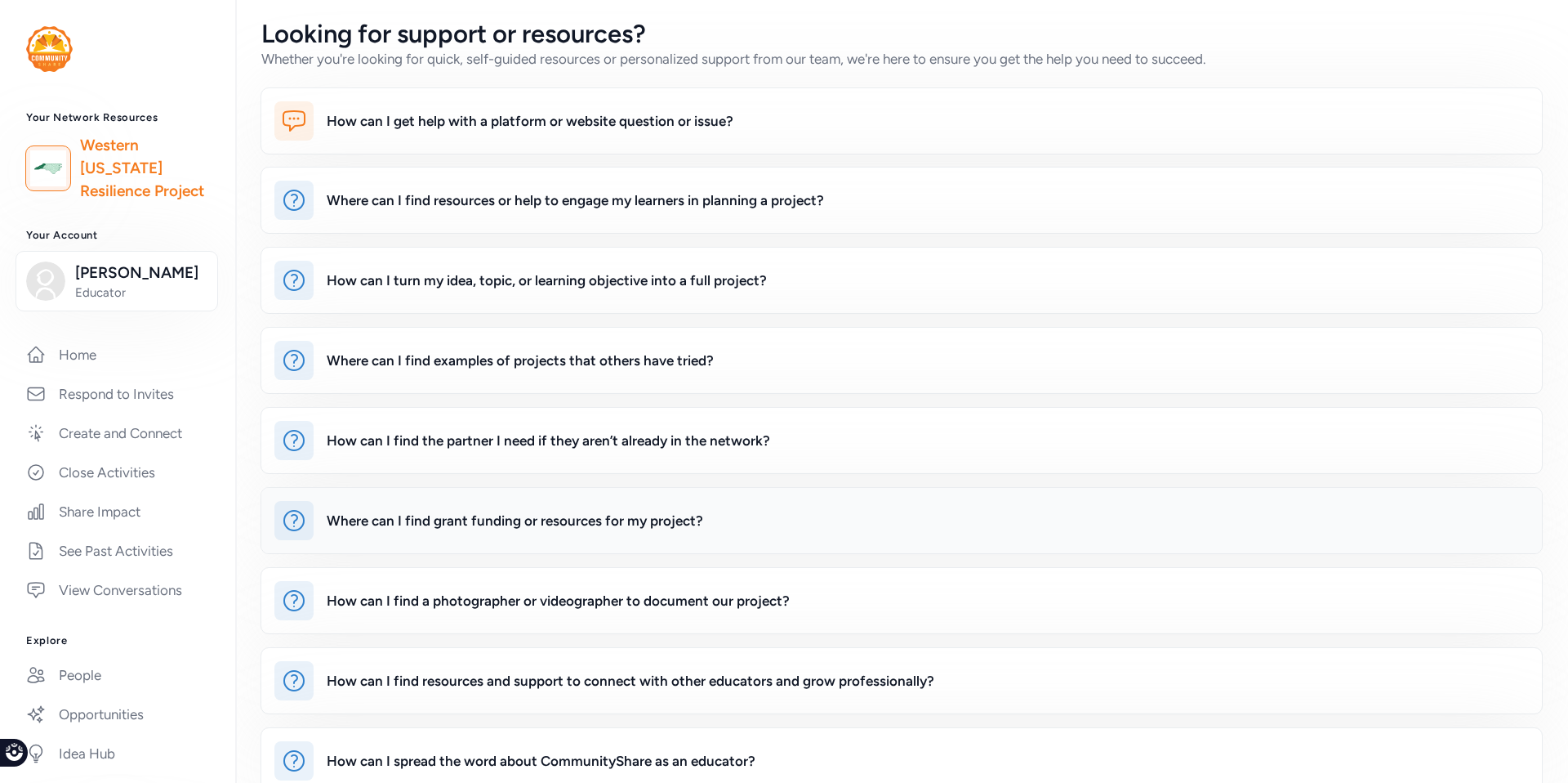
scroll to position [51, 0]
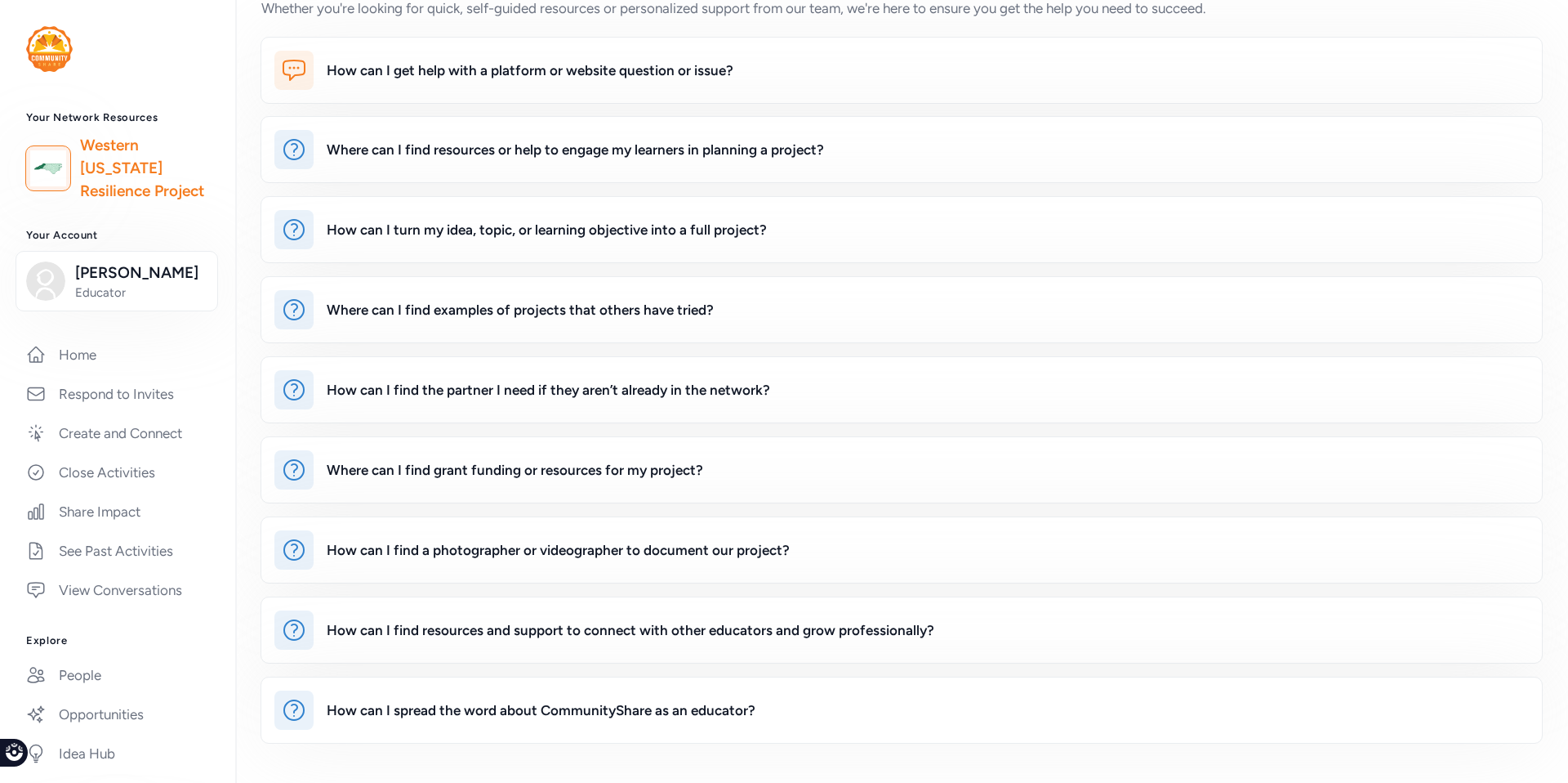
click at [122, 163] on link "Western [US_STATE] Resilience Project" at bounding box center [144, 168] width 129 height 68
click at [93, 373] on link "Home" at bounding box center [118, 354] width 209 height 36
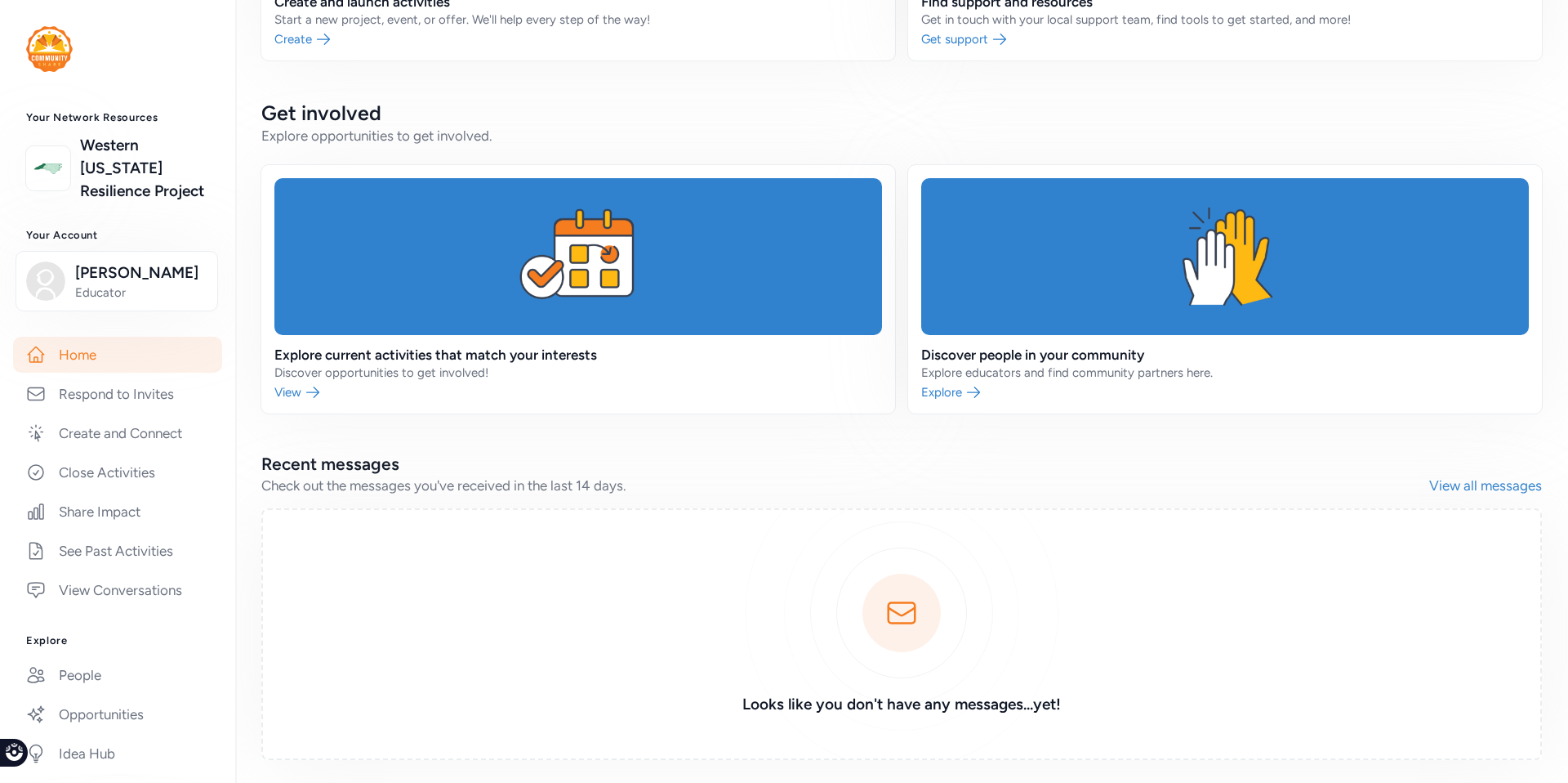
scroll to position [424, 0]
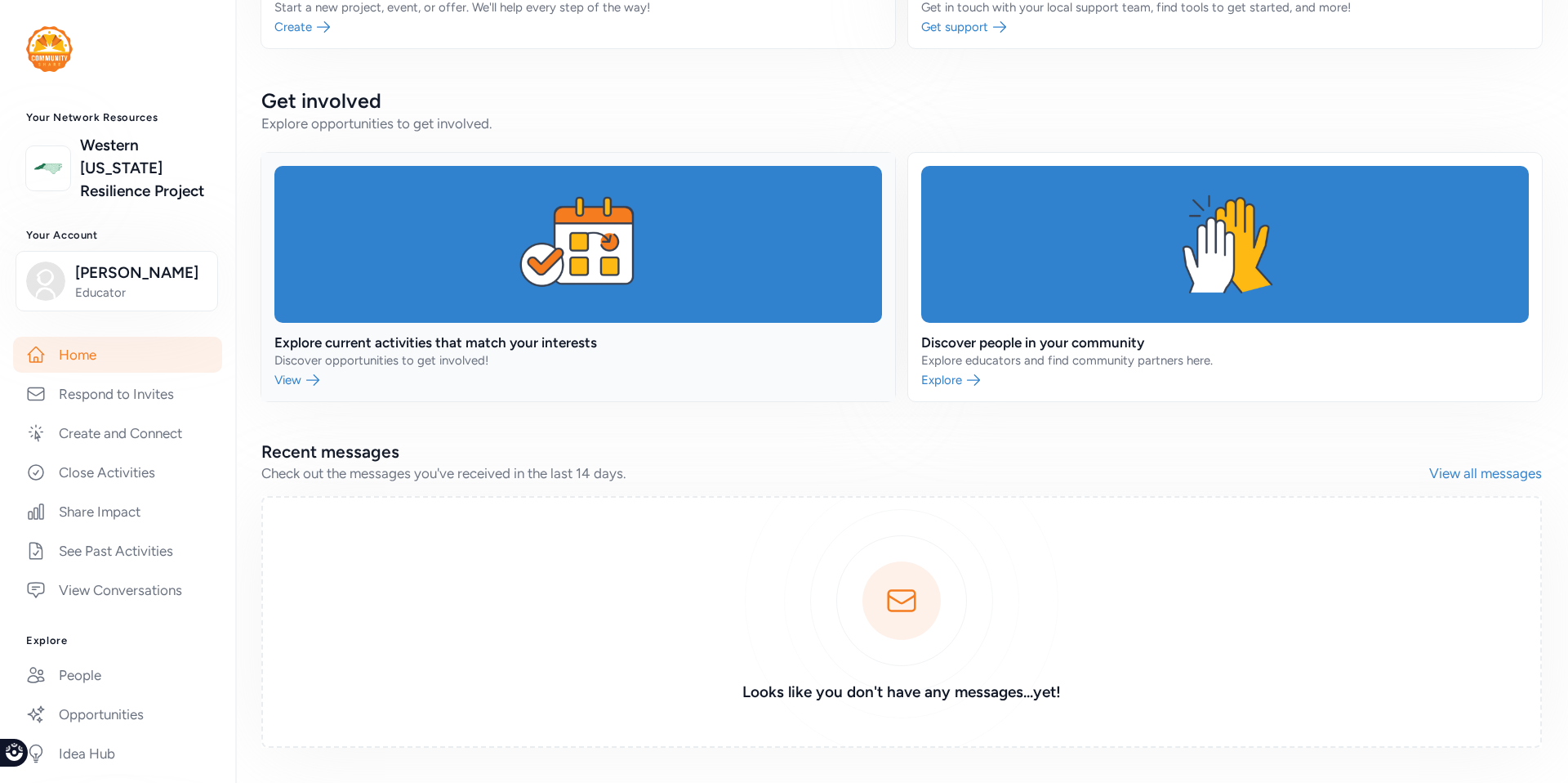
click at [558, 194] on link at bounding box center [579, 277] width 634 height 248
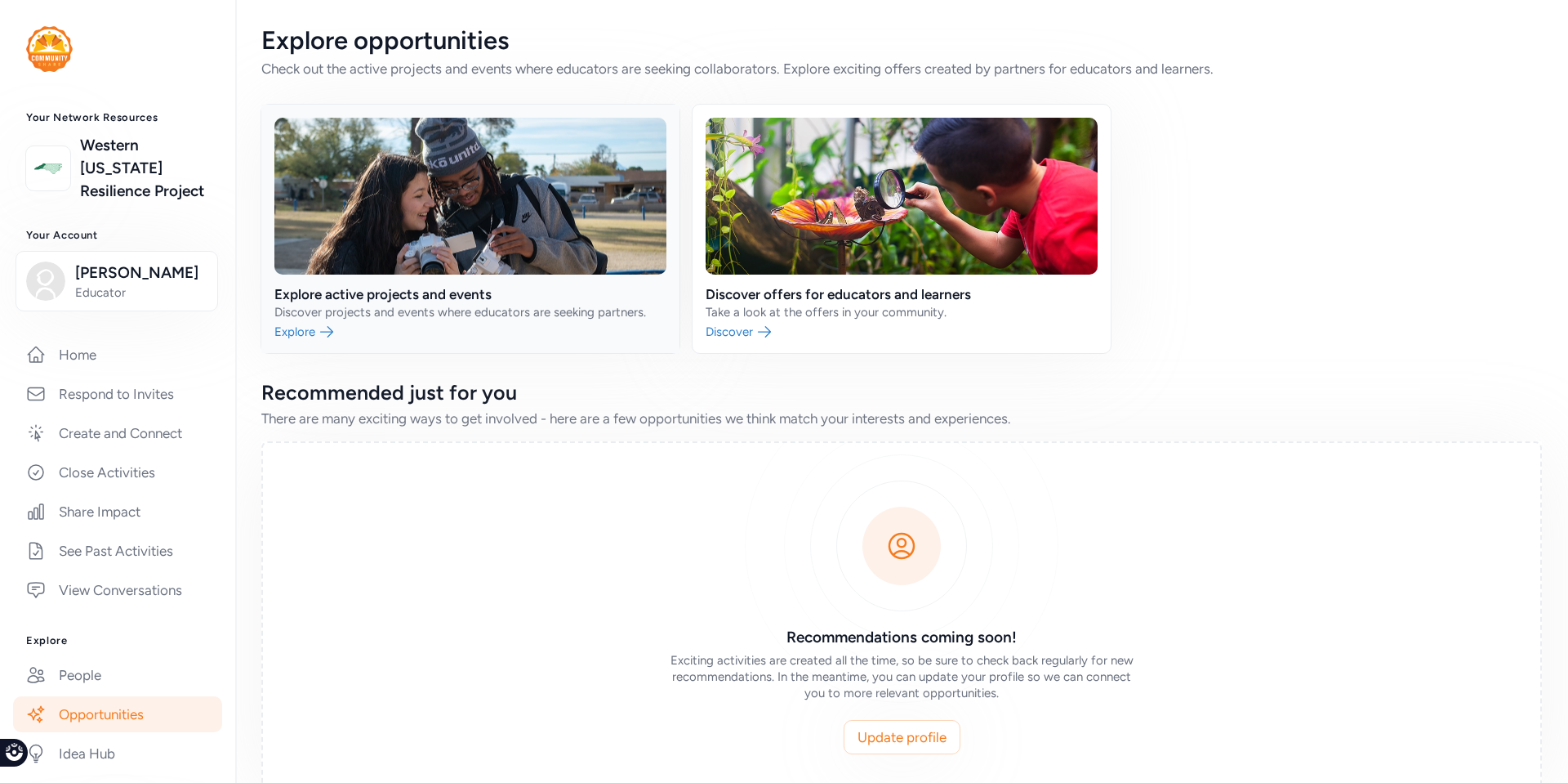
click at [309, 338] on link at bounding box center [471, 228] width 418 height 248
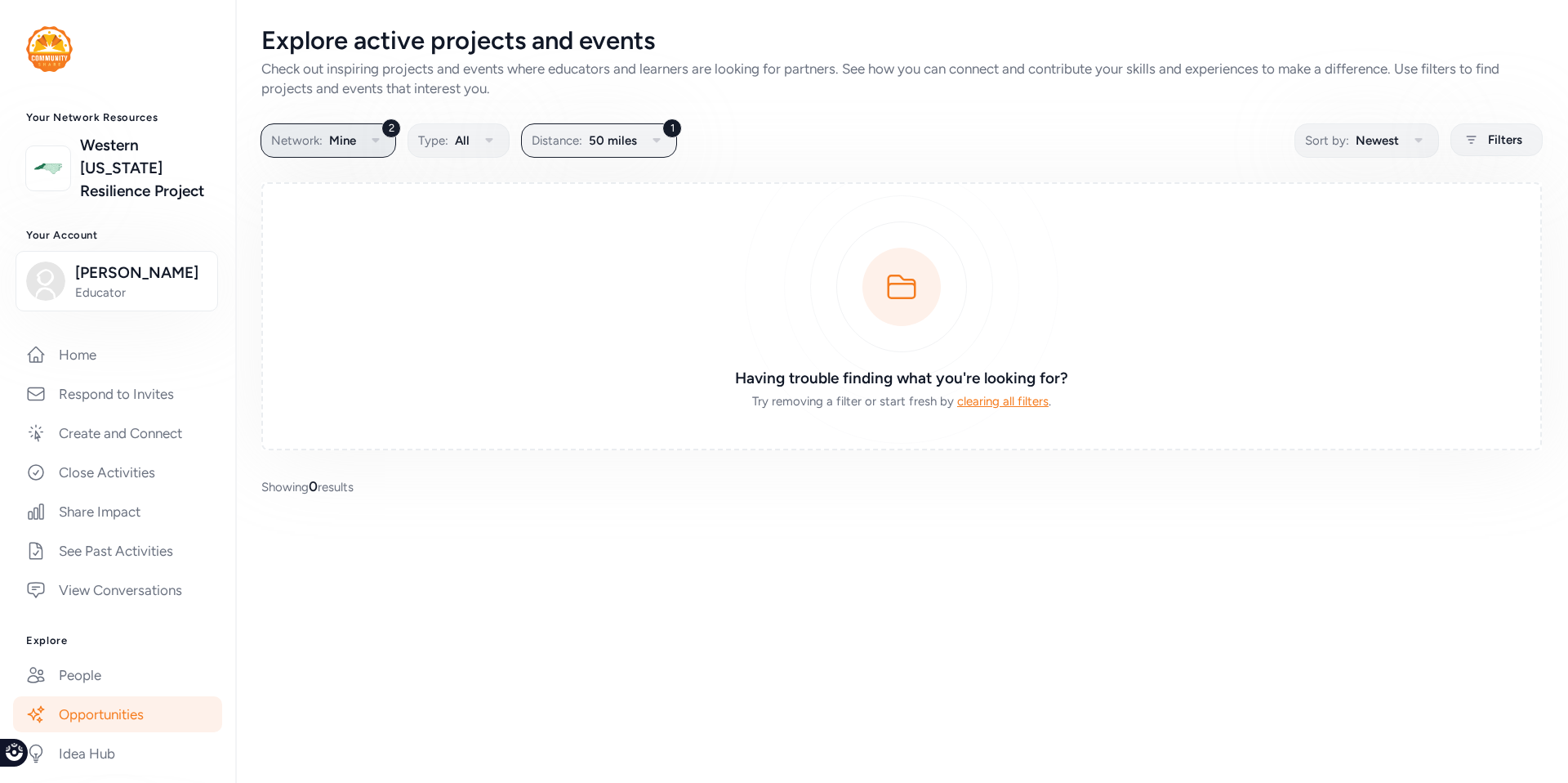
click at [356, 134] on button "2 Network: Mine" at bounding box center [328, 140] width 136 height 34
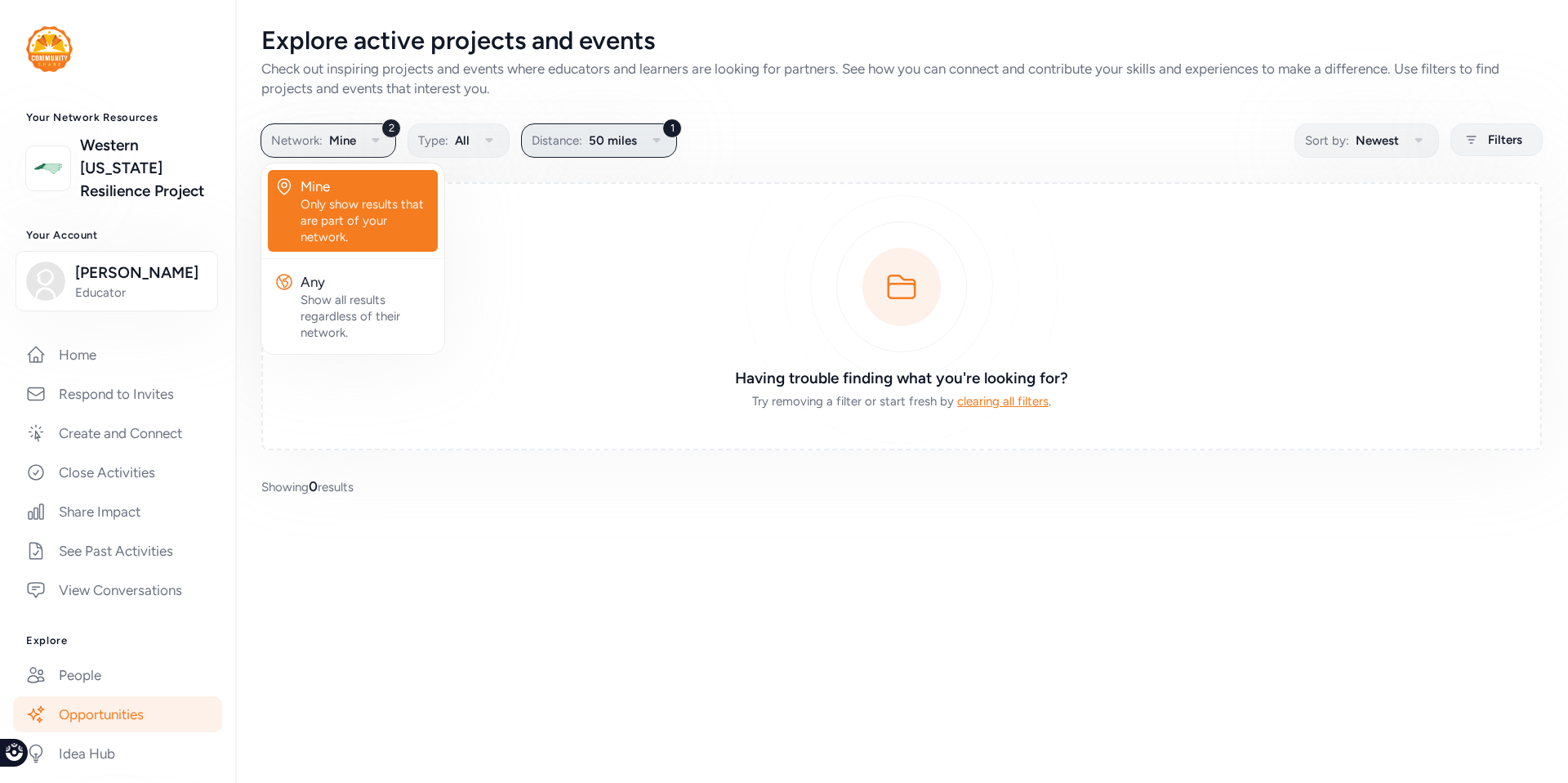
click at [578, 143] on span "Distance:" at bounding box center [557, 141] width 51 height 20
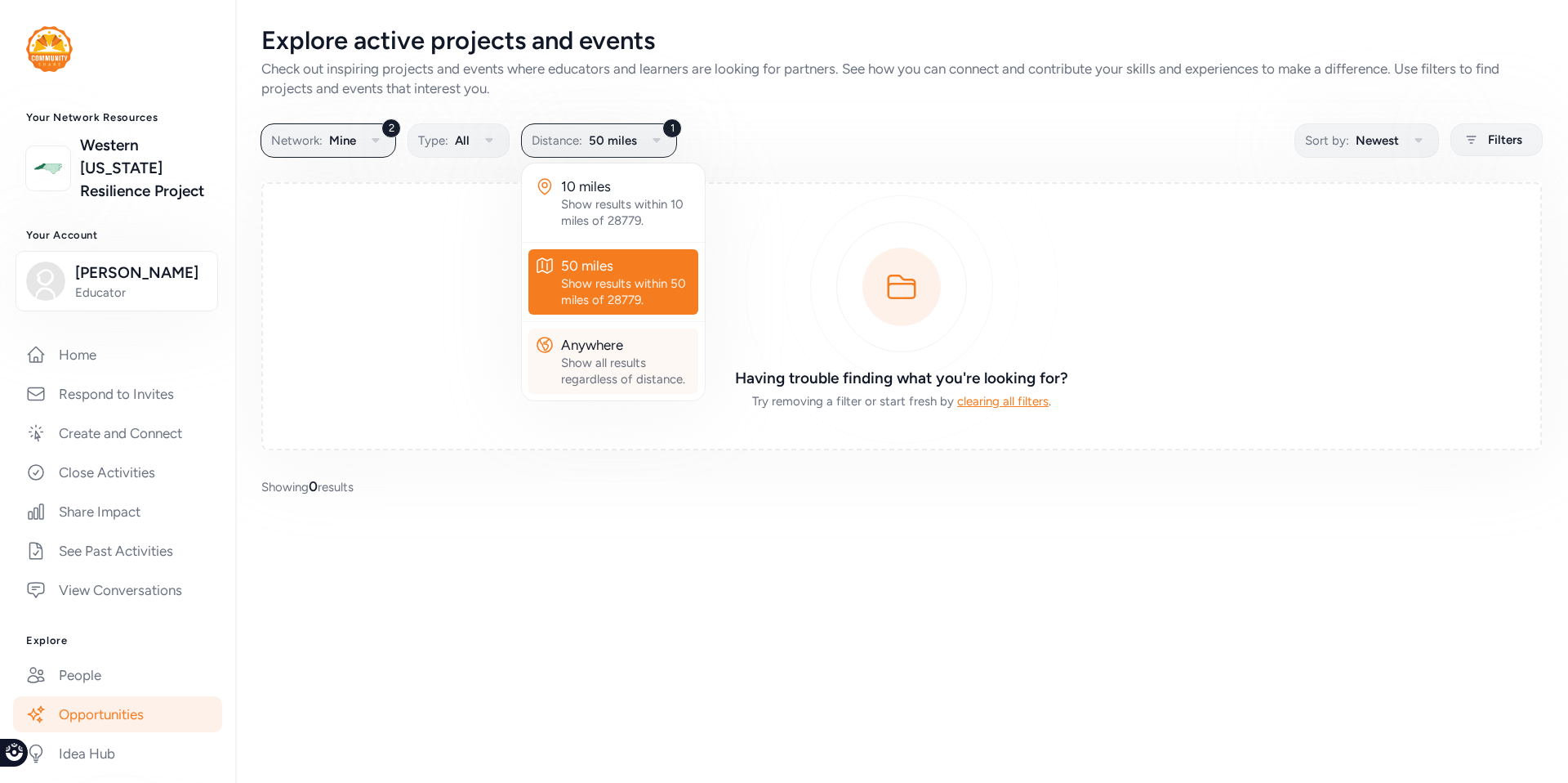
click at [598, 366] on div "Show all results regardless of distance." at bounding box center [626, 370] width 131 height 33
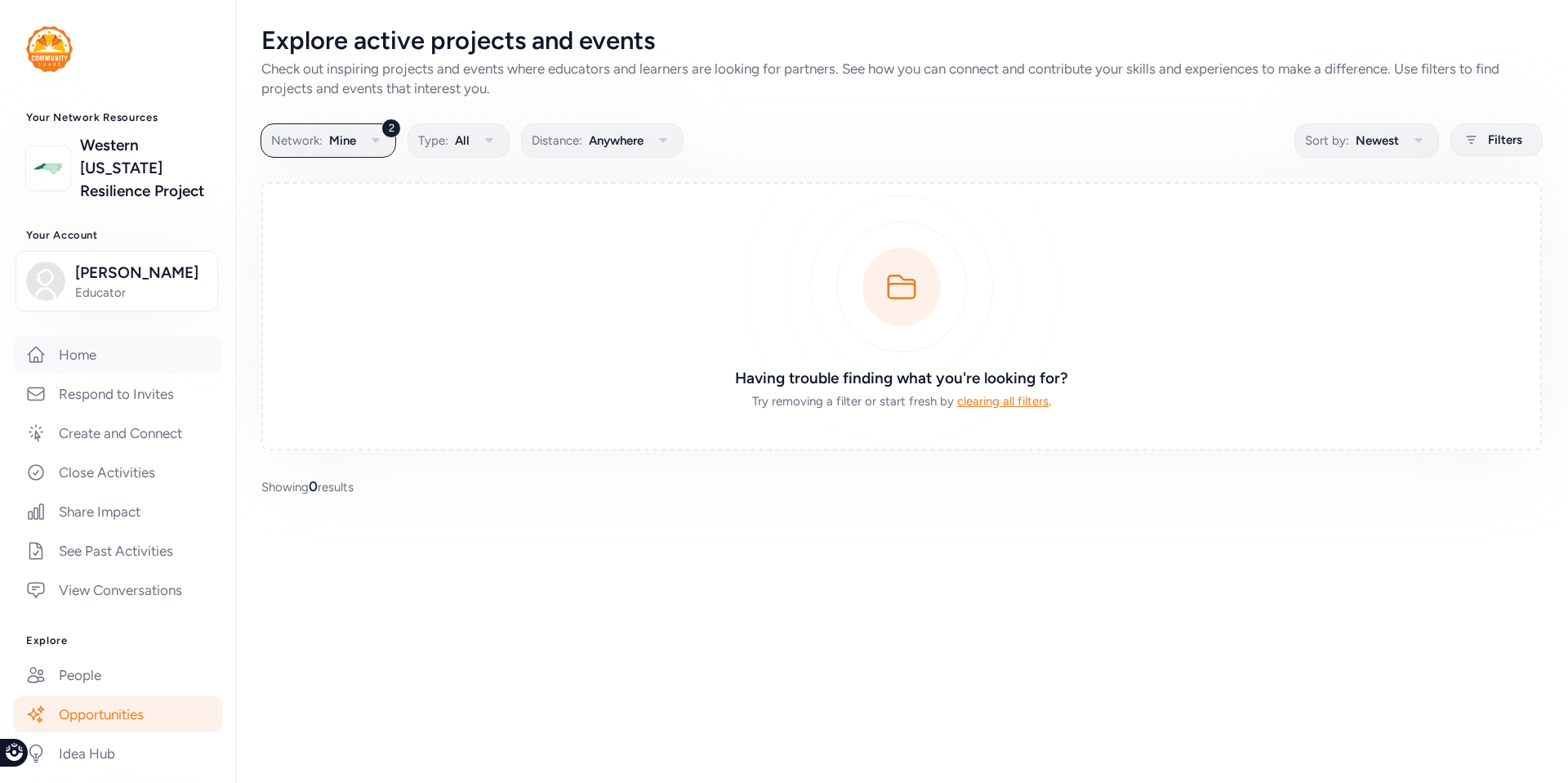
click at [72, 373] on link "Home" at bounding box center [118, 354] width 209 height 36
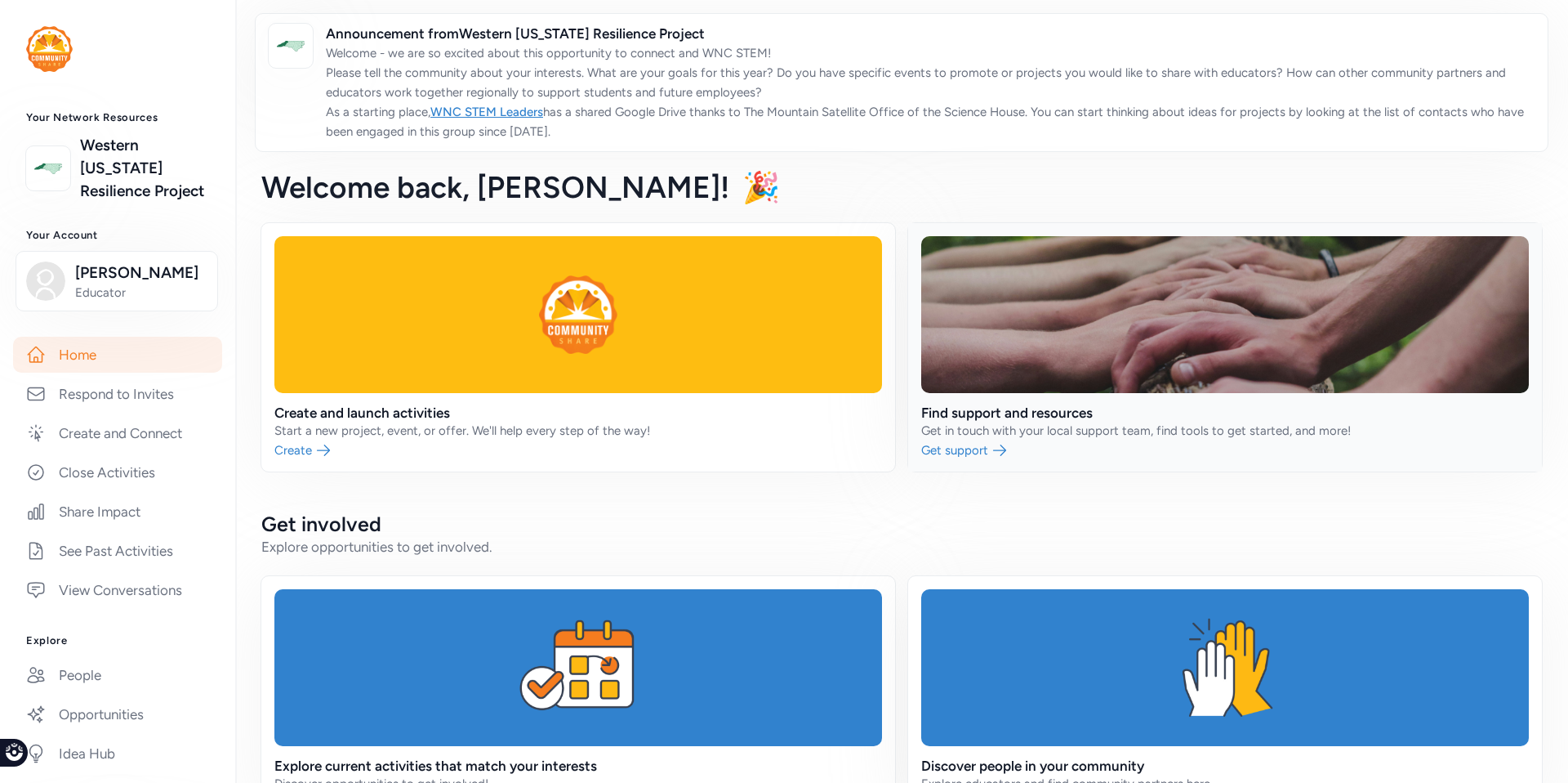
click at [950, 449] on link at bounding box center [1225, 347] width 634 height 248
